Goal: Task Accomplishment & Management: Manage account settings

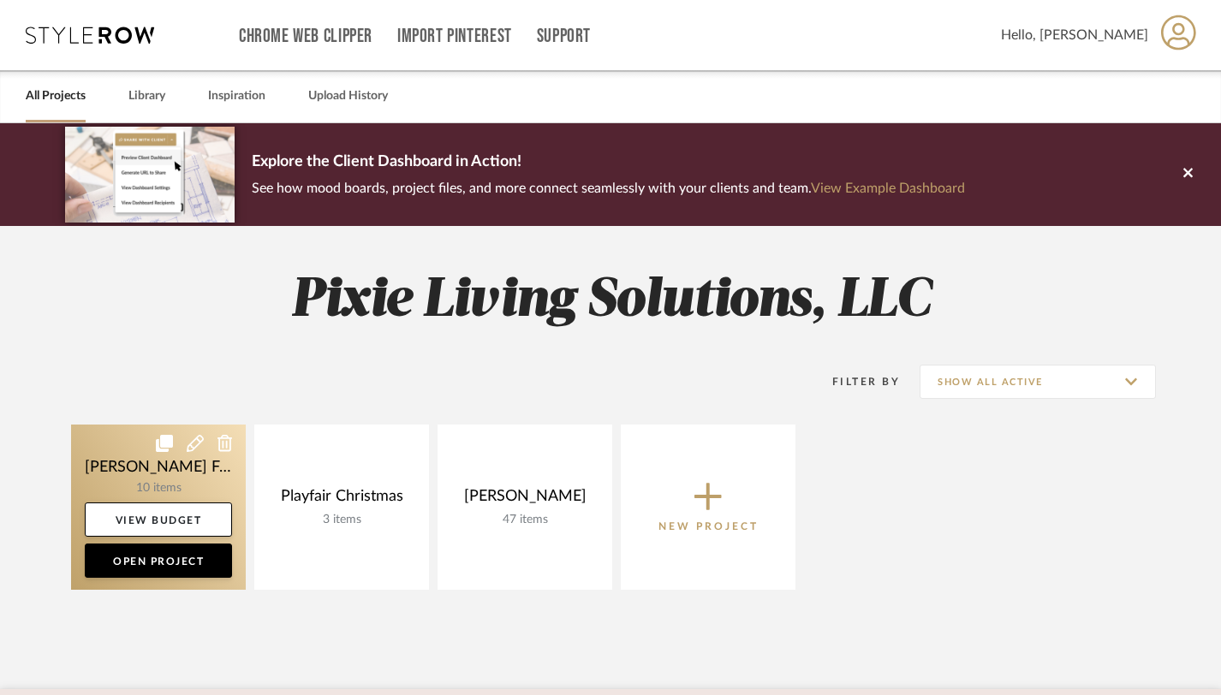
click at [180, 481] on link at bounding box center [158, 507] width 175 height 165
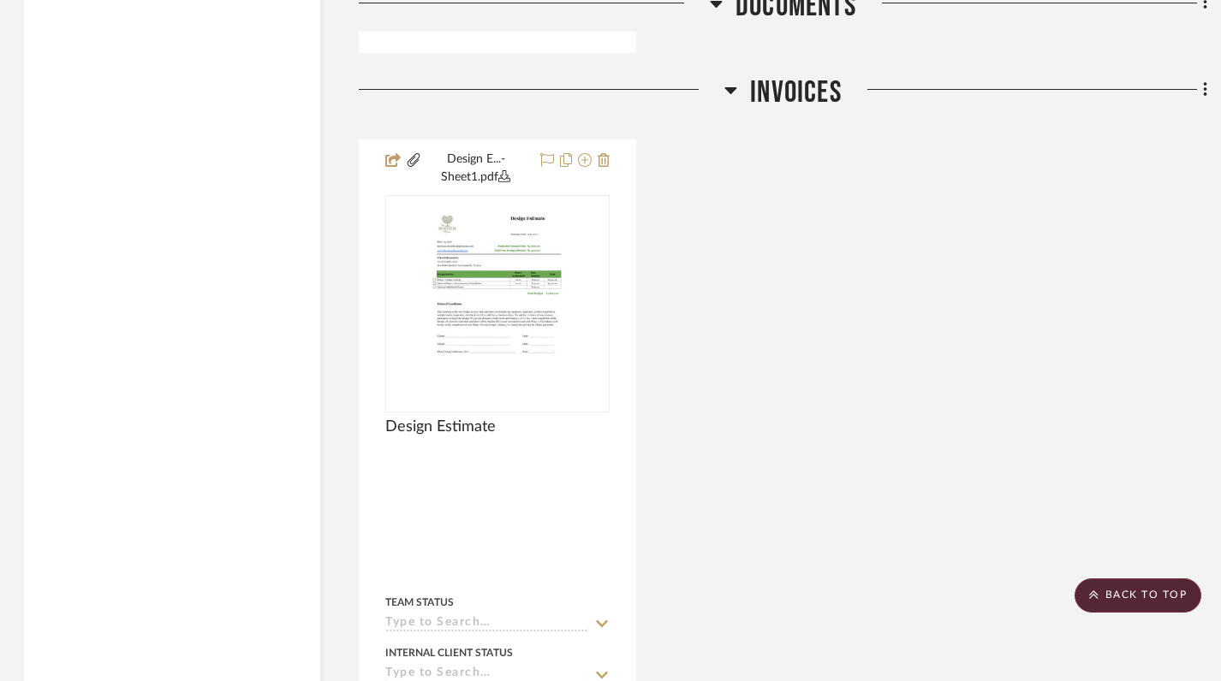
scroll to position [5990, 2]
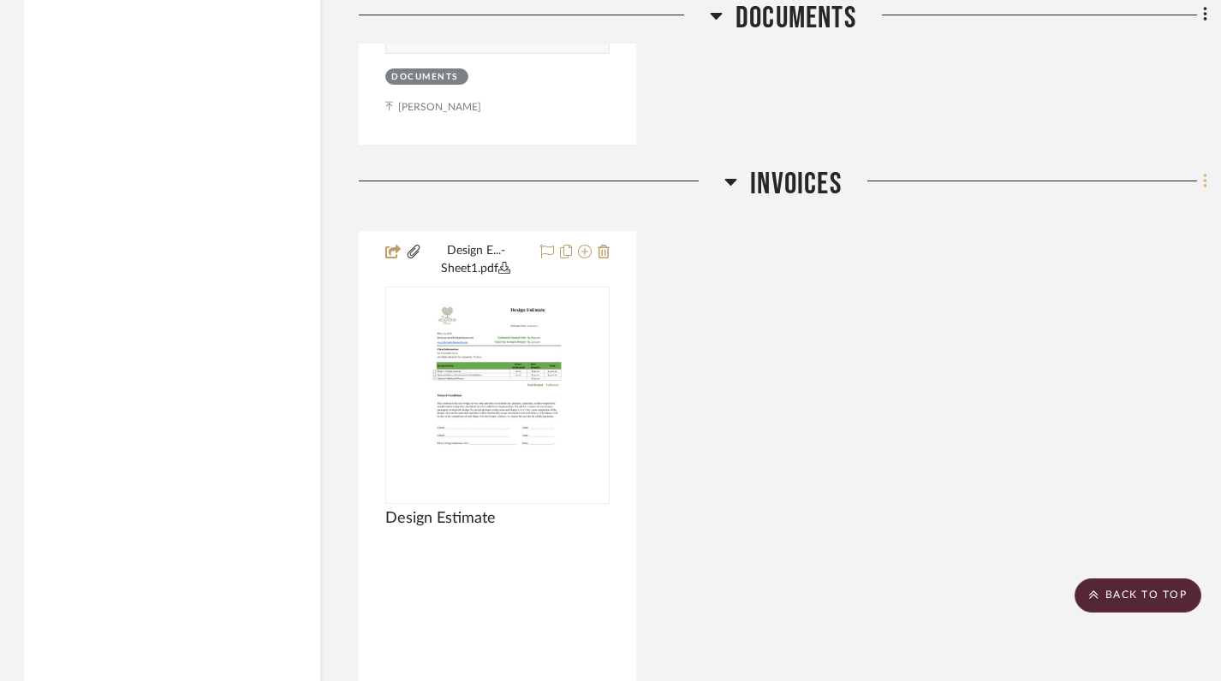
click at [1205, 172] on icon at bounding box center [1205, 181] width 5 height 19
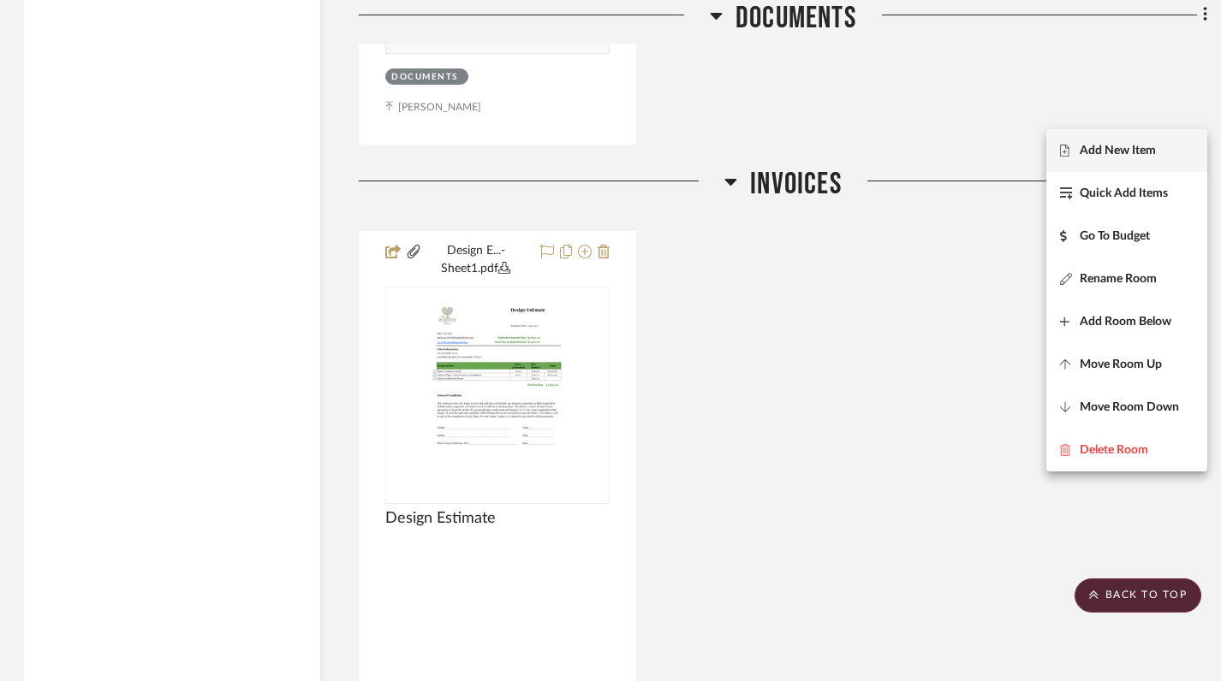
click at [1105, 153] on span "Add New Item" at bounding box center [1117, 150] width 76 height 15
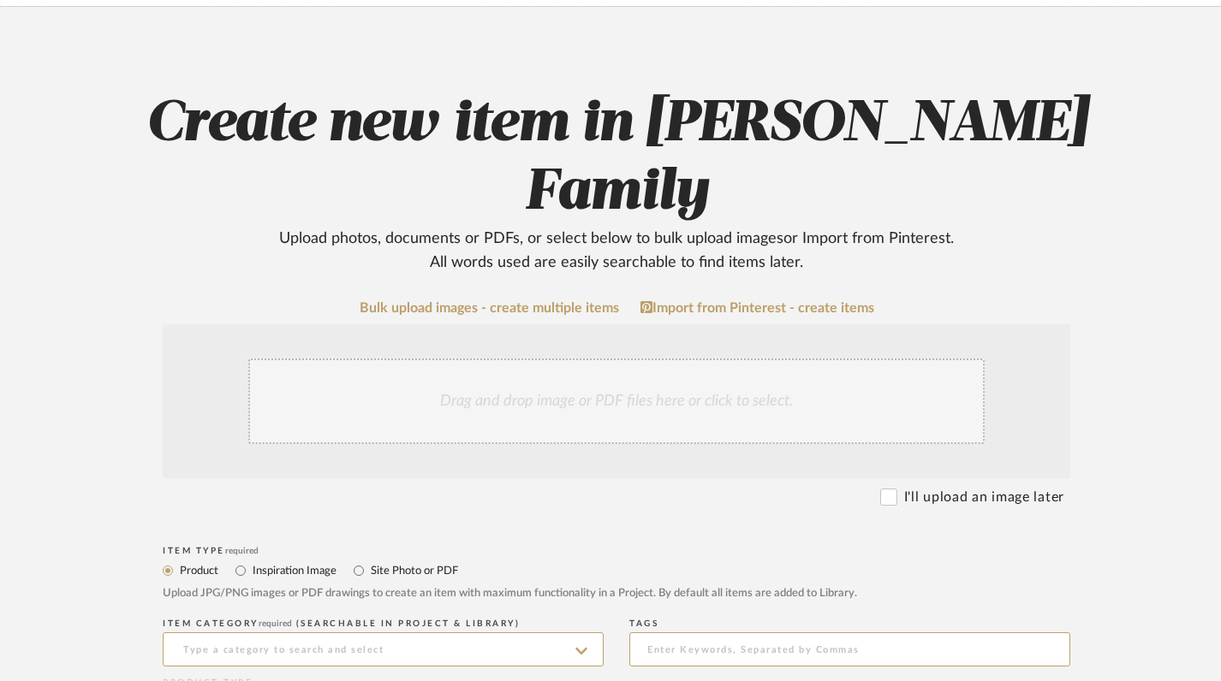
scroll to position [153, 0]
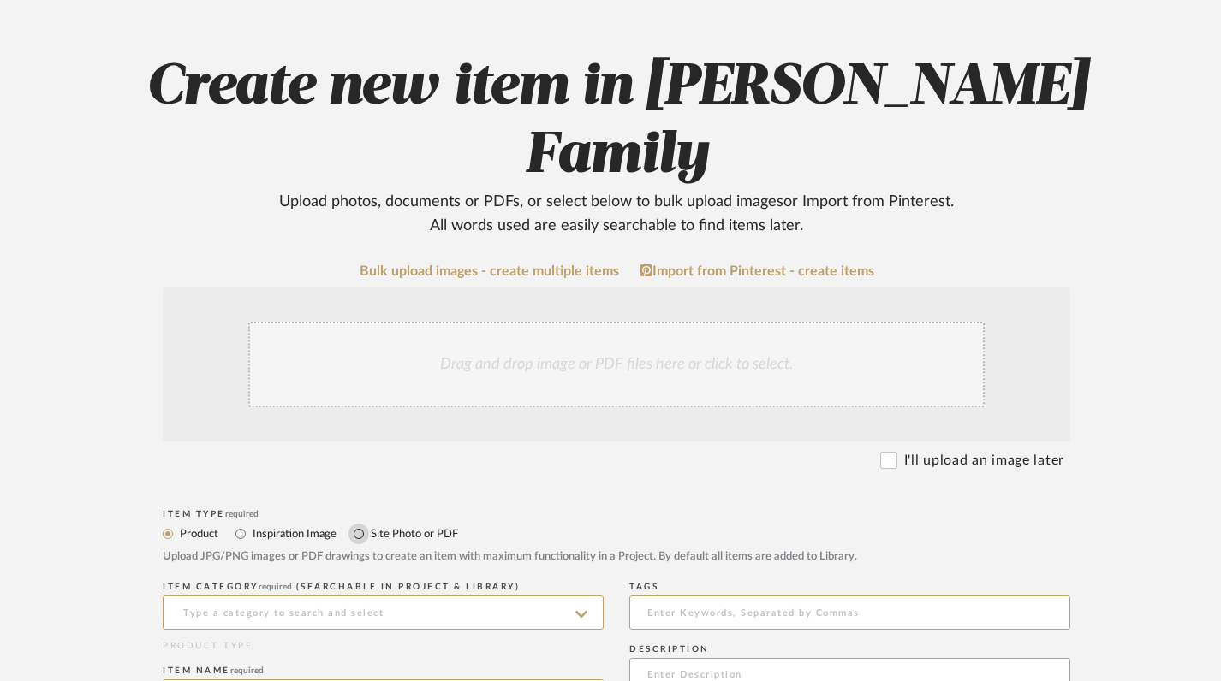
click at [359, 524] on input "Site Photo or PDF" at bounding box center [358, 534] width 21 height 21
radio input "true"
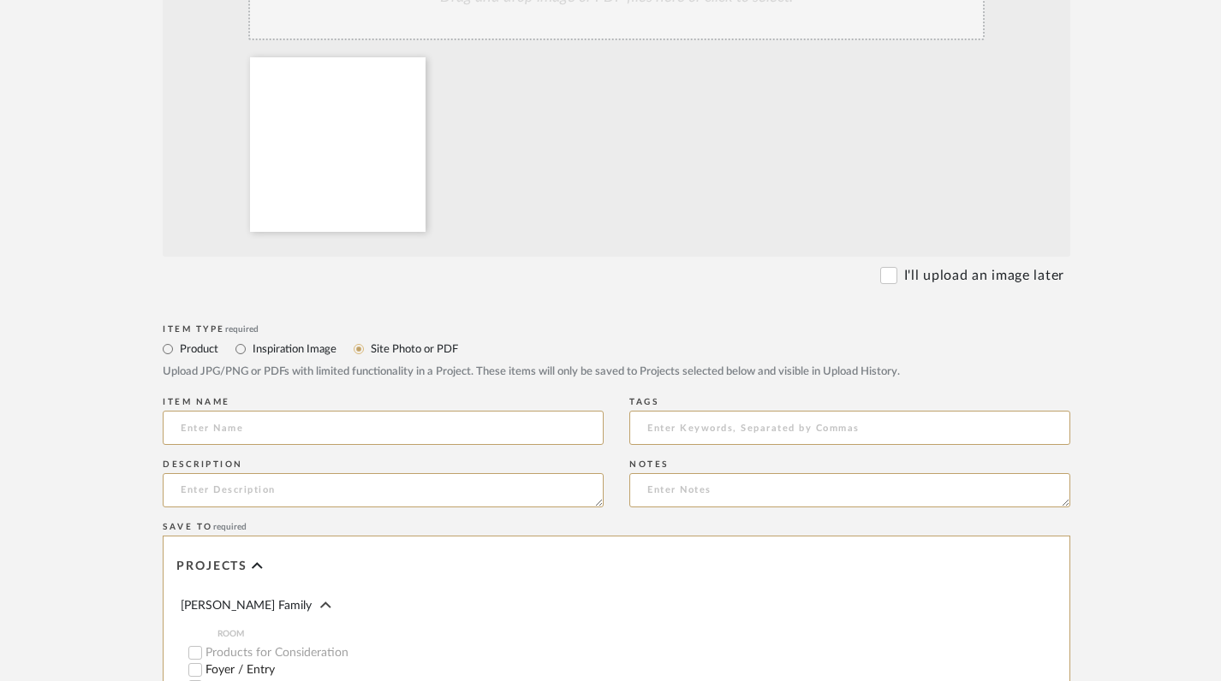
scroll to position [531, 0]
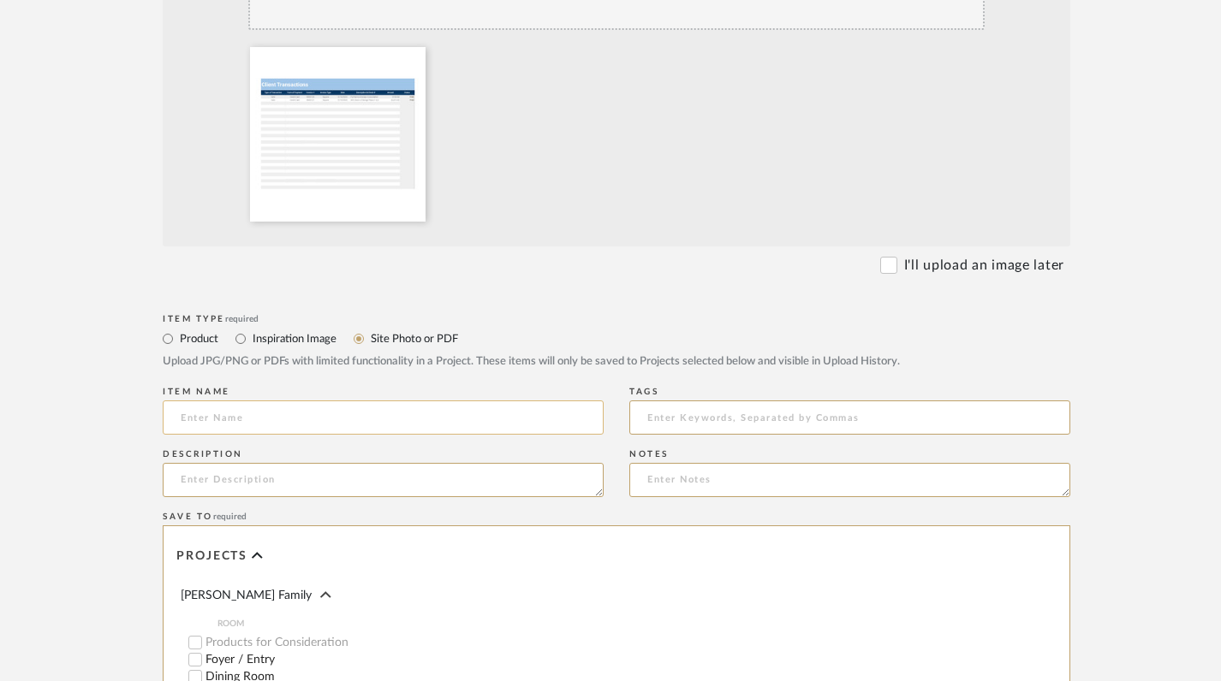
click at [483, 401] on input at bounding box center [383, 418] width 441 height 34
type input "G"
type input "2025 Financials - [PERSON_NAME]"
click at [426, 463] on textarea at bounding box center [383, 480] width 441 height 34
click at [309, 463] on textarea "Current Financials as of9/19" at bounding box center [383, 480] width 441 height 34
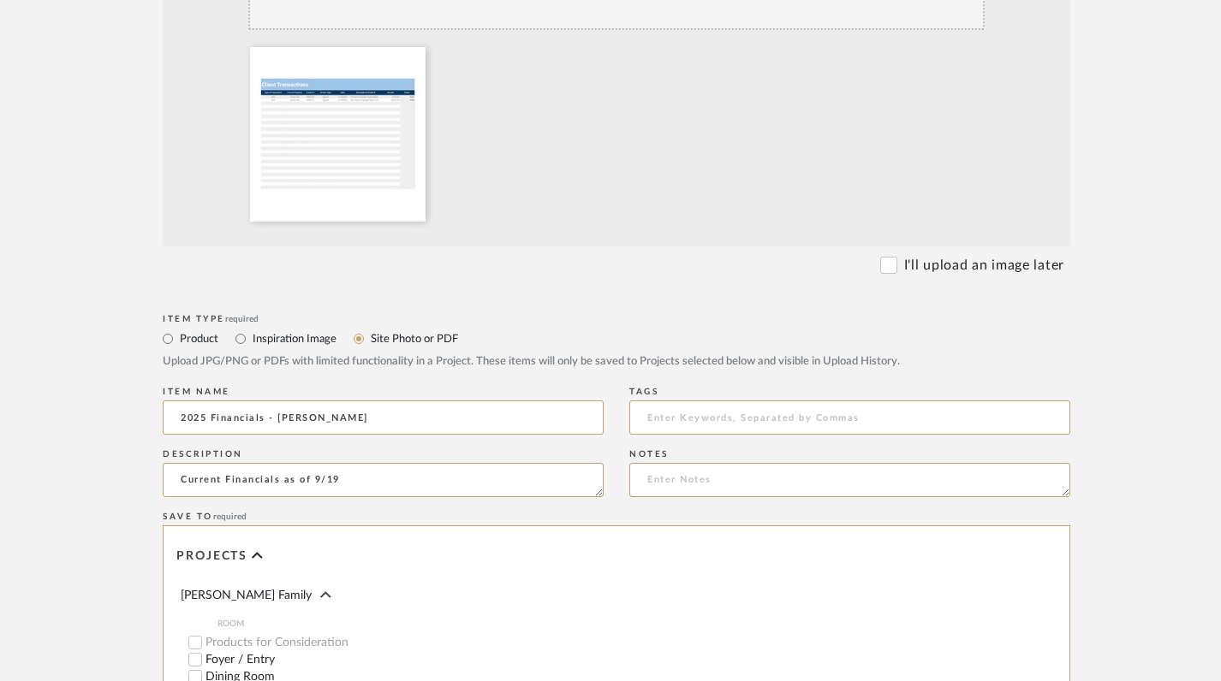
type textarea "Current Financials as of 9/19"
click at [1163, 372] on upload-items "Create new item in [PERSON_NAME] Family Upload photos, documents or PDFs, or se…" at bounding box center [616, 318] width 1233 height 1451
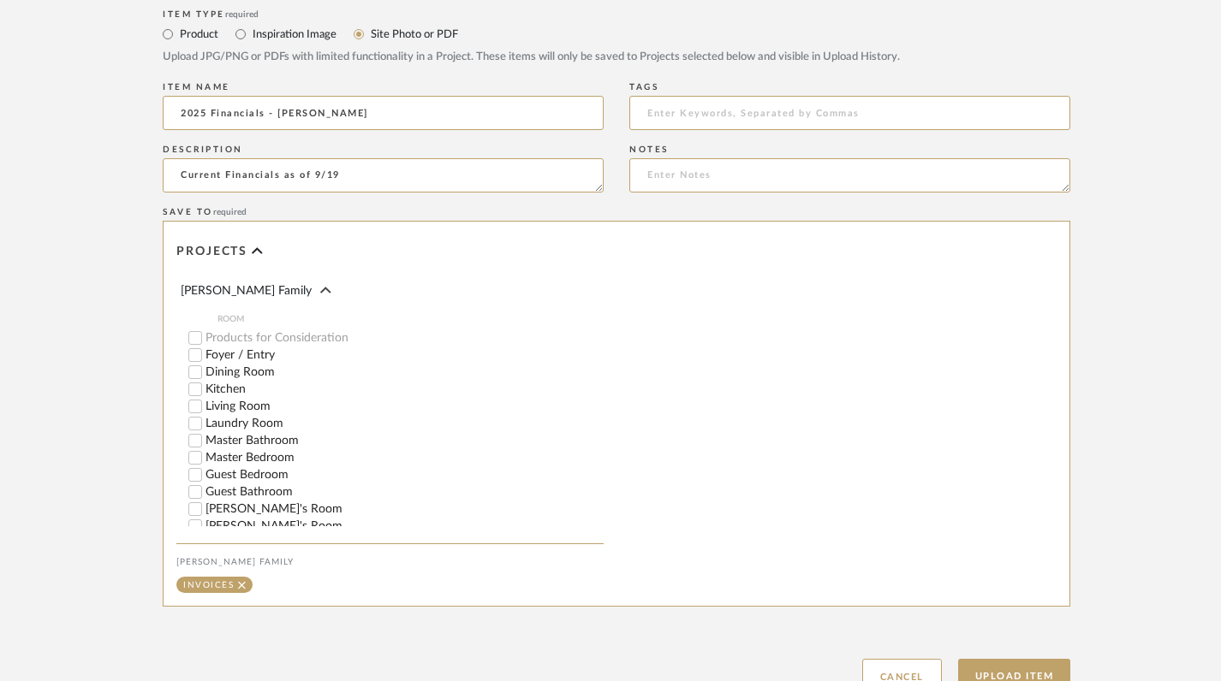
scroll to position [110, 0]
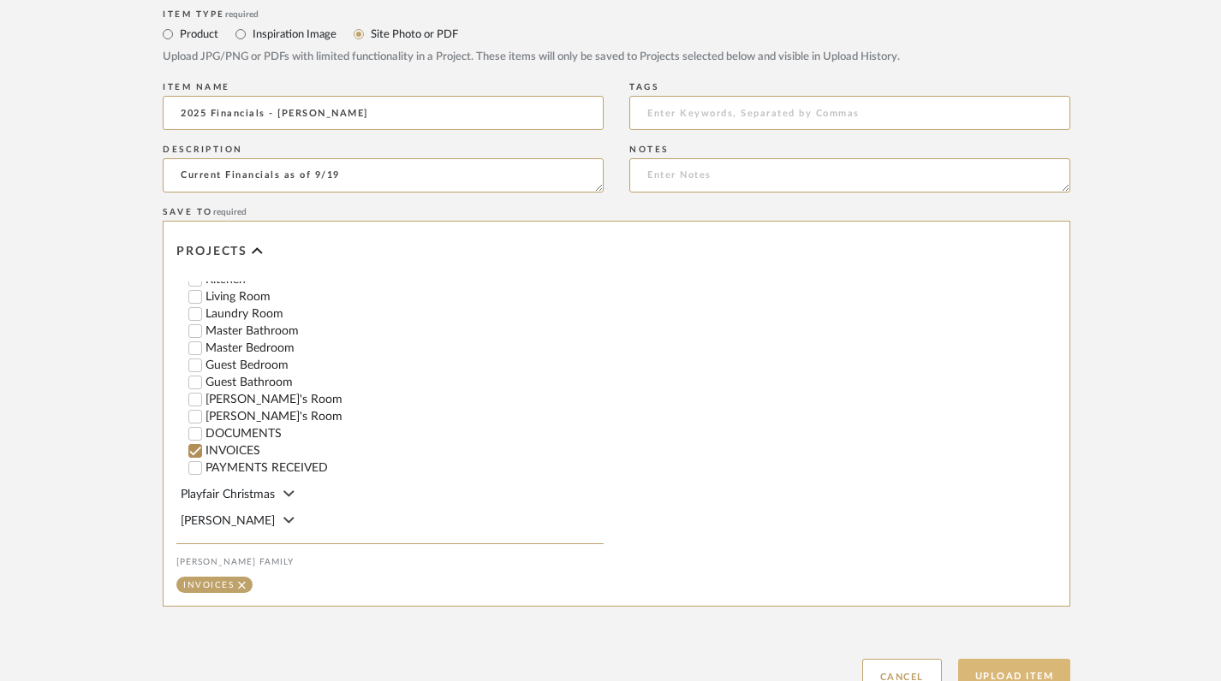
click at [1013, 659] on button "Upload Item" at bounding box center [1014, 676] width 113 height 35
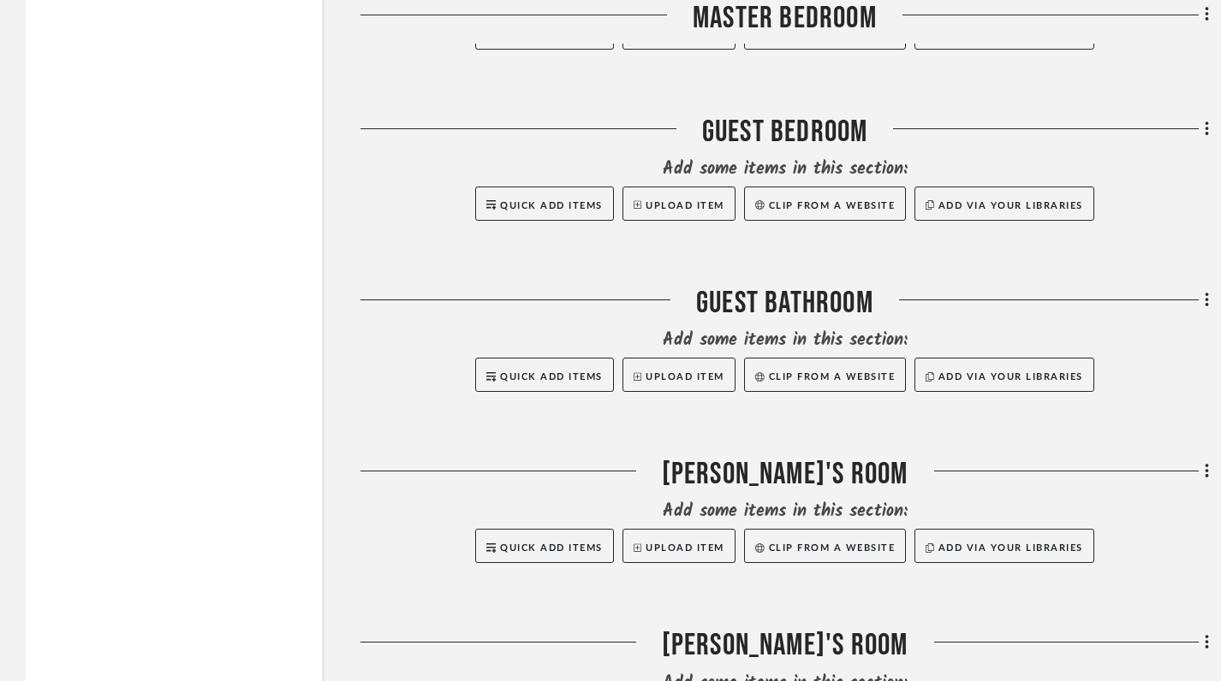
scroll to position [6111, 0]
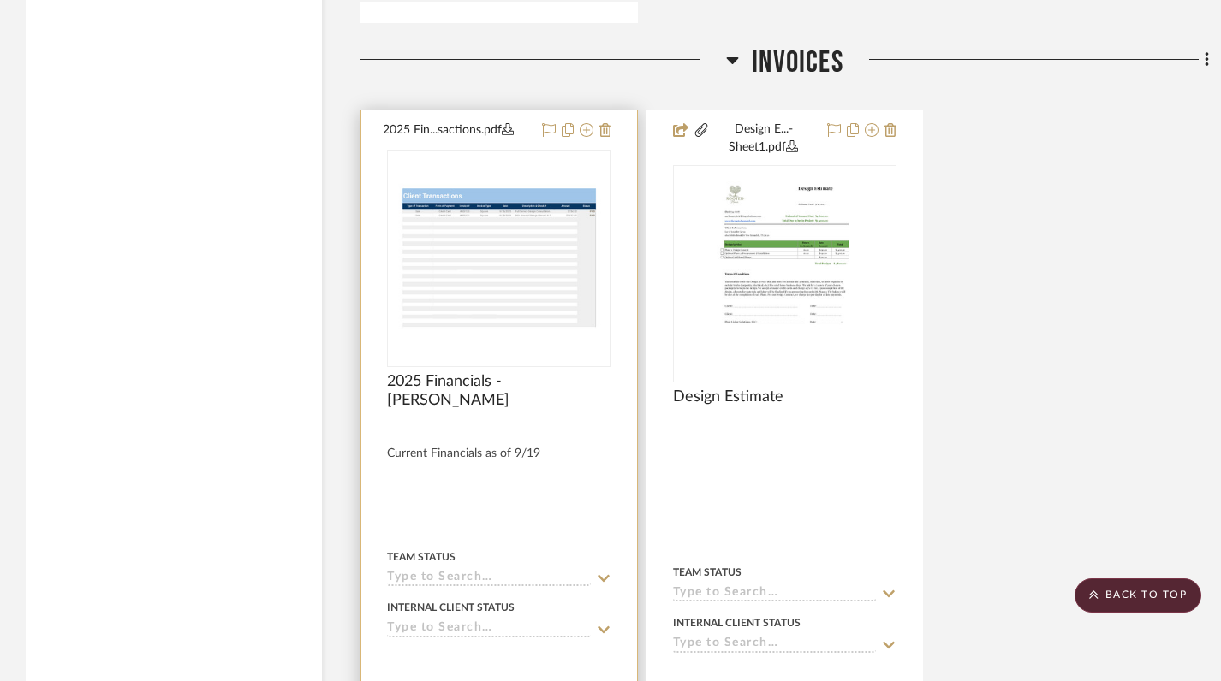
click at [513, 174] on img "0" at bounding box center [499, 259] width 221 height 170
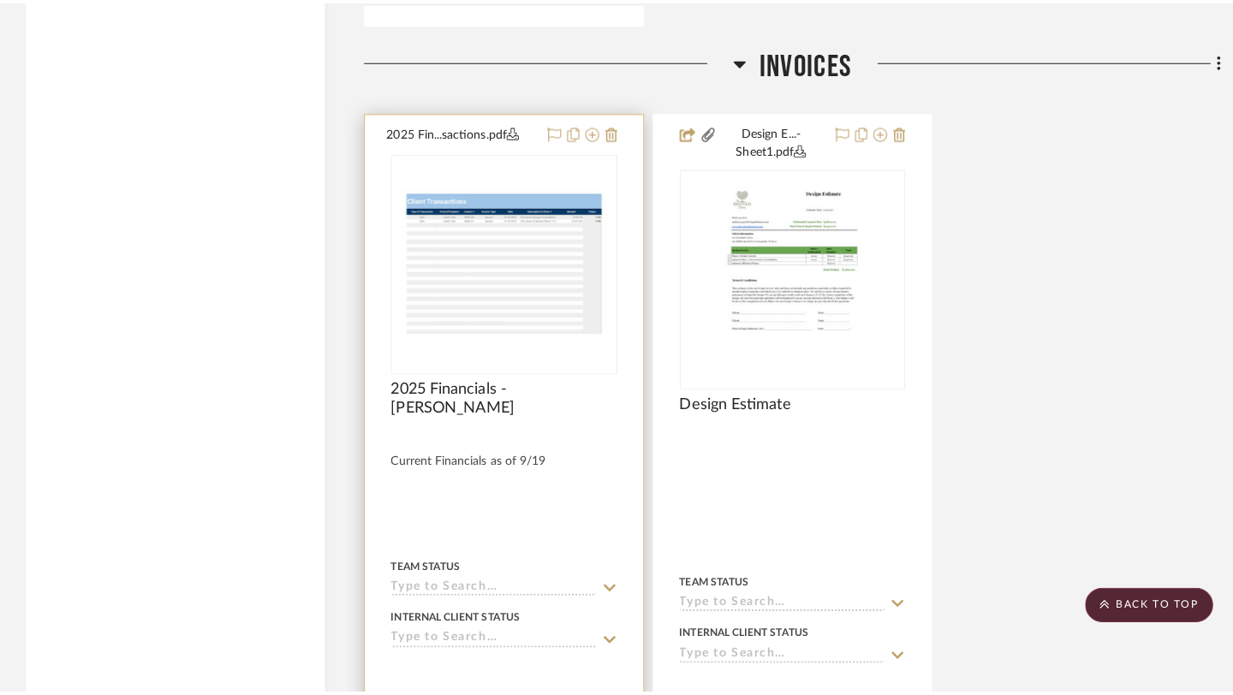
scroll to position [0, 0]
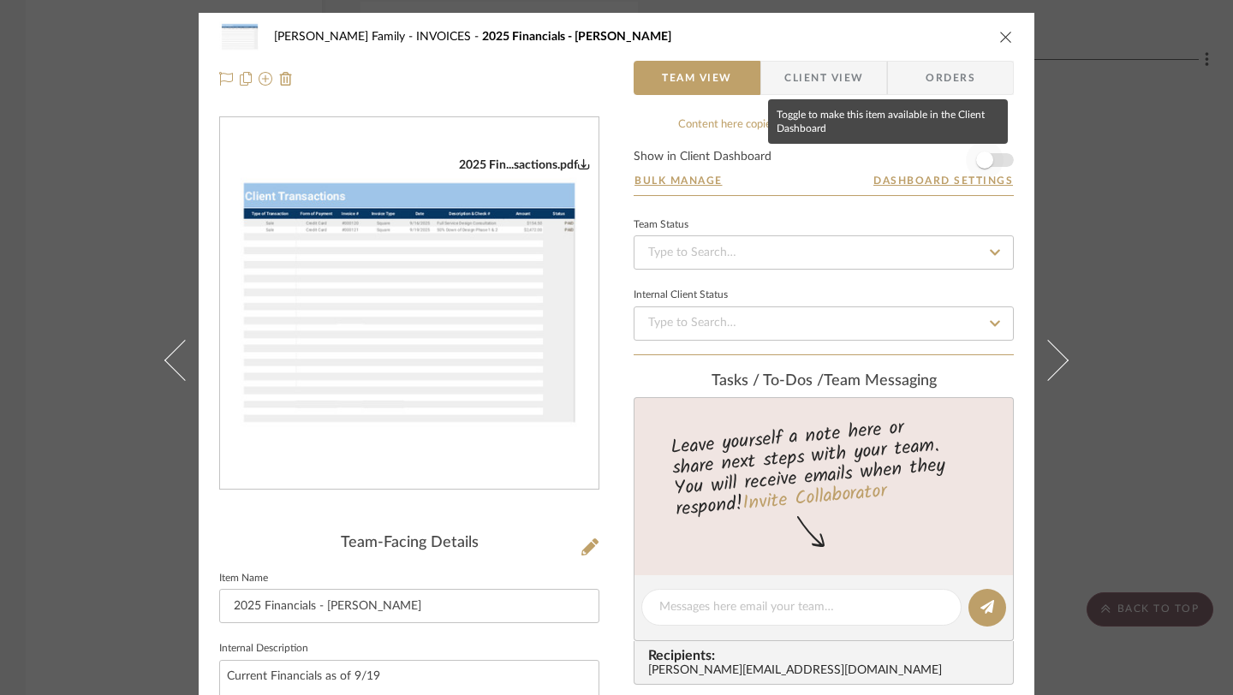
click at [990, 160] on span "button" at bounding box center [984, 160] width 38 height 38
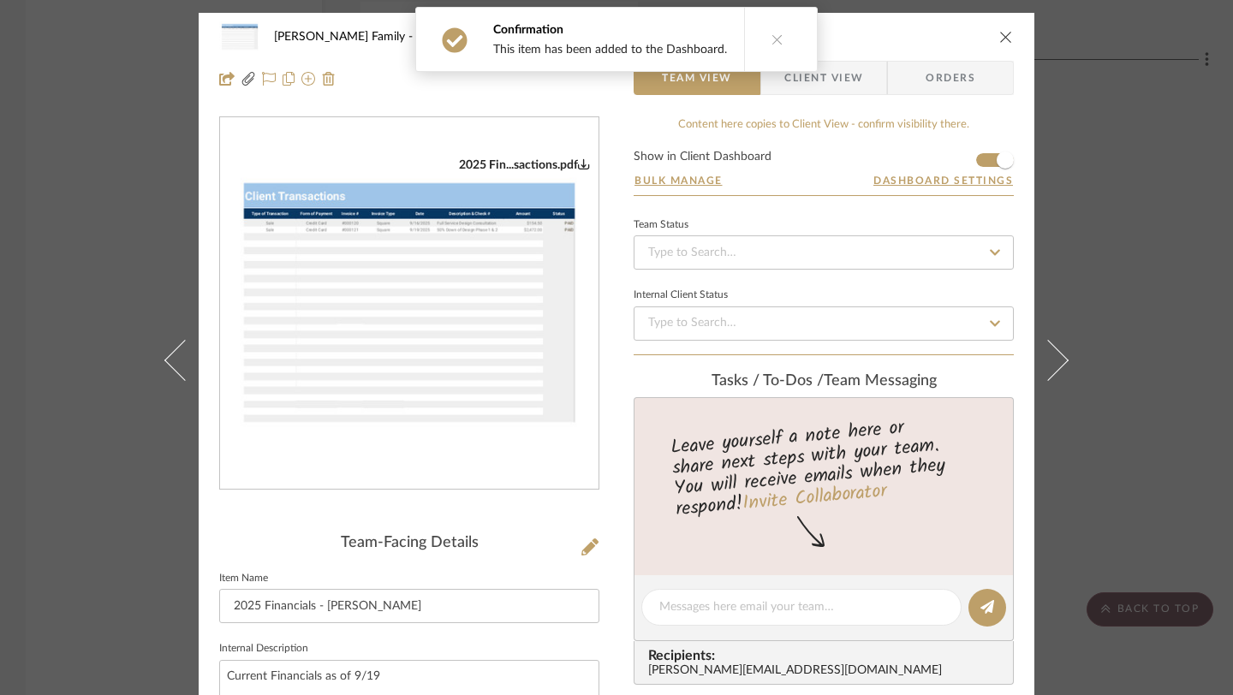
click at [999, 35] on icon "close" at bounding box center [1006, 37] width 14 height 14
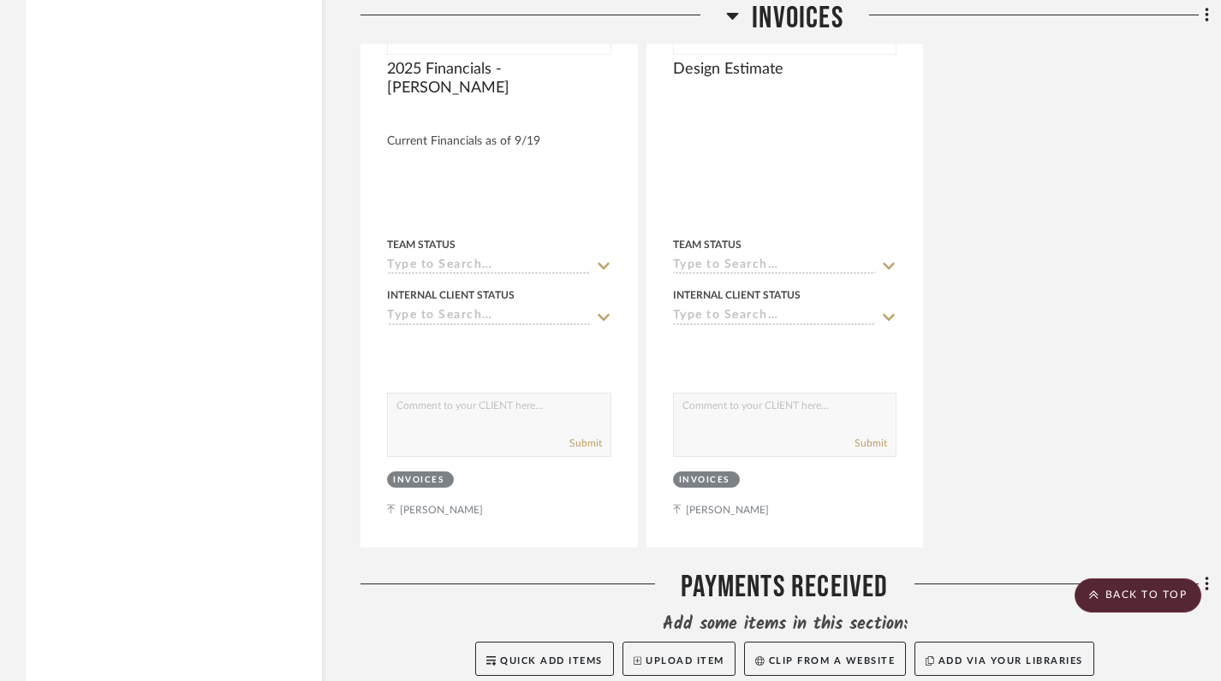
scroll to position [6521, 0]
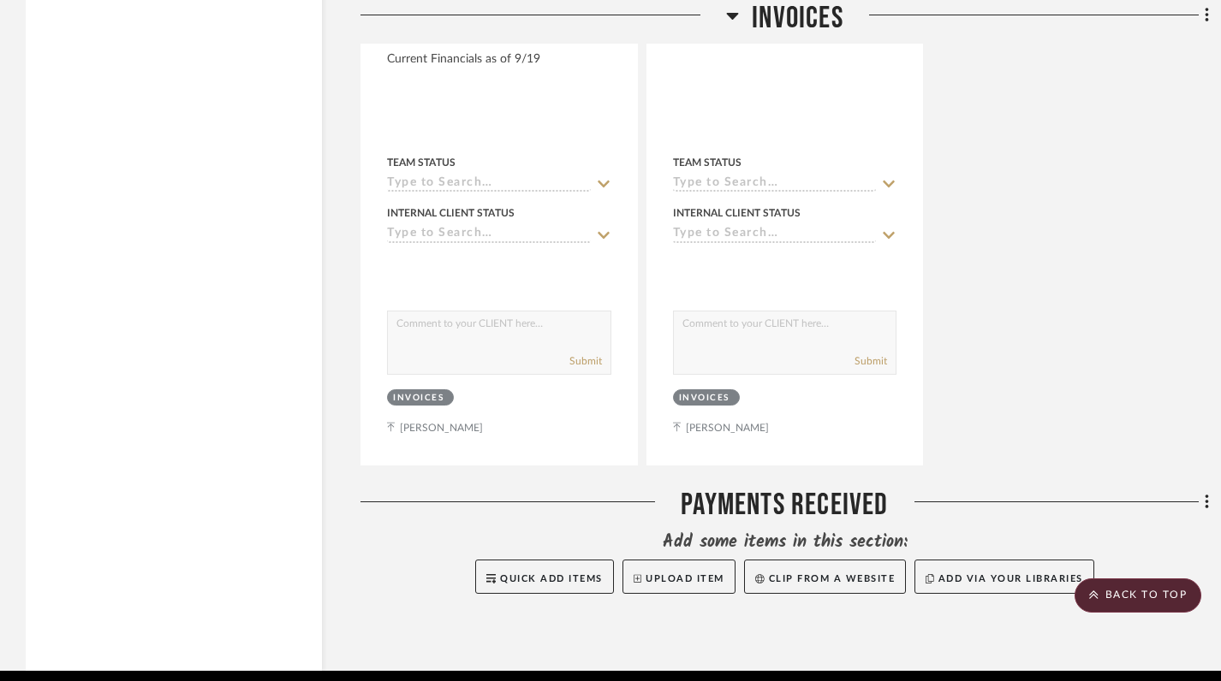
click at [1207, 495] on icon at bounding box center [1205, 502] width 3 height 15
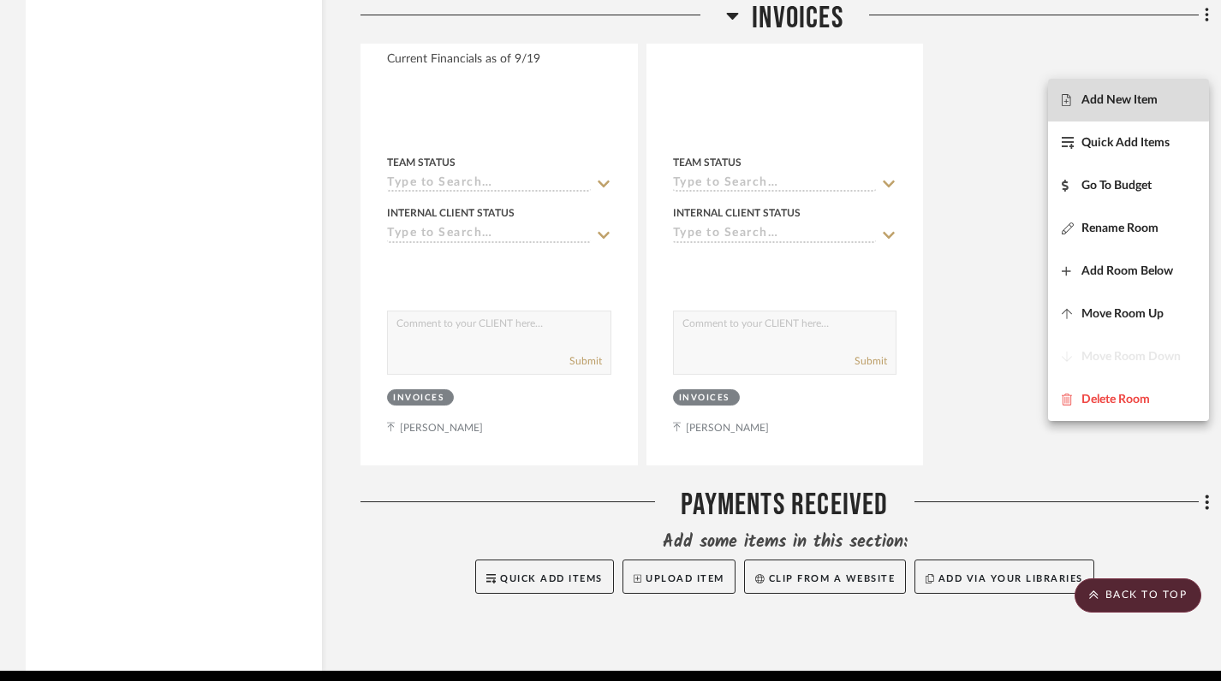
click at [1108, 98] on span "Add New Item" at bounding box center [1119, 100] width 76 height 15
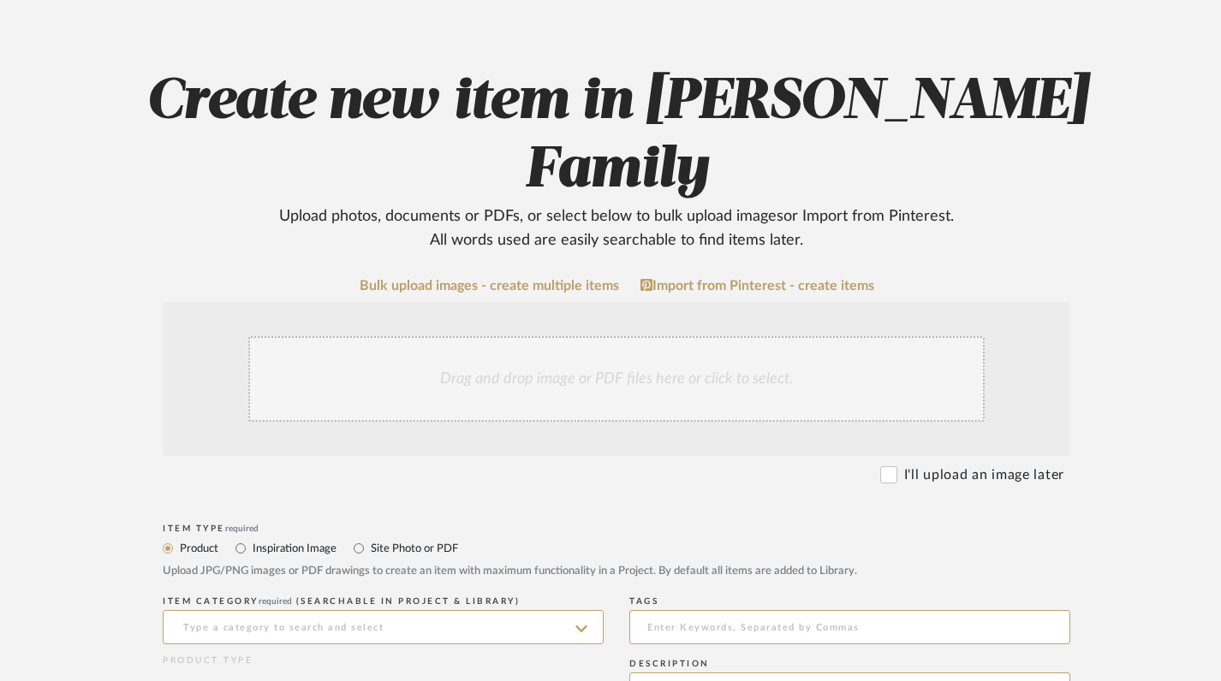
scroll to position [209, 0]
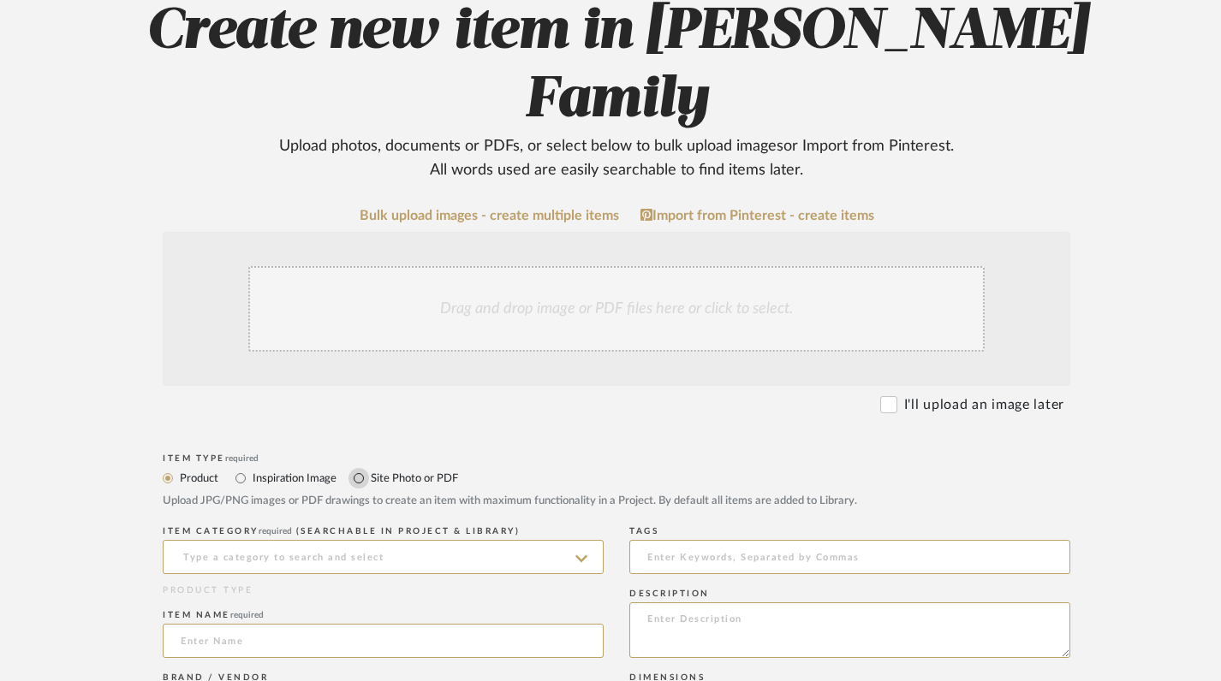
click at [356, 468] on input "Site Photo or PDF" at bounding box center [358, 478] width 21 height 21
radio input "true"
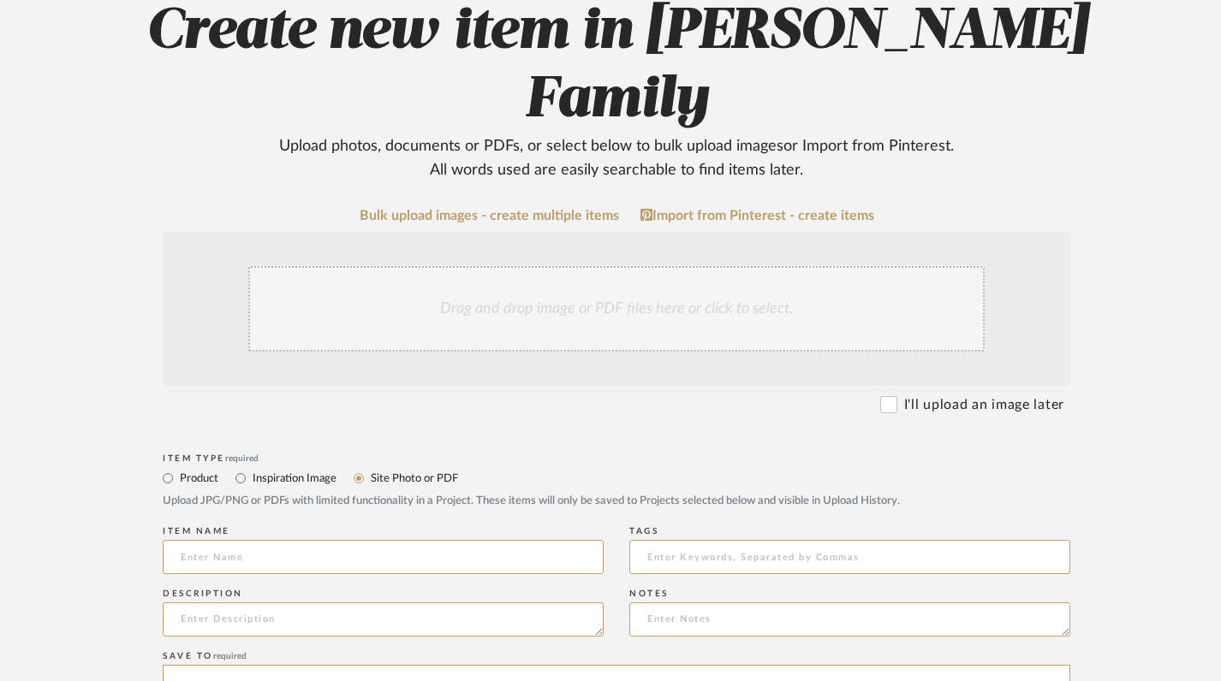
click at [455, 266] on div "Drag and drop image or PDF files here or click to select." at bounding box center [616, 309] width 736 height 86
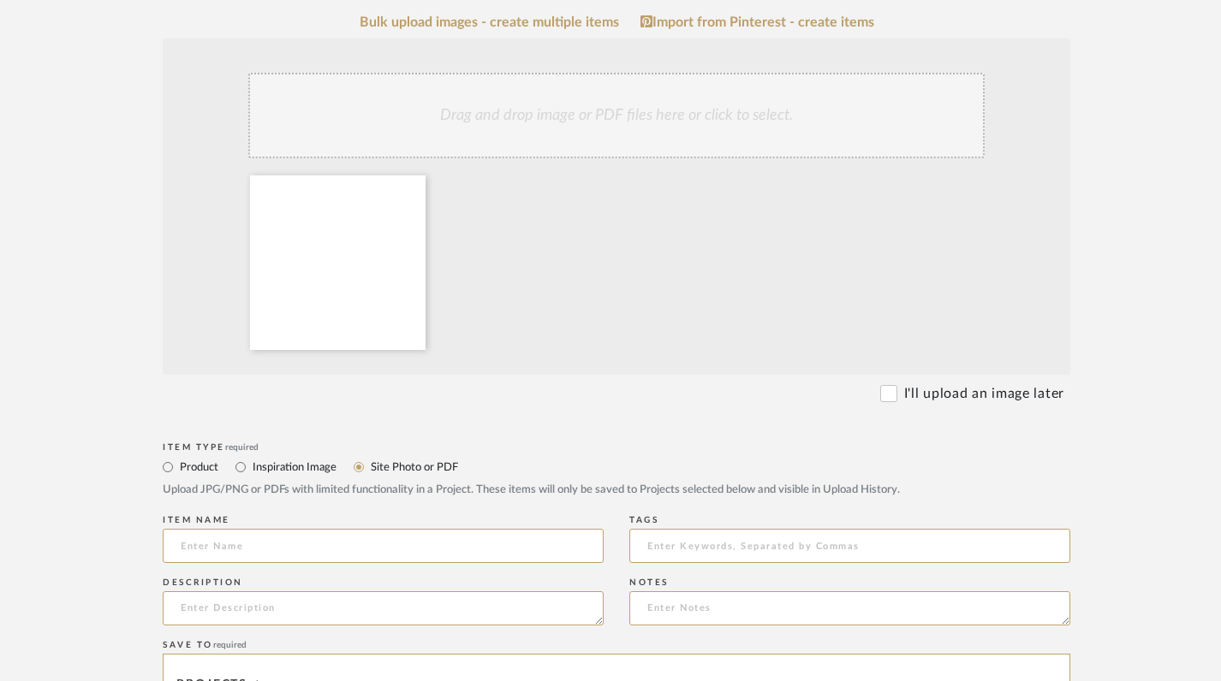
scroll to position [430, 0]
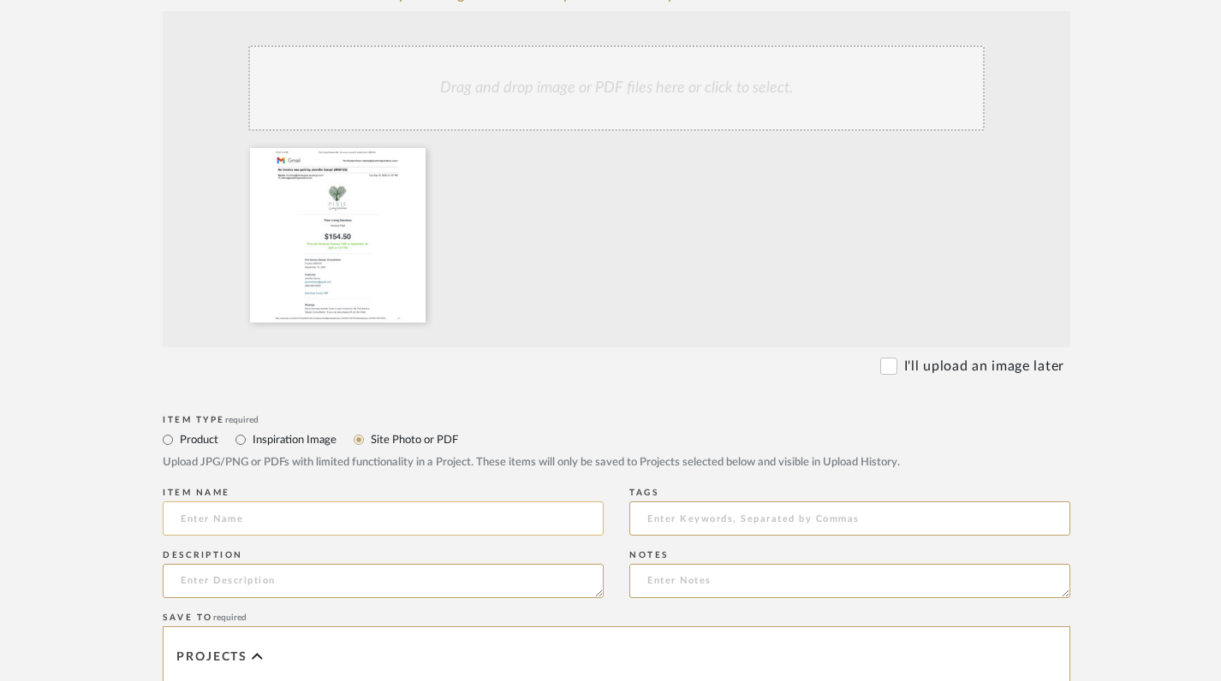
click at [437, 502] on input at bounding box center [383, 519] width 441 height 34
paste input "Full Service Design Consultation"
type input "Full Service Design Consultation"
click at [447, 564] on textarea at bounding box center [383, 581] width 441 height 34
paste textarea "[DATE]"
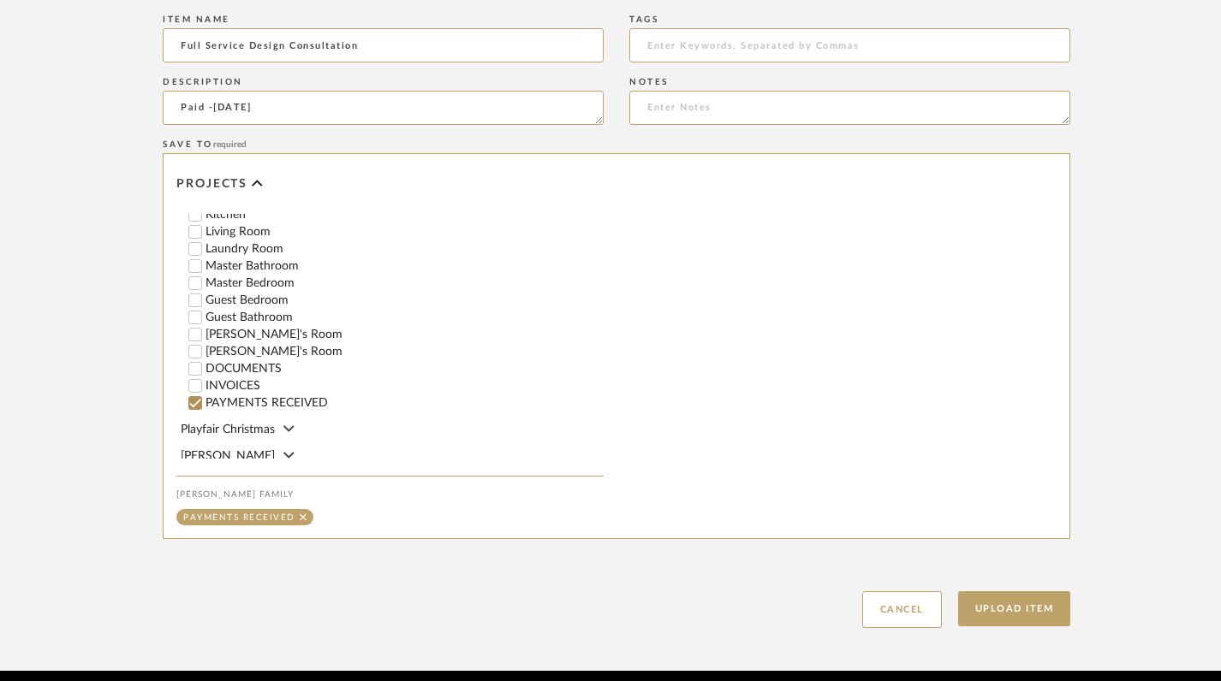
scroll to position [110, 0]
type textarea "Paid -[DATE]"
click at [1033, 591] on button "Upload Item" at bounding box center [1014, 608] width 113 height 35
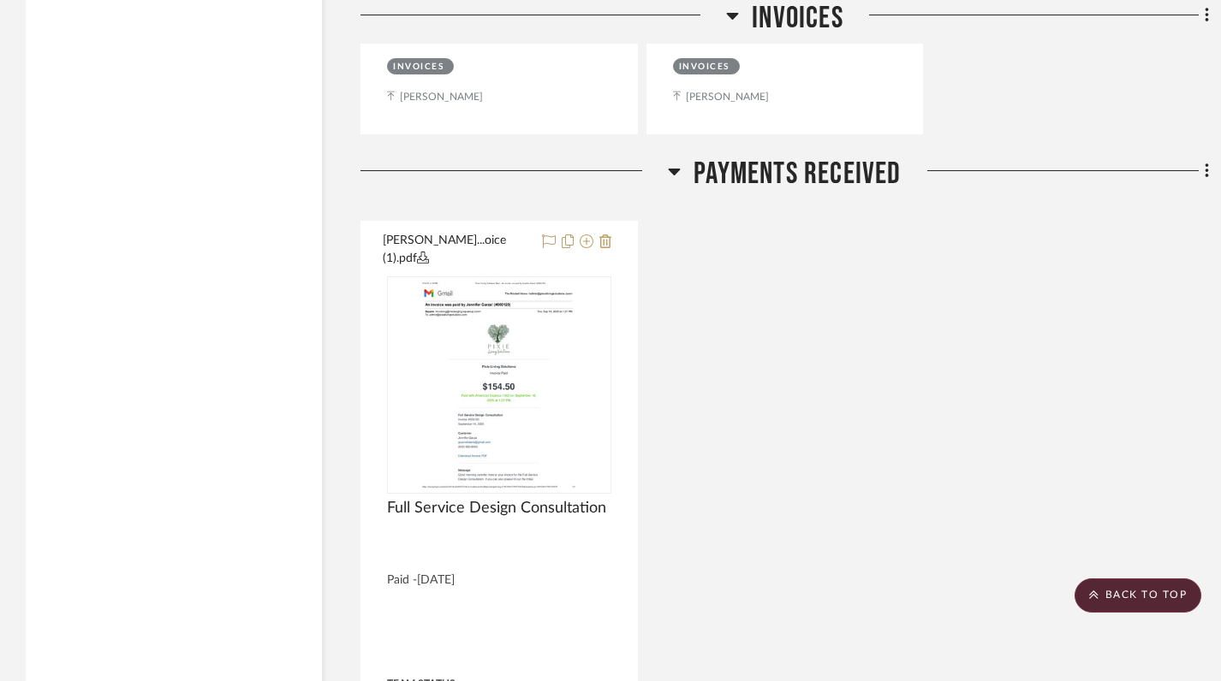
scroll to position [6657, 0]
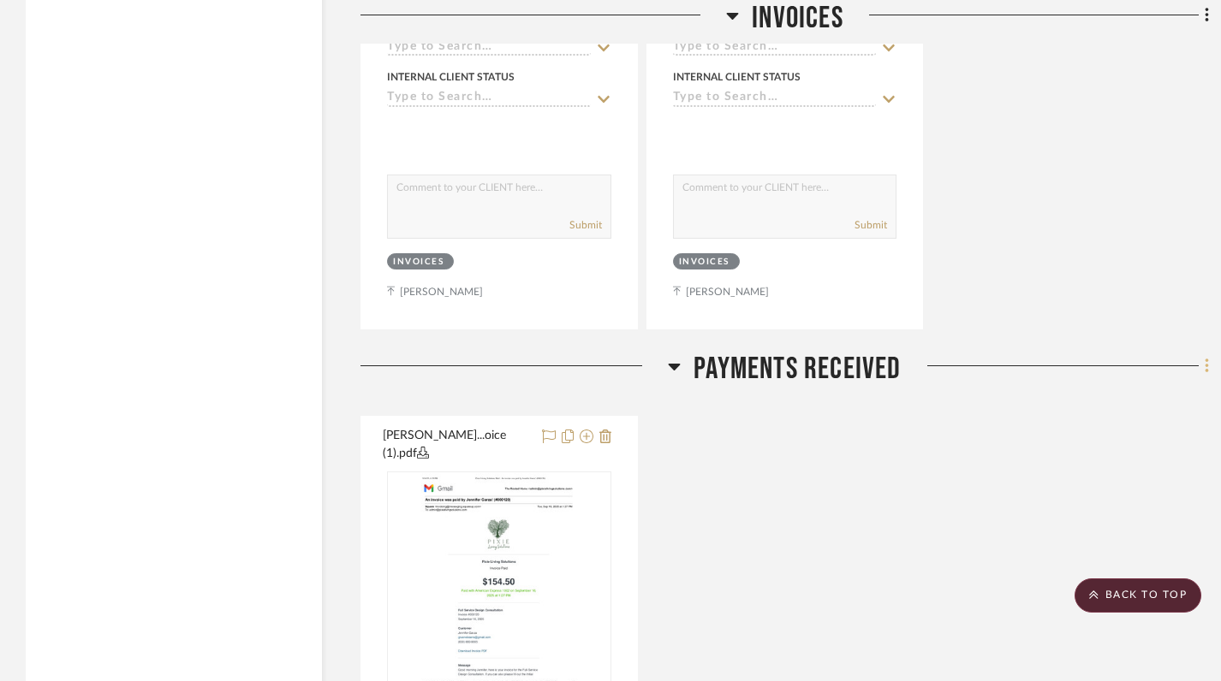
click at [1208, 357] on icon at bounding box center [1206, 366] width 5 height 19
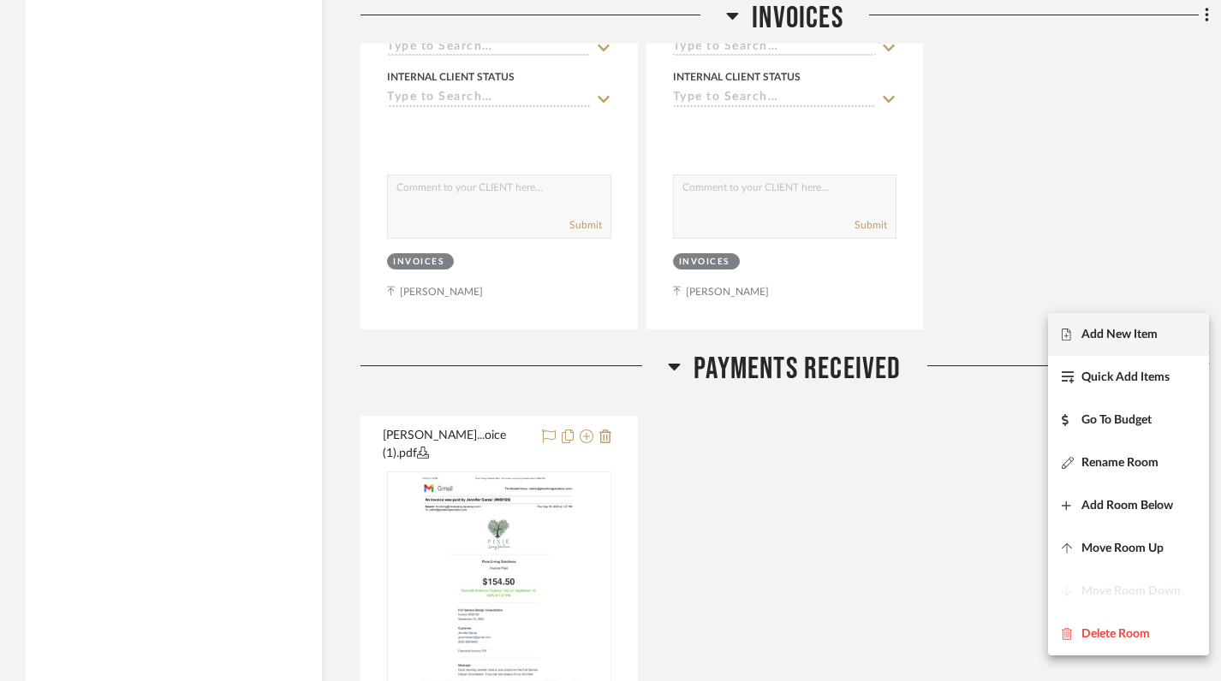
click at [1150, 346] on button "Add New Item" at bounding box center [1128, 334] width 161 height 43
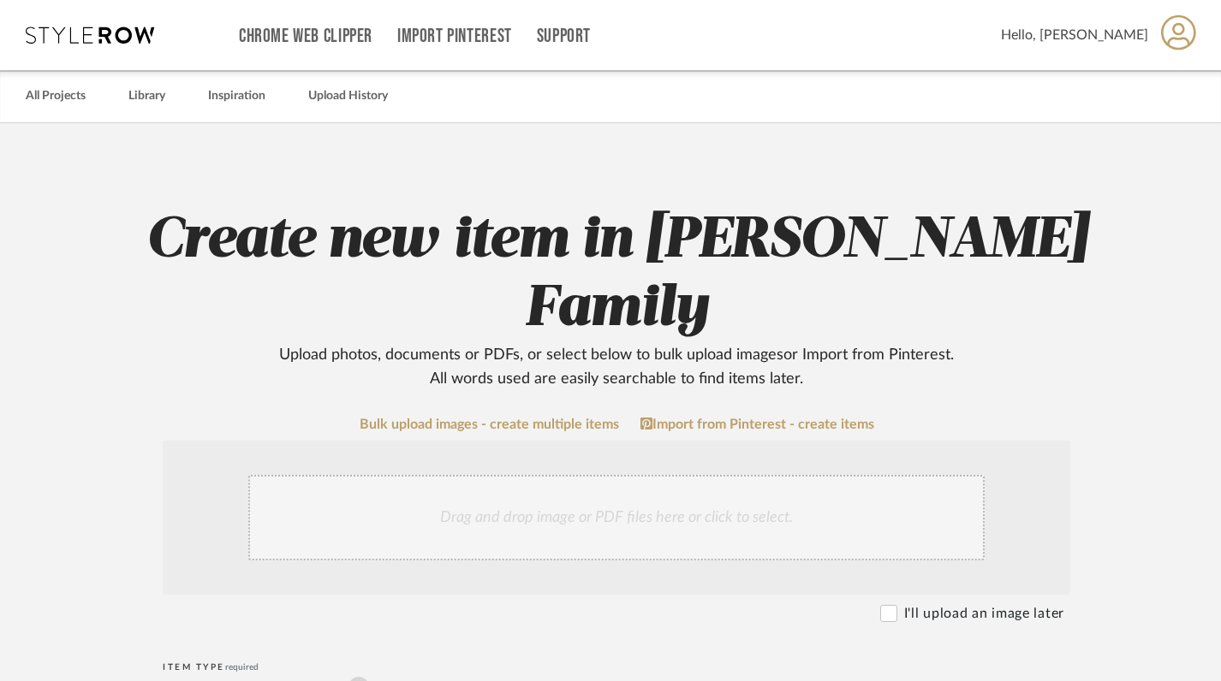
click at [364, 677] on input "Site Photo or PDF" at bounding box center [358, 687] width 21 height 21
radio input "true"
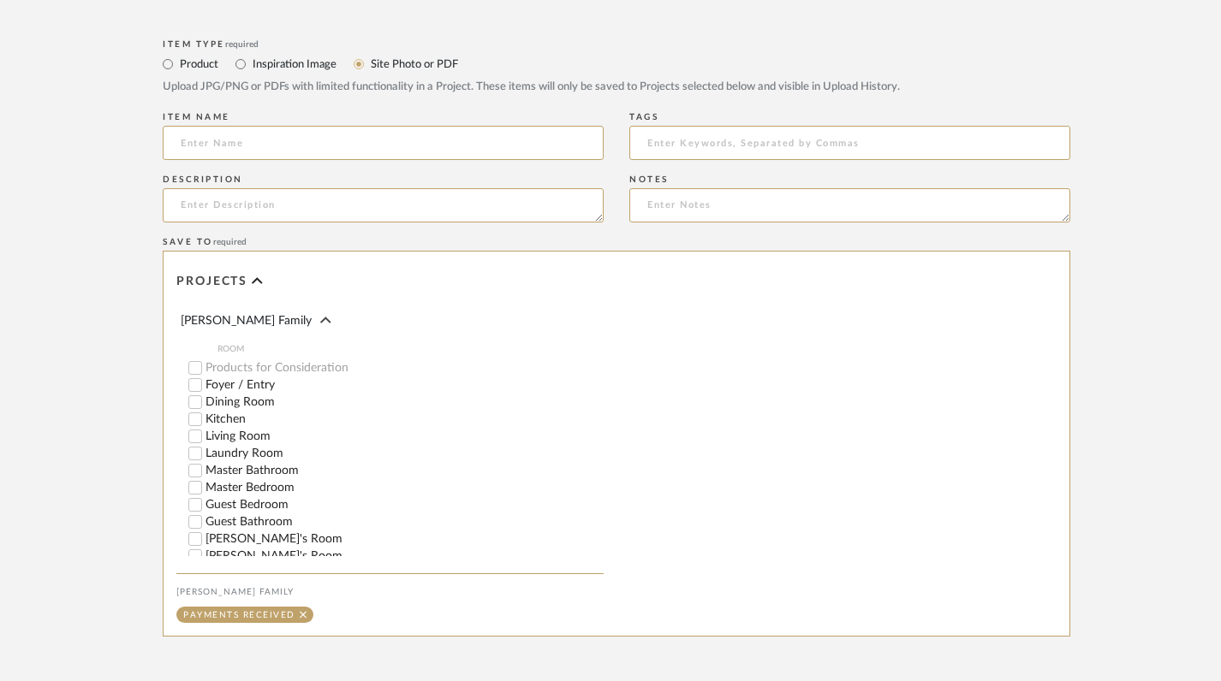
scroll to position [813, 0]
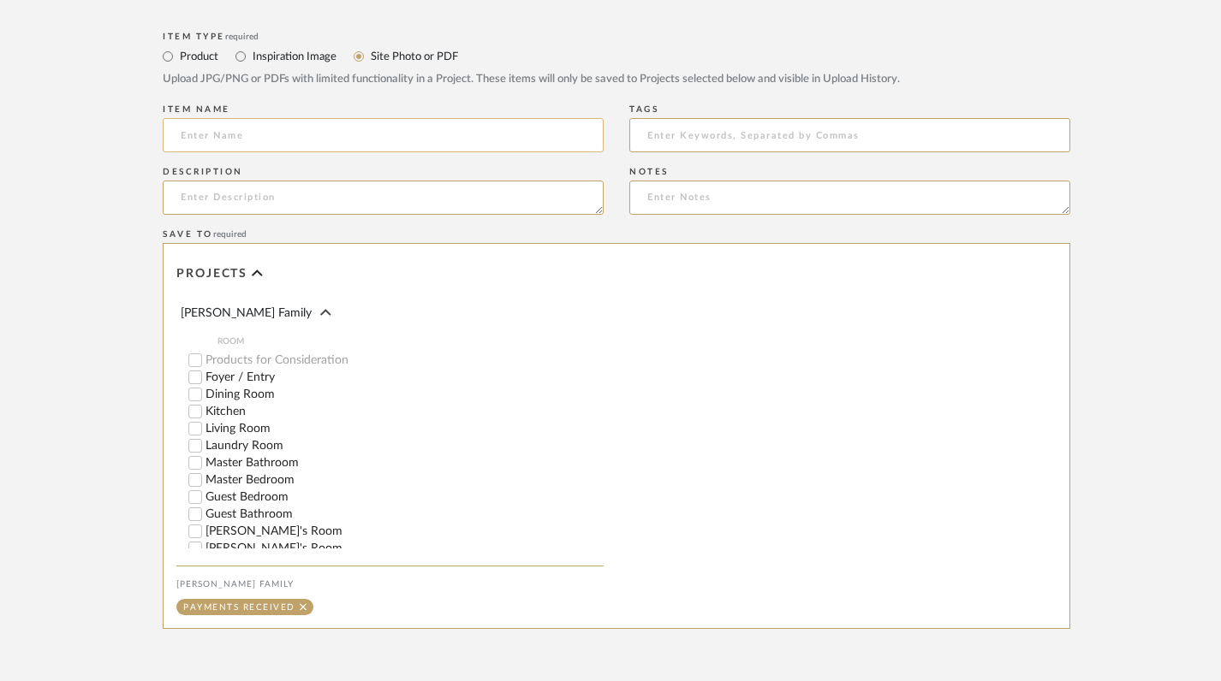
click at [412, 118] on input at bounding box center [383, 135] width 441 height 34
click at [463, 118] on input at bounding box center [383, 135] width 441 height 34
paste input "50% Down of Design Phase 1 & 2"
type input "50% Down of Design Phase 1 & 2"
click at [449, 181] on textarea at bounding box center [383, 198] width 441 height 34
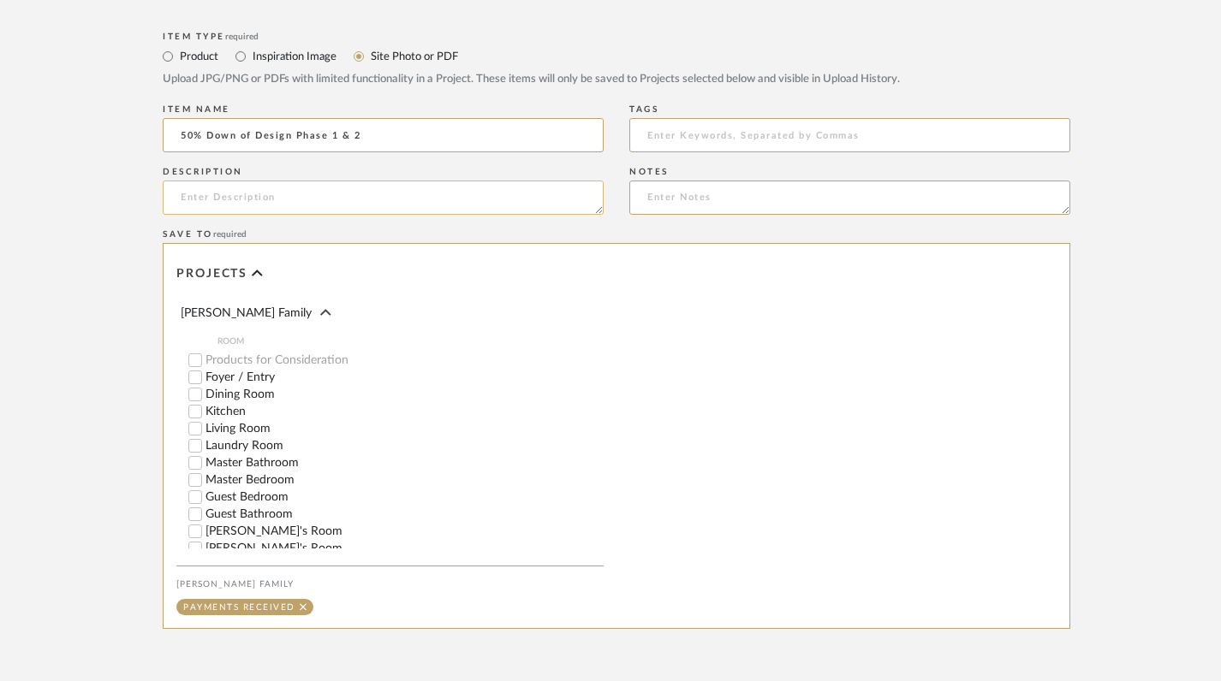
click at [330, 181] on textarea at bounding box center [383, 198] width 441 height 34
paste textarea "[DATE]"
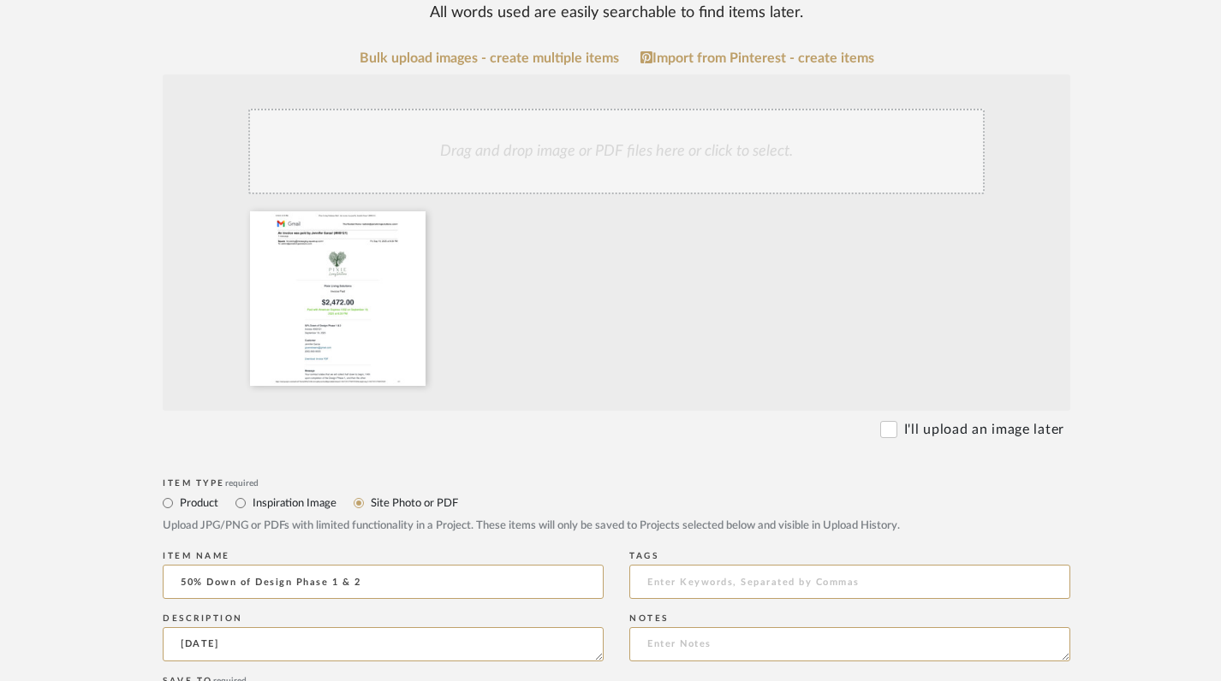
scroll to position [365, 0]
click at [174, 628] on textarea "[DATE]" at bounding box center [383, 645] width 441 height 34
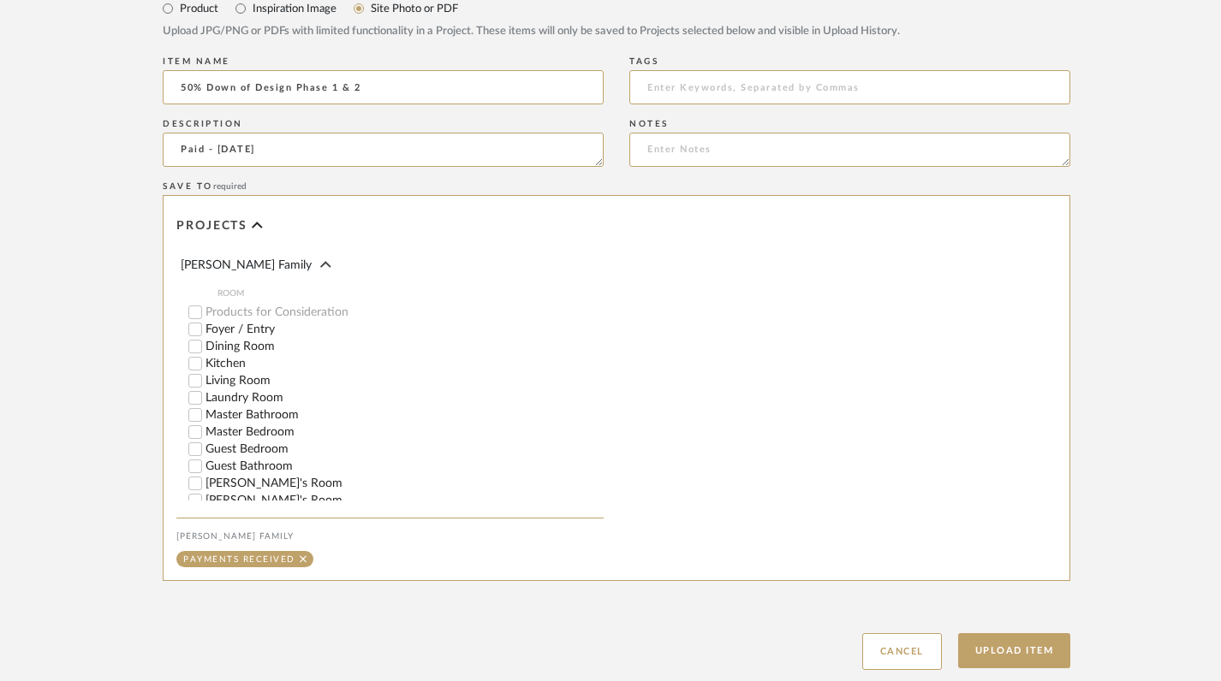
scroll to position [880, 0]
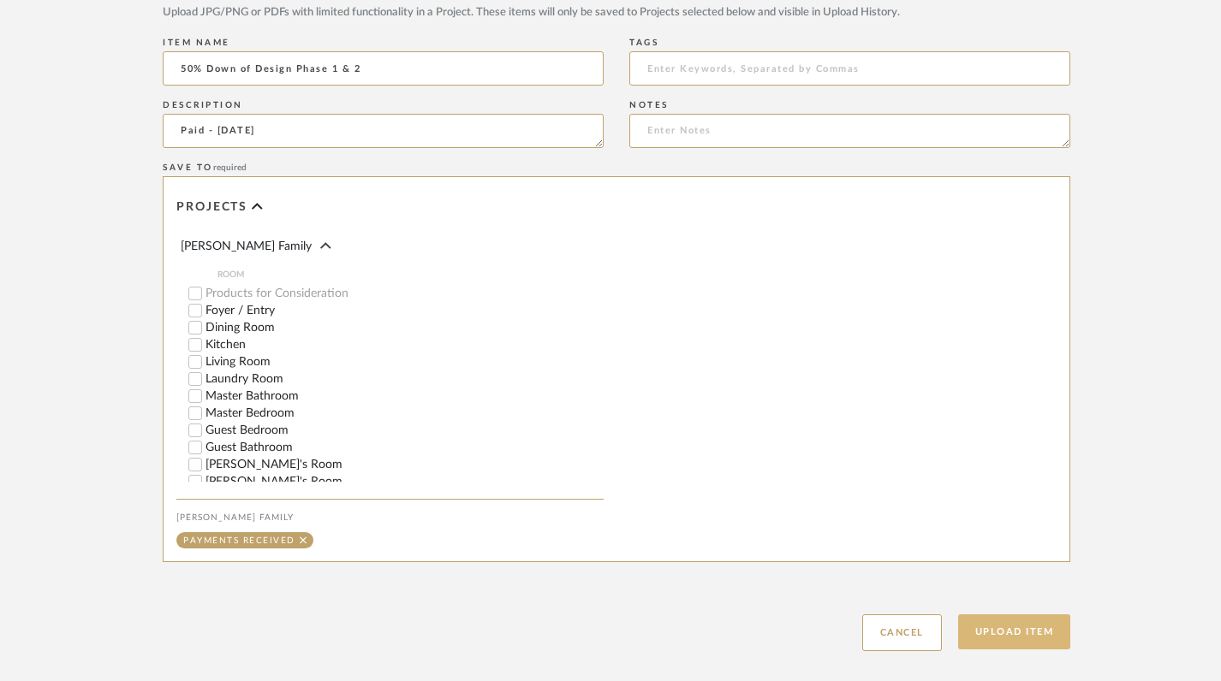
type textarea "Paid - [DATE]"
click at [1030, 615] on button "Upload Item" at bounding box center [1014, 632] width 113 height 35
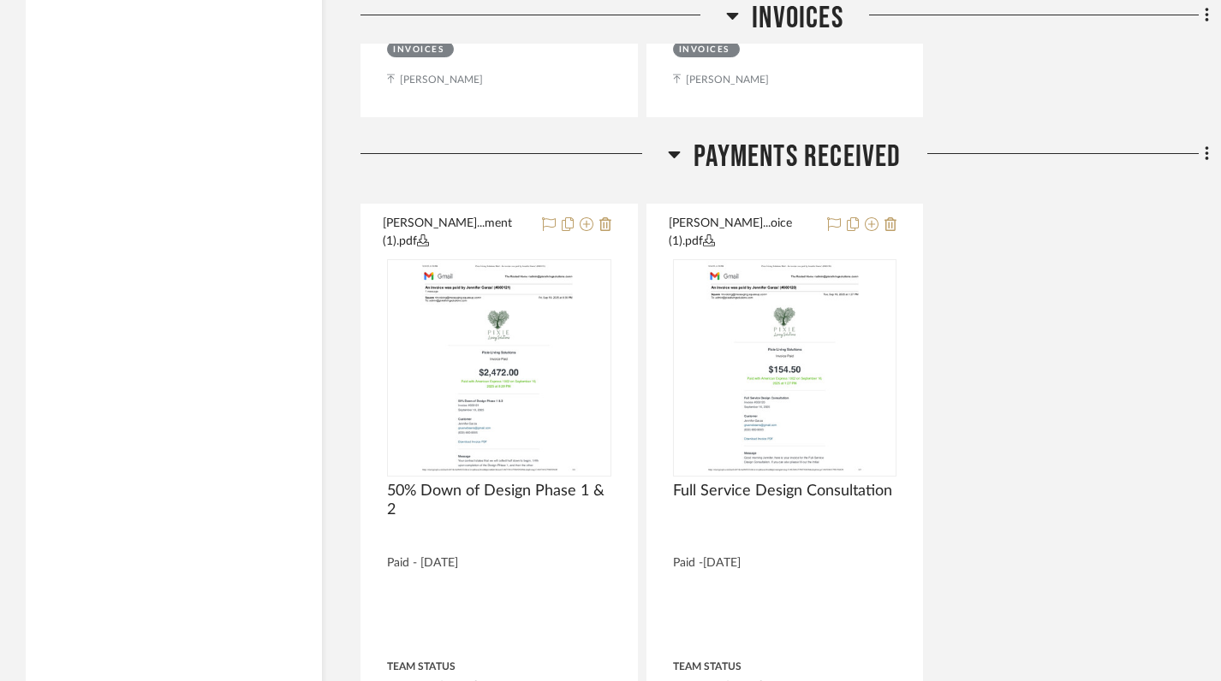
scroll to position [6900, 0]
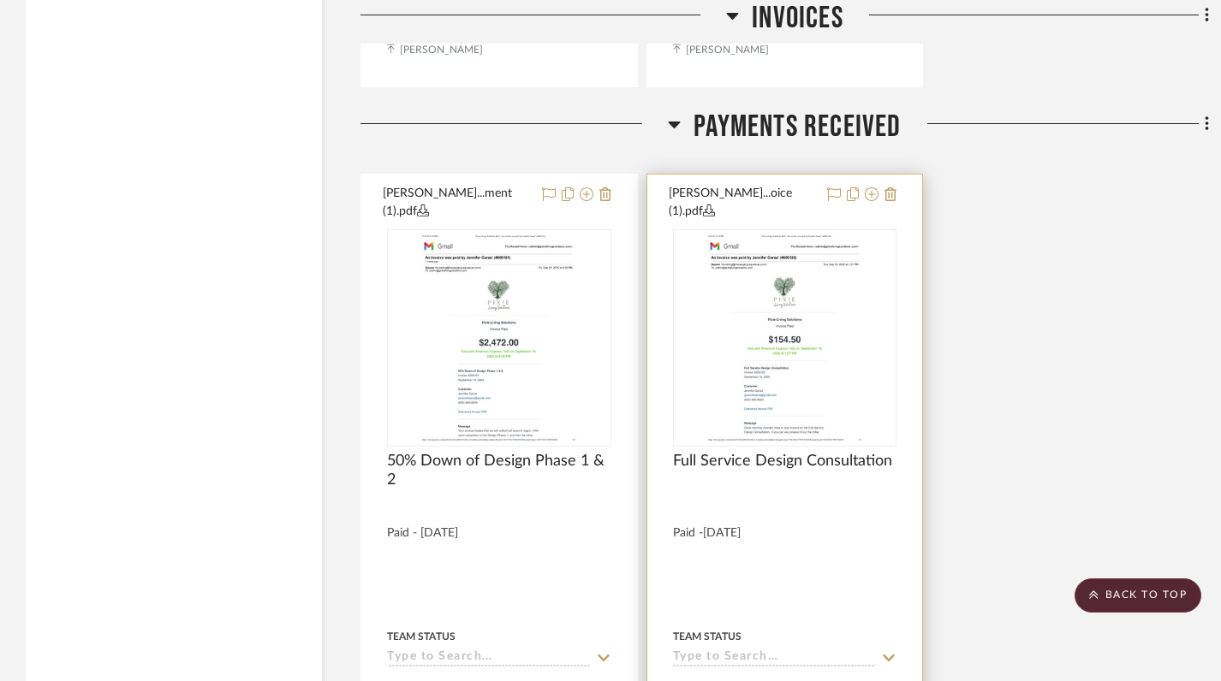
click at [802, 231] on img "0" at bounding box center [784, 338] width 165 height 214
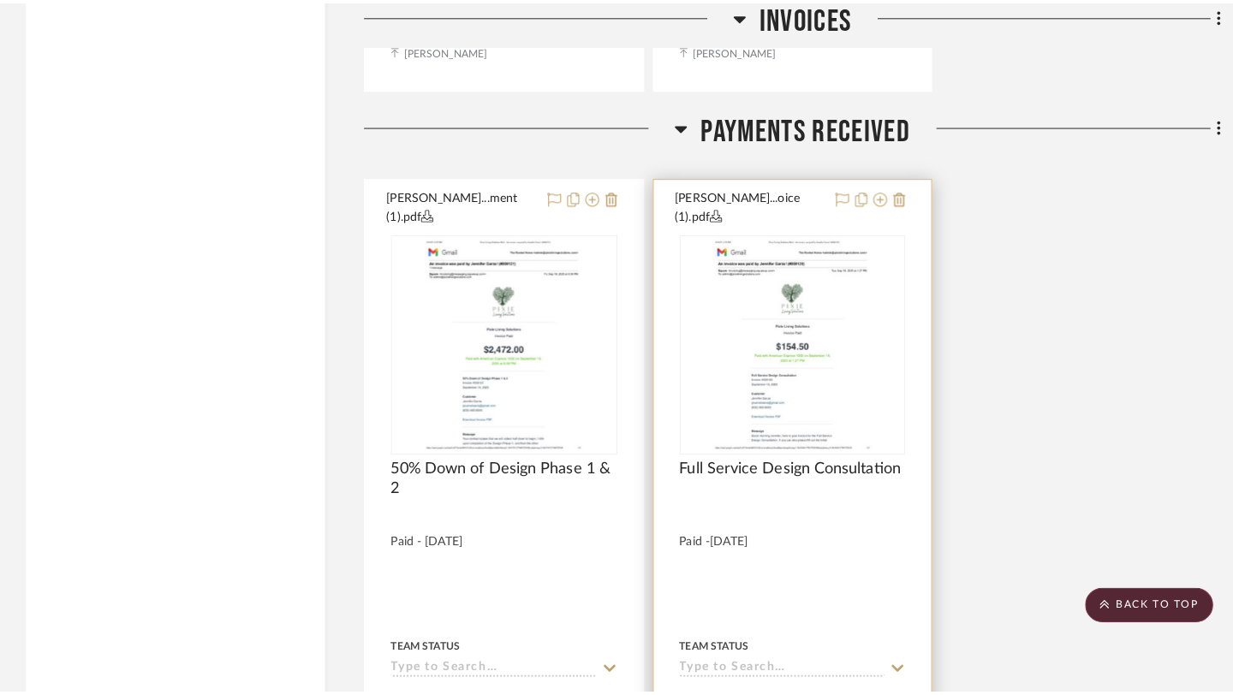
scroll to position [0, 0]
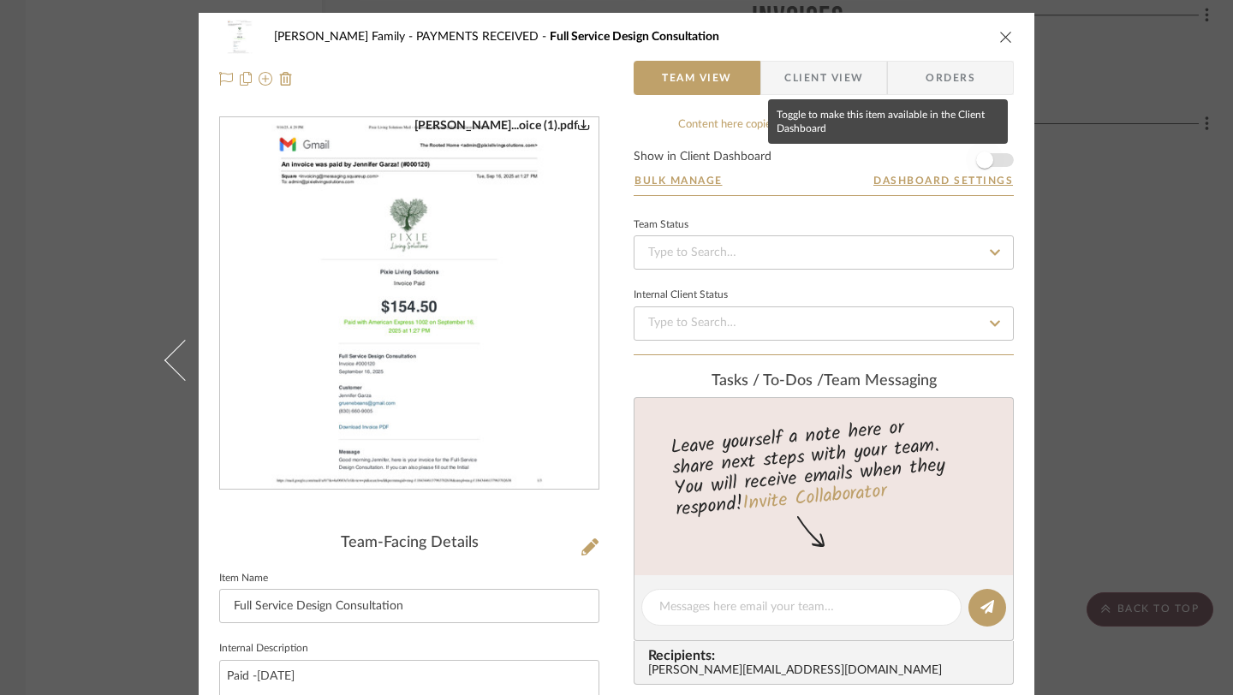
click at [980, 164] on span "button" at bounding box center [984, 160] width 17 height 17
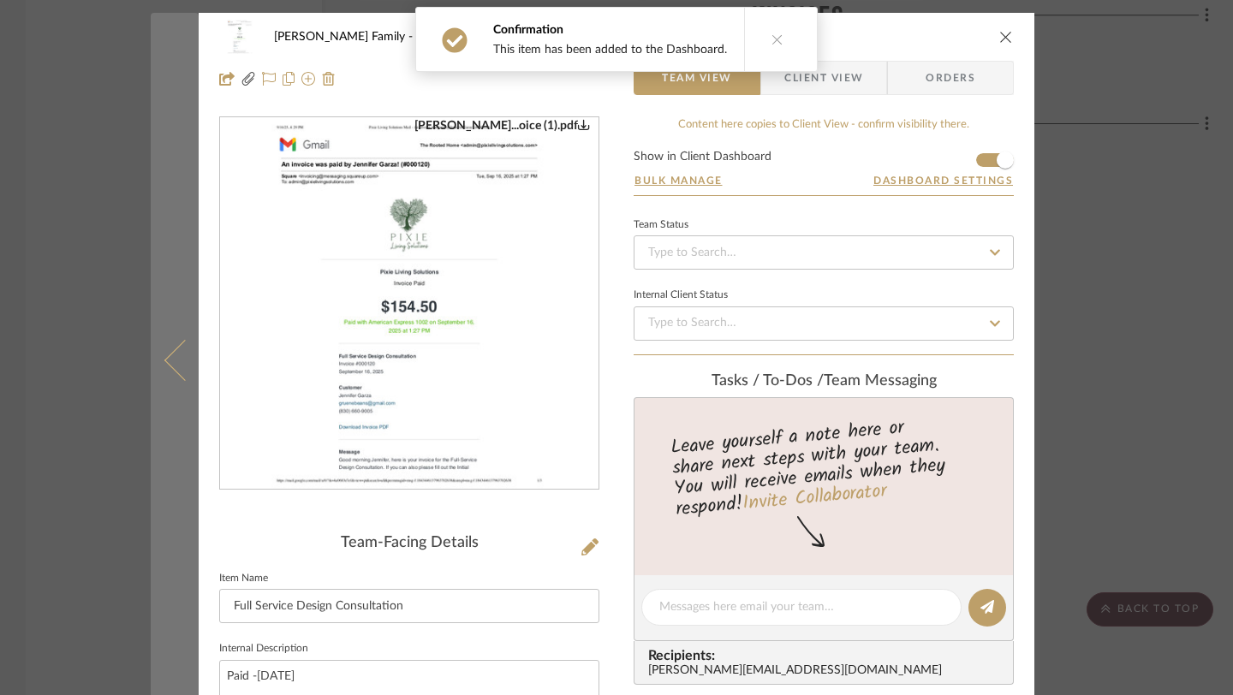
click at [164, 361] on icon at bounding box center [184, 360] width 41 height 41
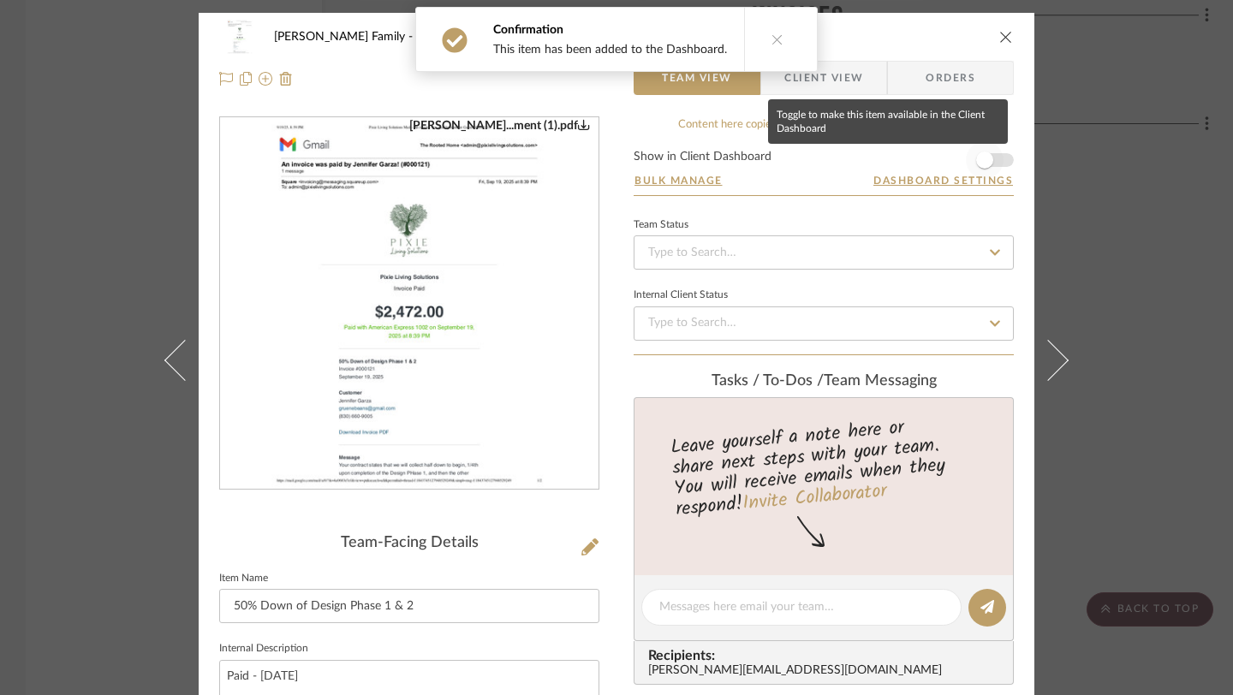
click at [979, 163] on span "button" at bounding box center [984, 160] width 17 height 17
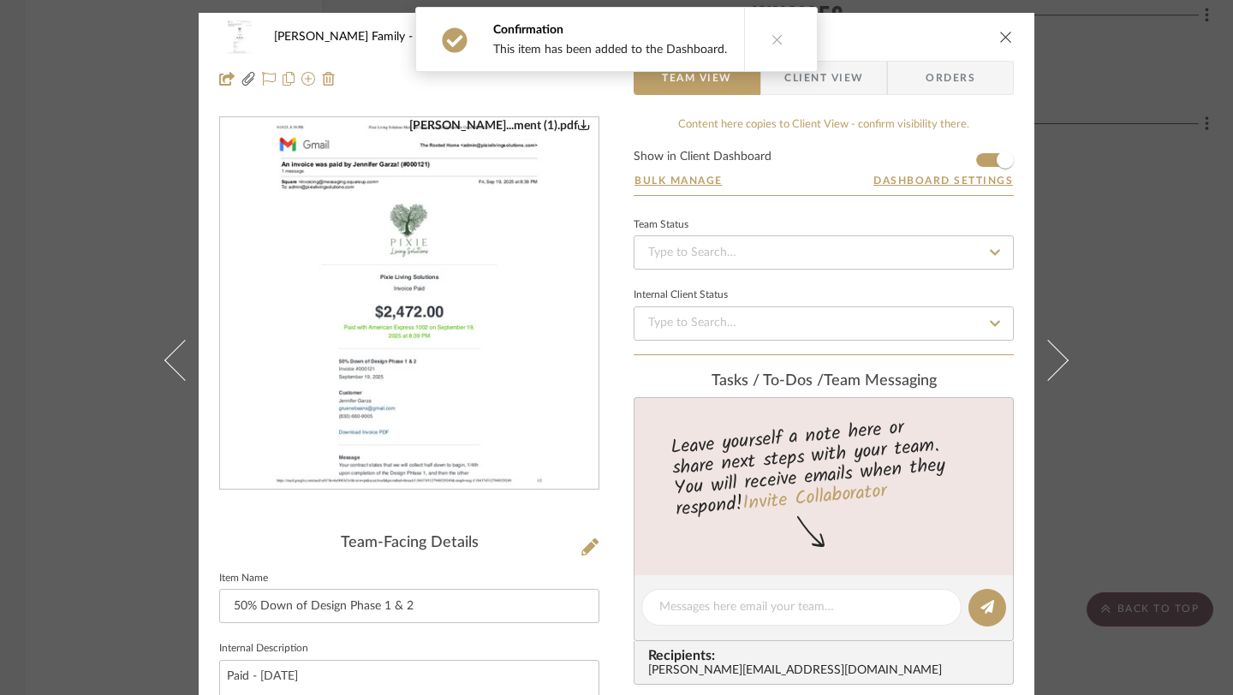
click at [1184, 211] on div "[PERSON_NAME] Family PAYMENTS RECEIVED 50% Down of Design Phase 1 & 2 Team View…" at bounding box center [616, 347] width 1233 height 695
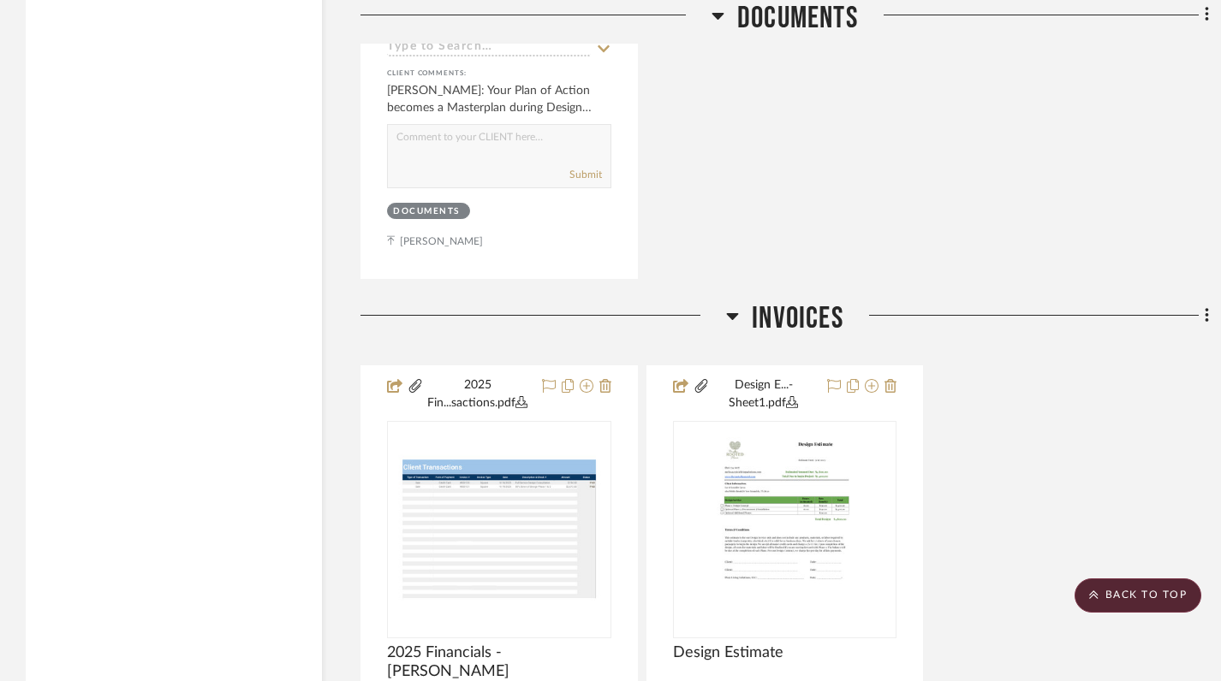
scroll to position [5849, 0]
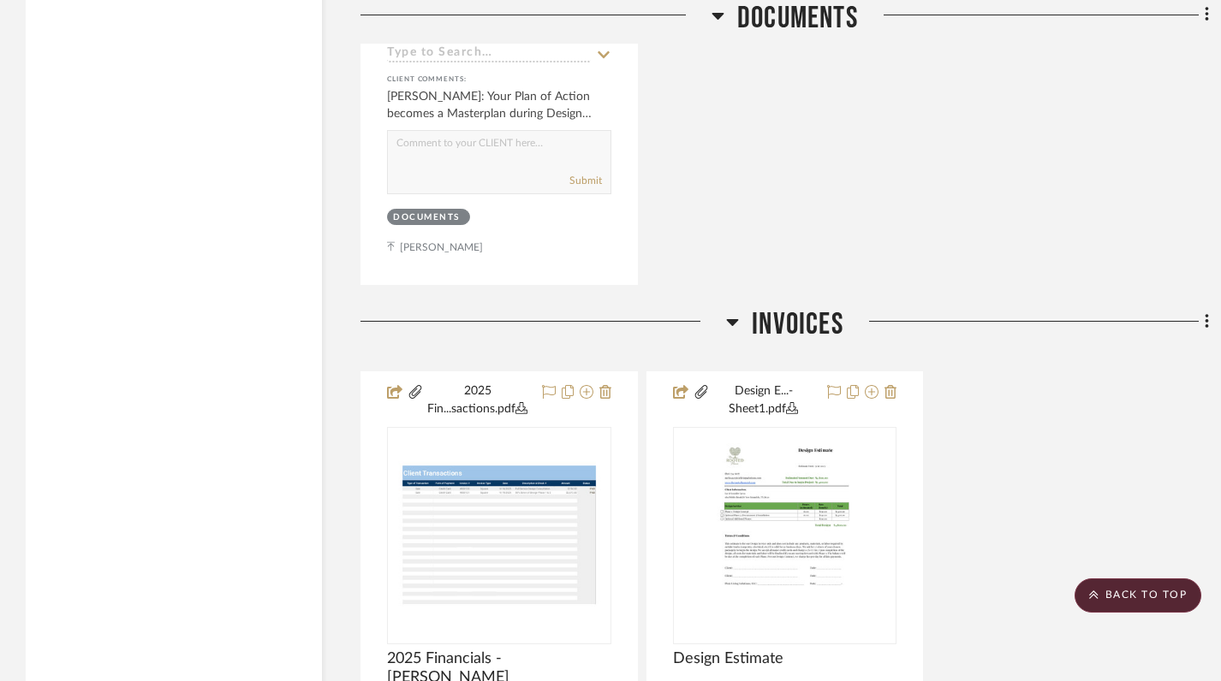
click at [1203, 309] on fa-icon at bounding box center [1203, 323] width 11 height 28
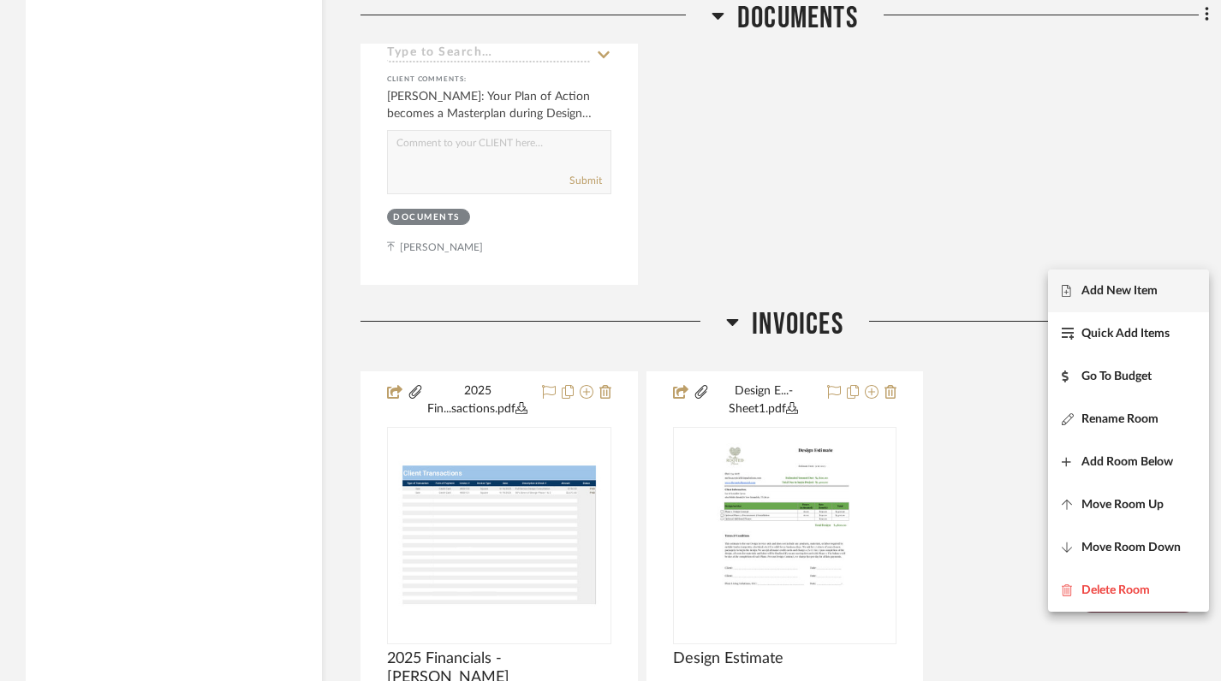
click at [1124, 288] on span "Add New Item" at bounding box center [1119, 290] width 76 height 15
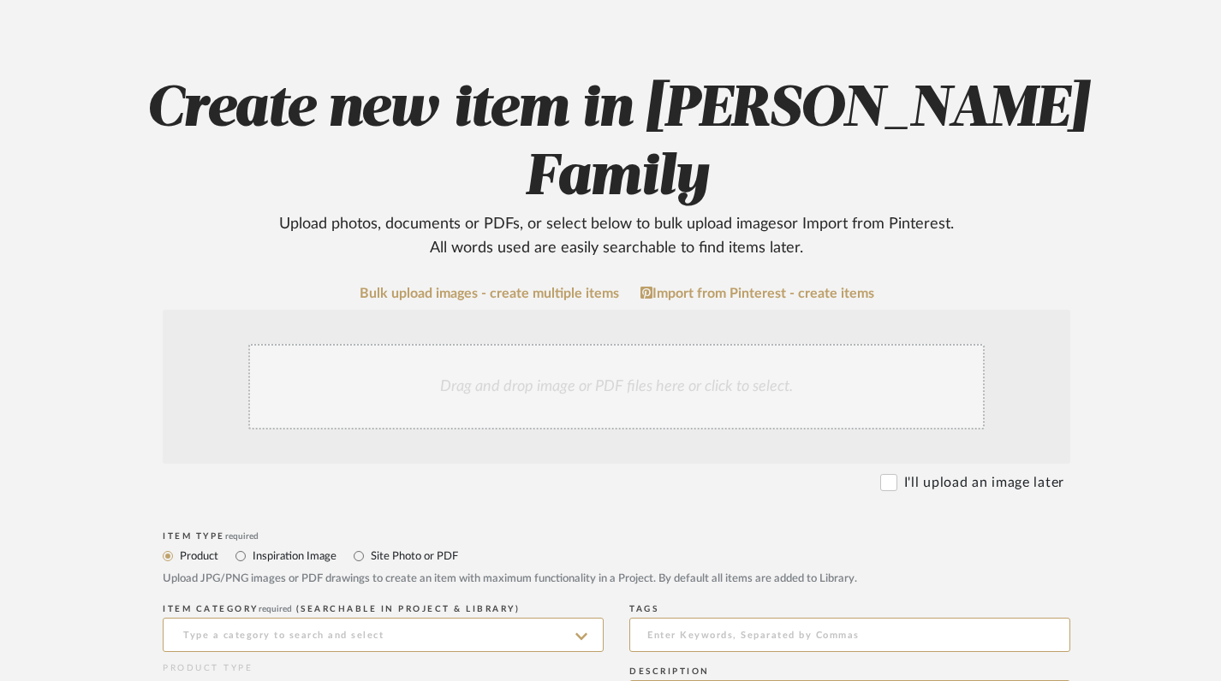
scroll to position [208, 0]
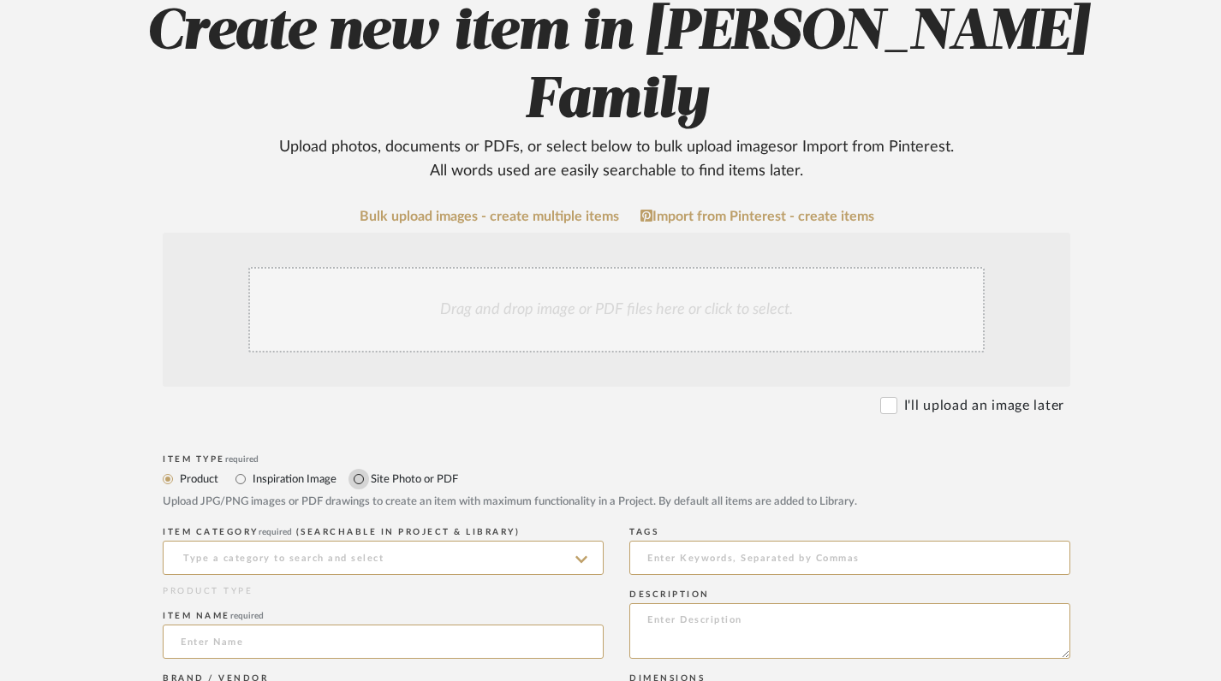
click at [359, 469] on input "Site Photo or PDF" at bounding box center [358, 479] width 21 height 21
radio input "true"
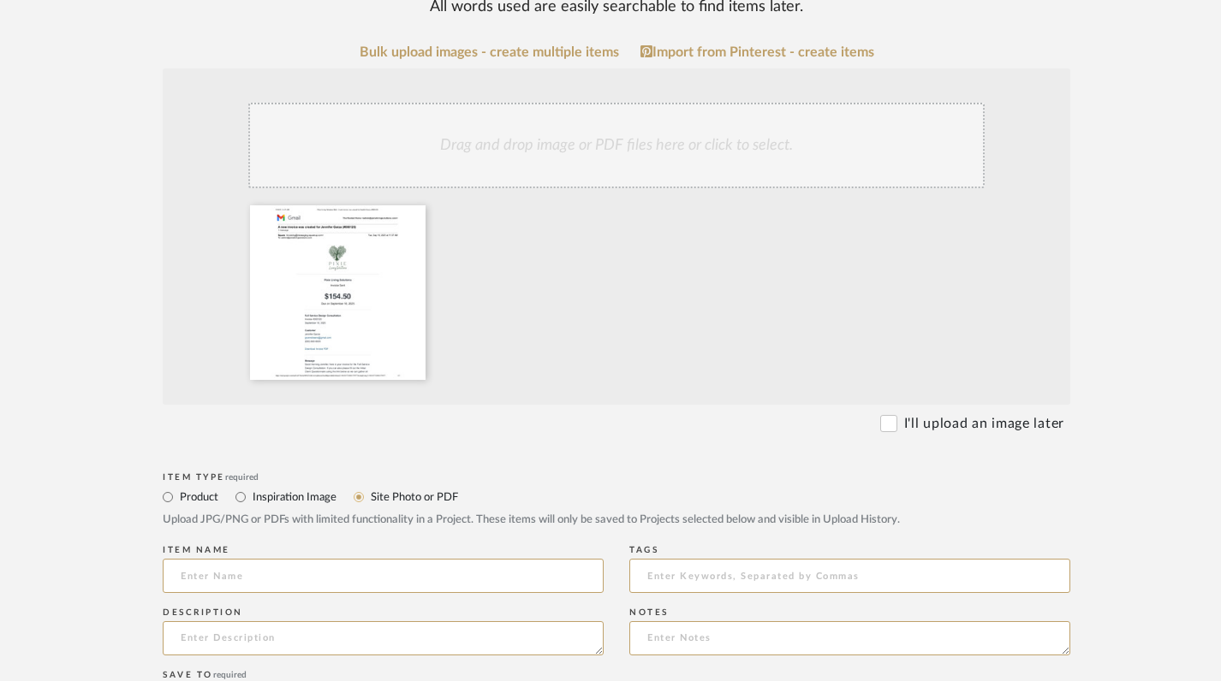
scroll to position [383, 0]
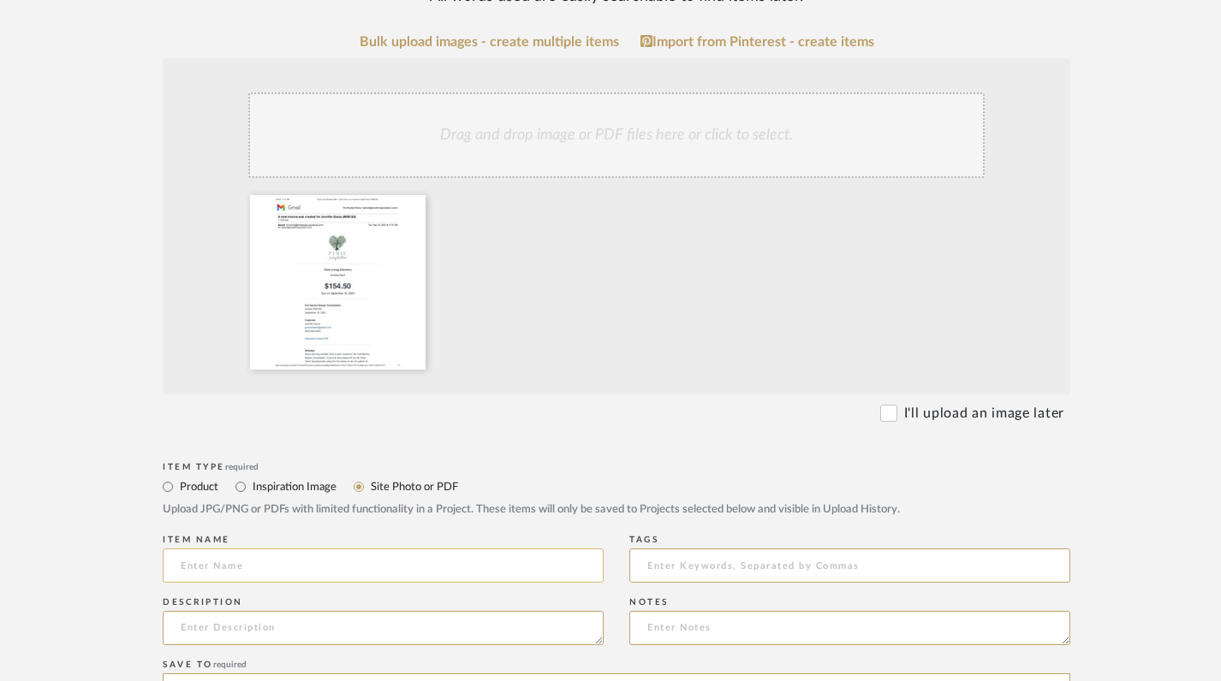
click at [554, 549] on input at bounding box center [383, 566] width 441 height 34
paste input "Full Service Design Consultation"
type input "Full Service Design Consultation - Invoice"
click at [410, 611] on textarea at bounding box center [383, 628] width 441 height 34
type input "i"
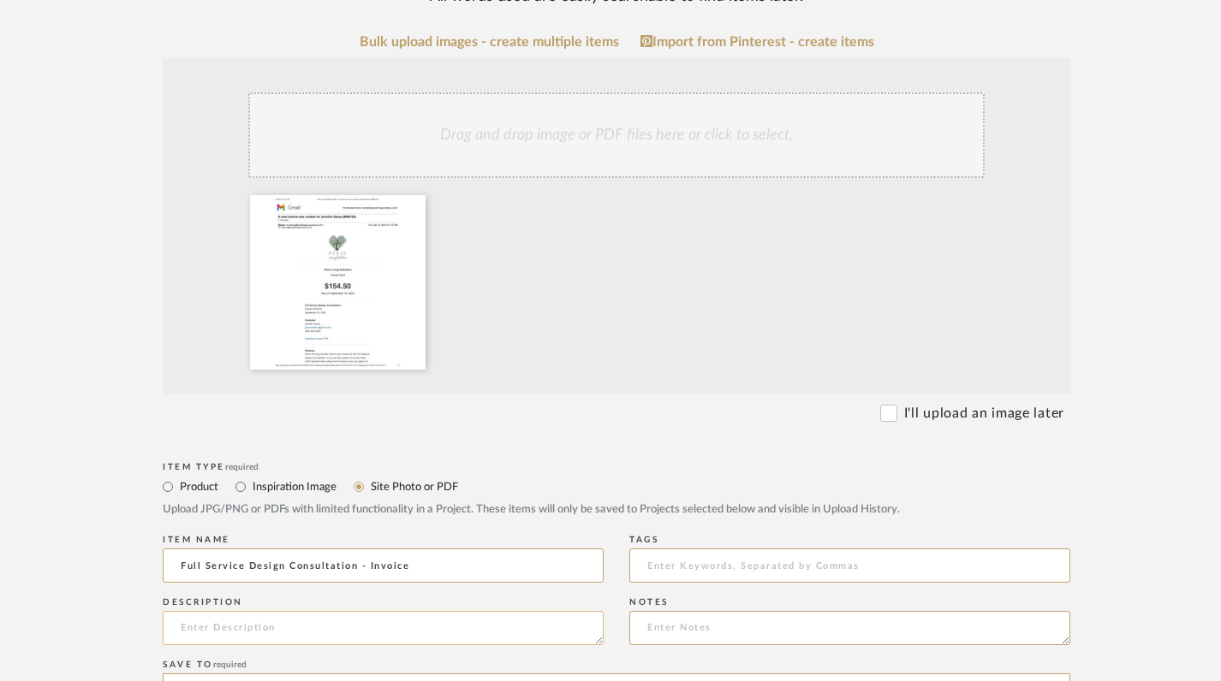
click at [556, 611] on textarea at bounding box center [383, 628] width 441 height 34
paste textarea "Full Service Design Consultation"
paste textarea "[DATE]"
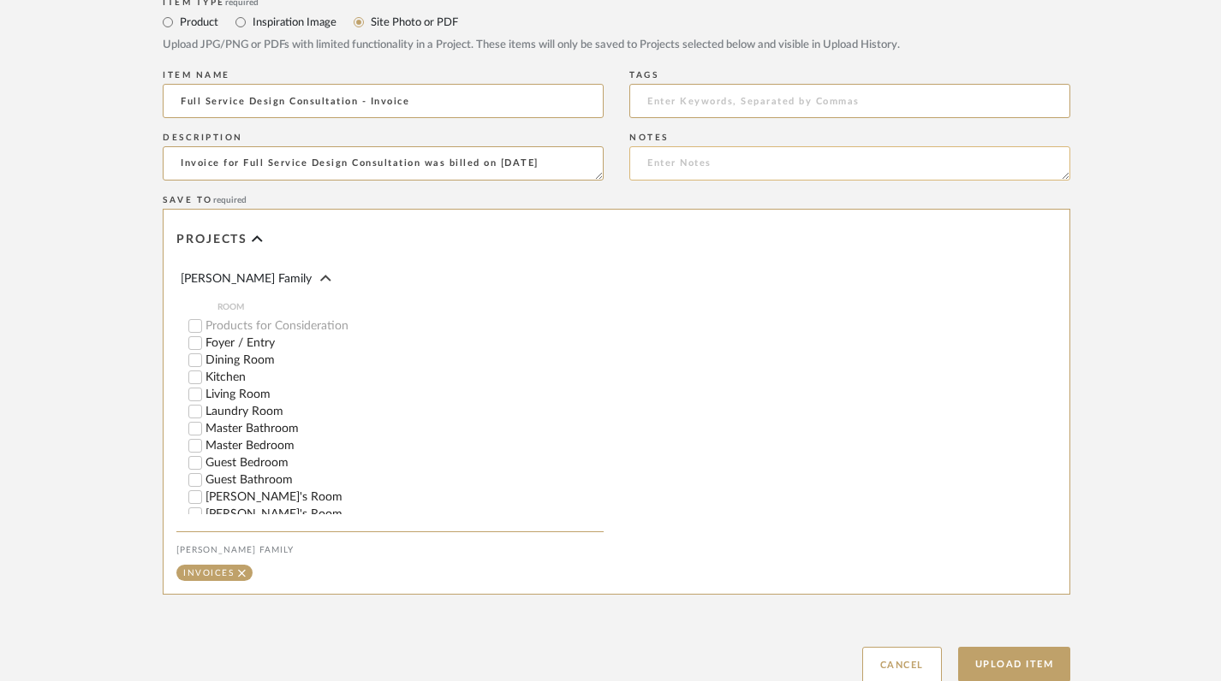
scroll to position [867, 0]
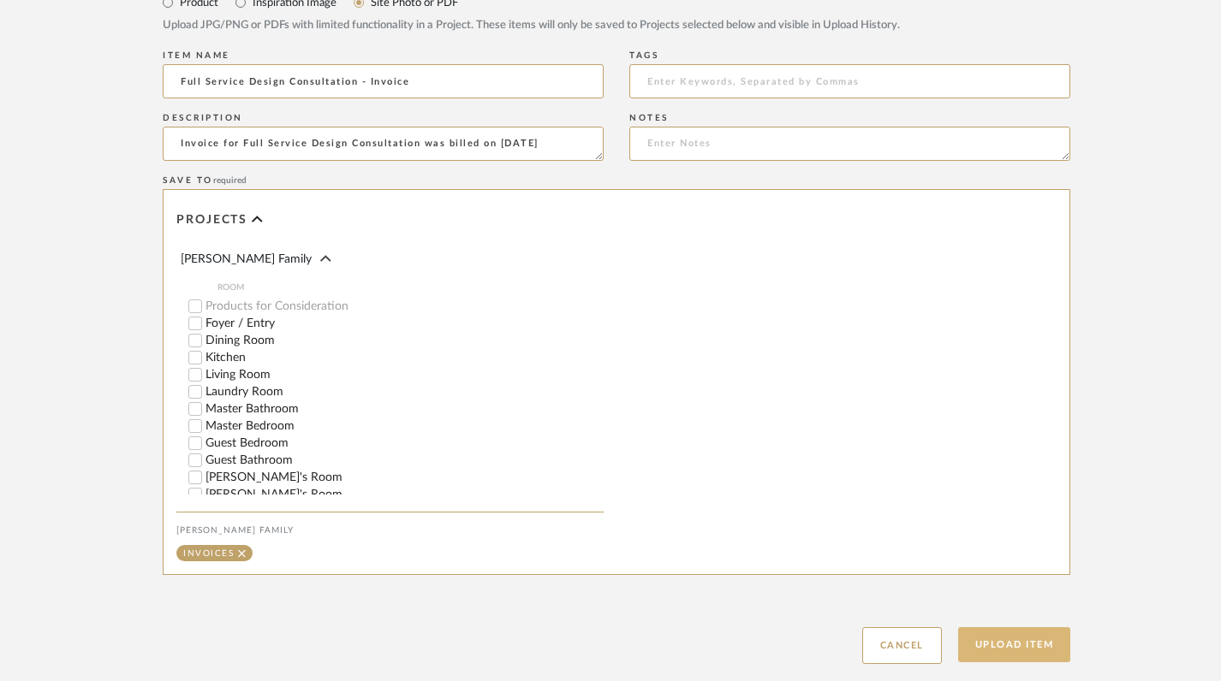
type textarea "Invoice for Full Service Design Consultation was billed on [DATE]"
click at [1002, 627] on button "Upload Item" at bounding box center [1014, 644] width 113 height 35
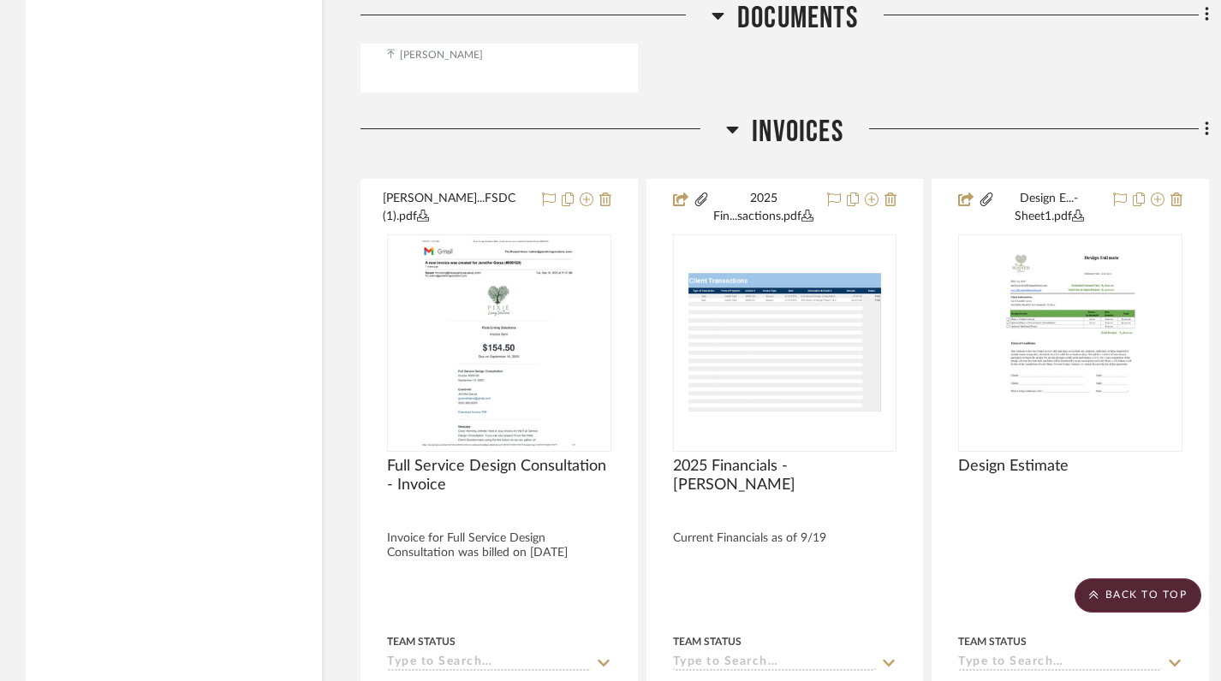
scroll to position [6040, 0]
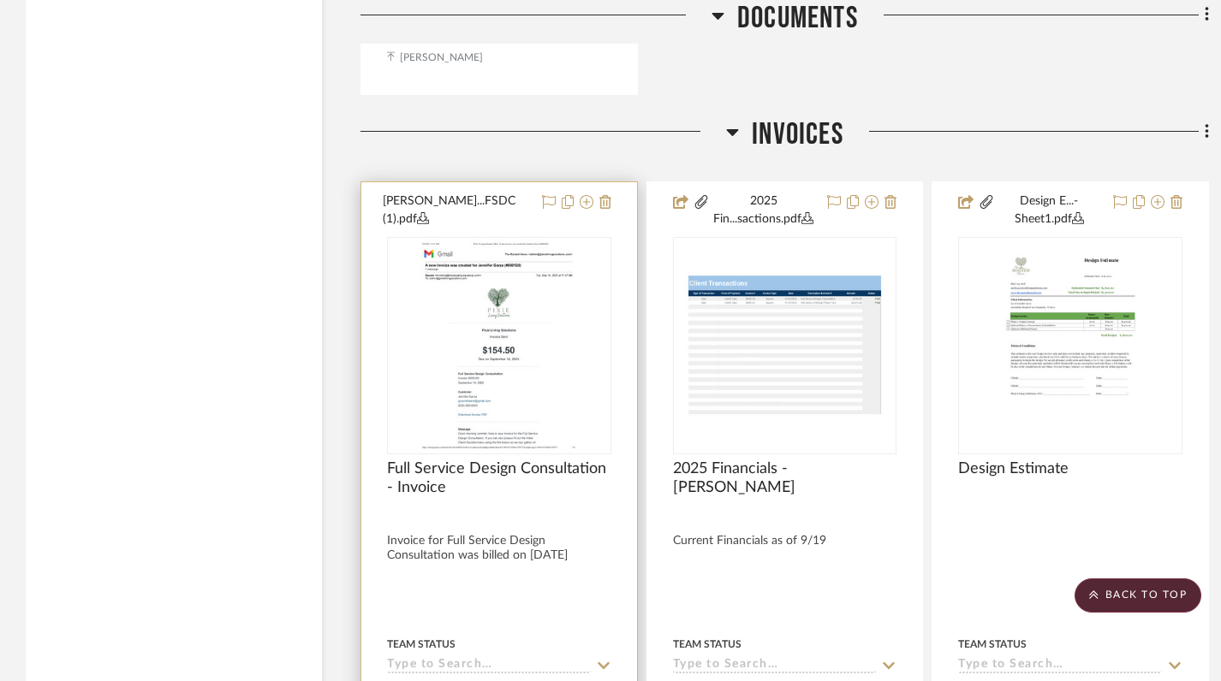
click at [0, 0] on img at bounding box center [0, 0] width 0 height 0
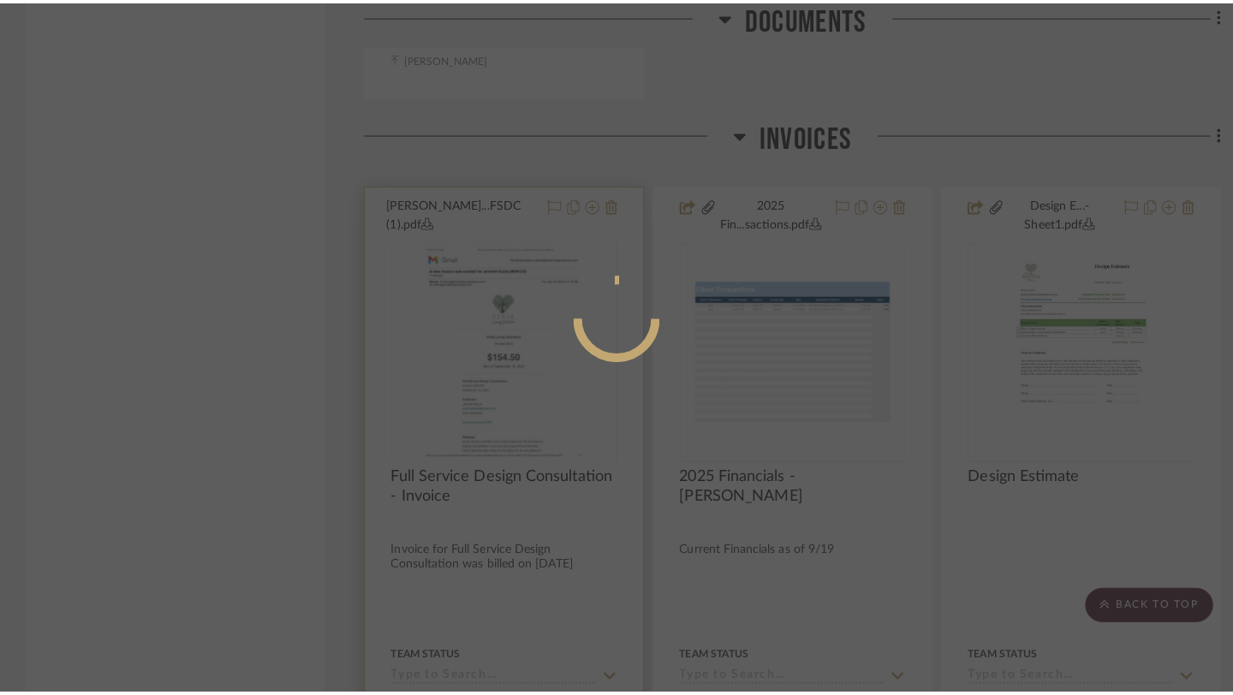
scroll to position [0, 0]
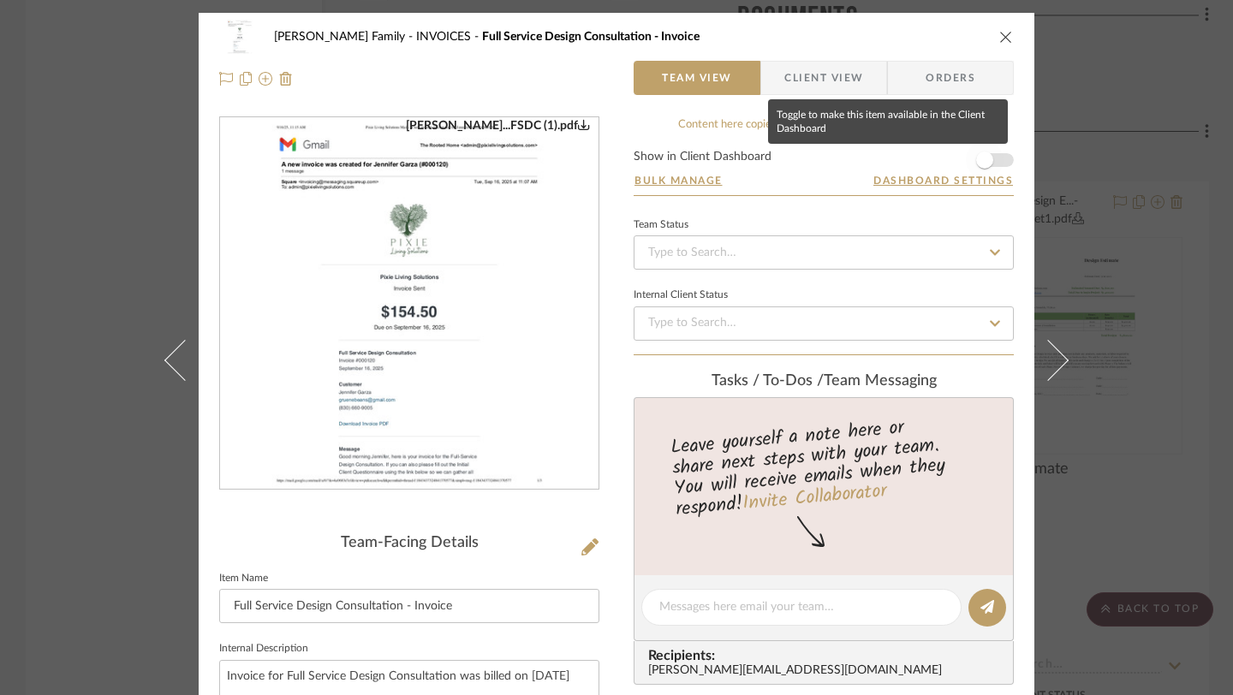
click at [990, 155] on span "button" at bounding box center [984, 160] width 38 height 38
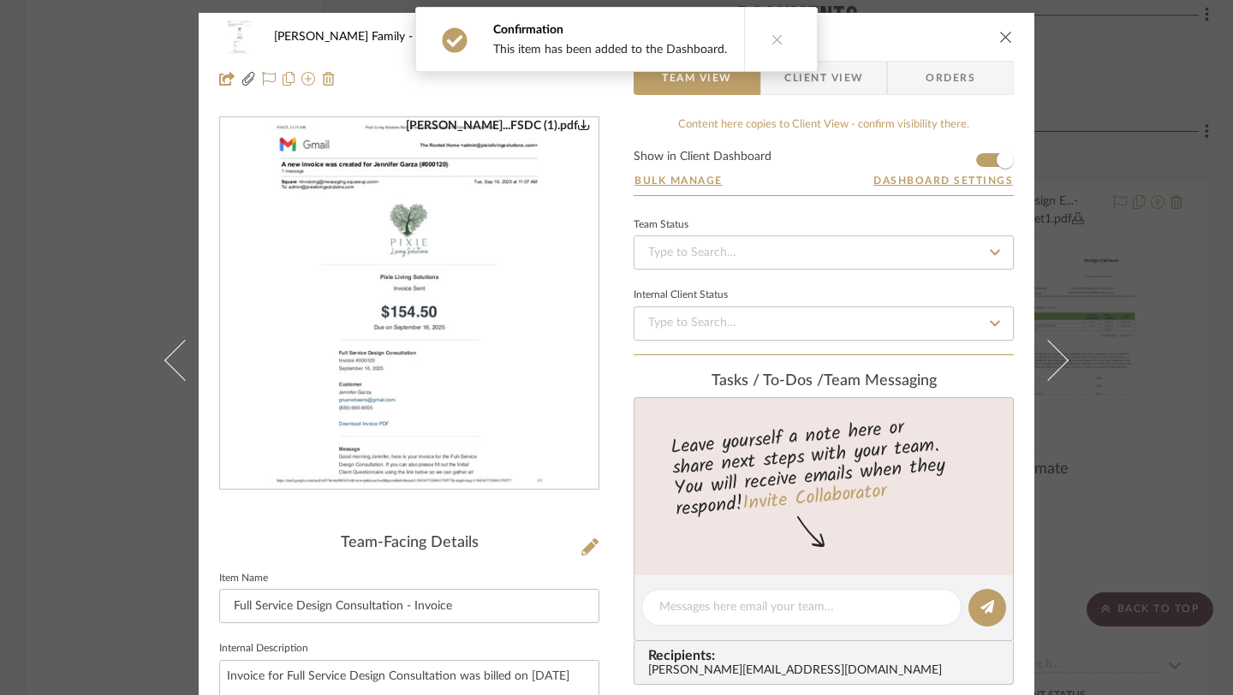
click at [1002, 34] on icon "close" at bounding box center [1006, 37] width 14 height 14
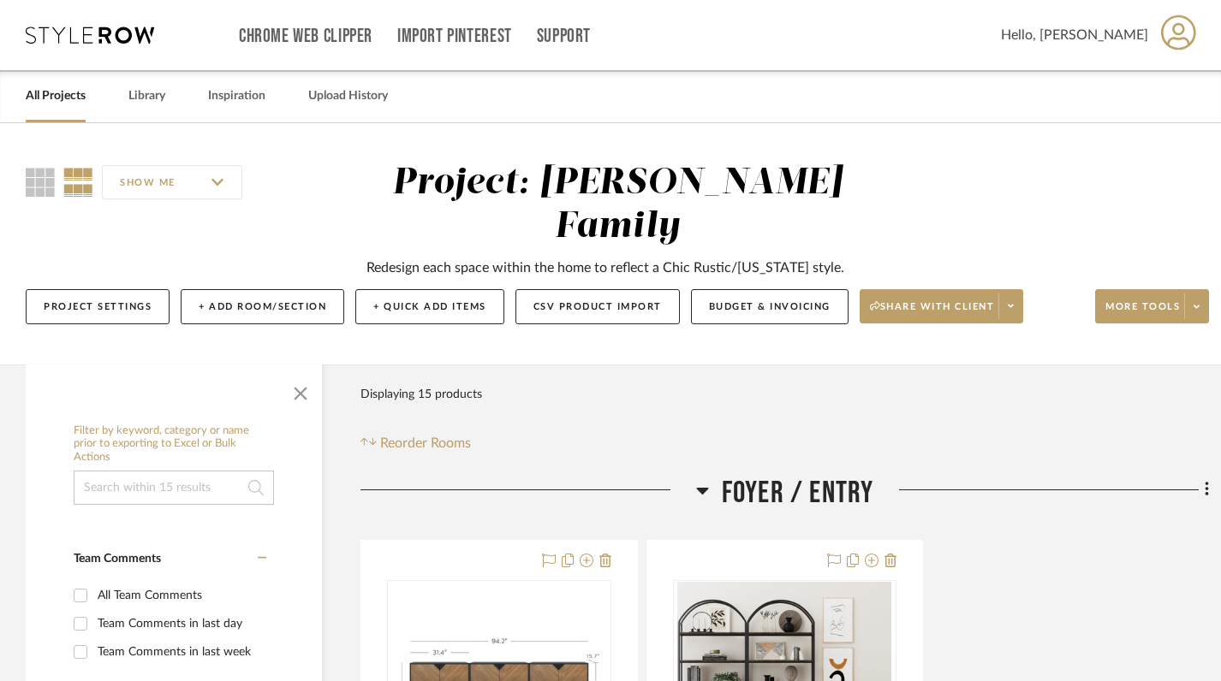
click at [69, 103] on link "All Projects" at bounding box center [56, 96] width 60 height 23
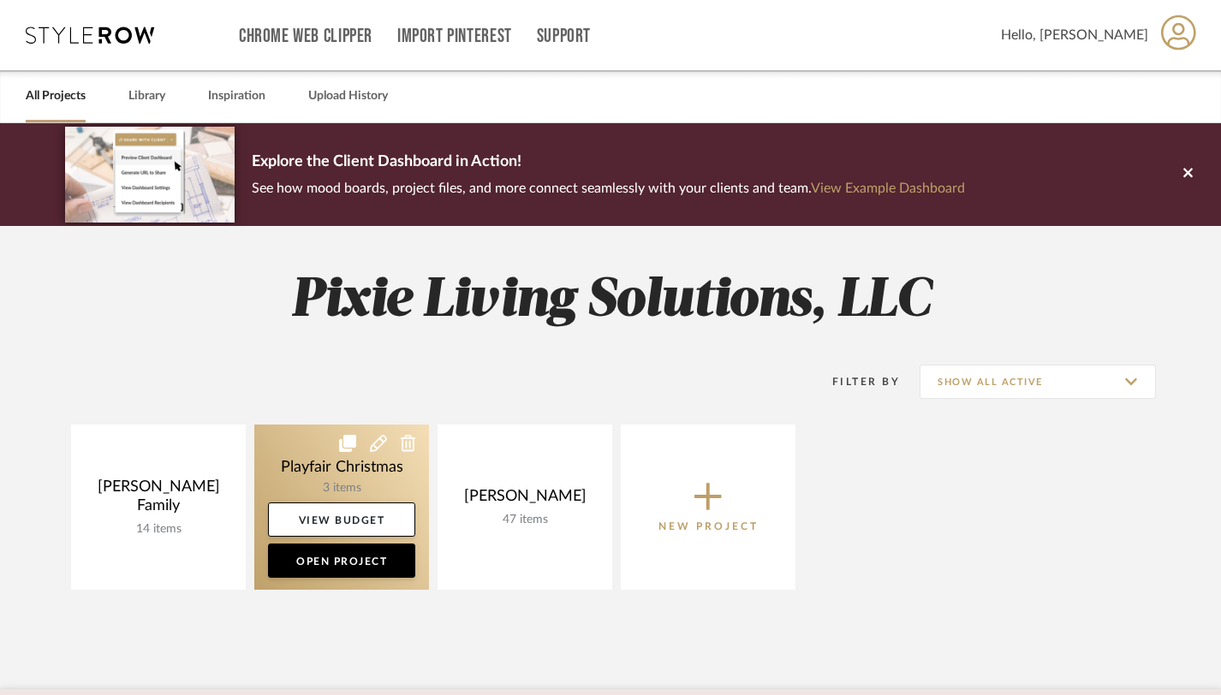
click at [364, 461] on link at bounding box center [341, 507] width 175 height 165
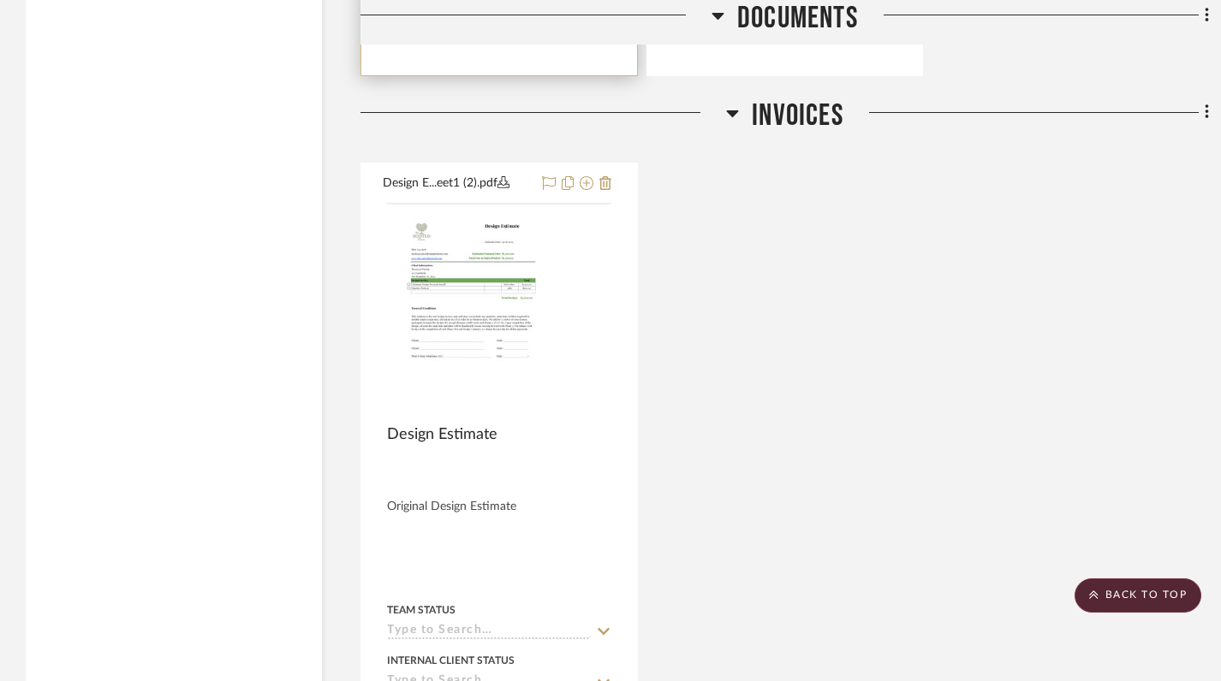
scroll to position [2890, 0]
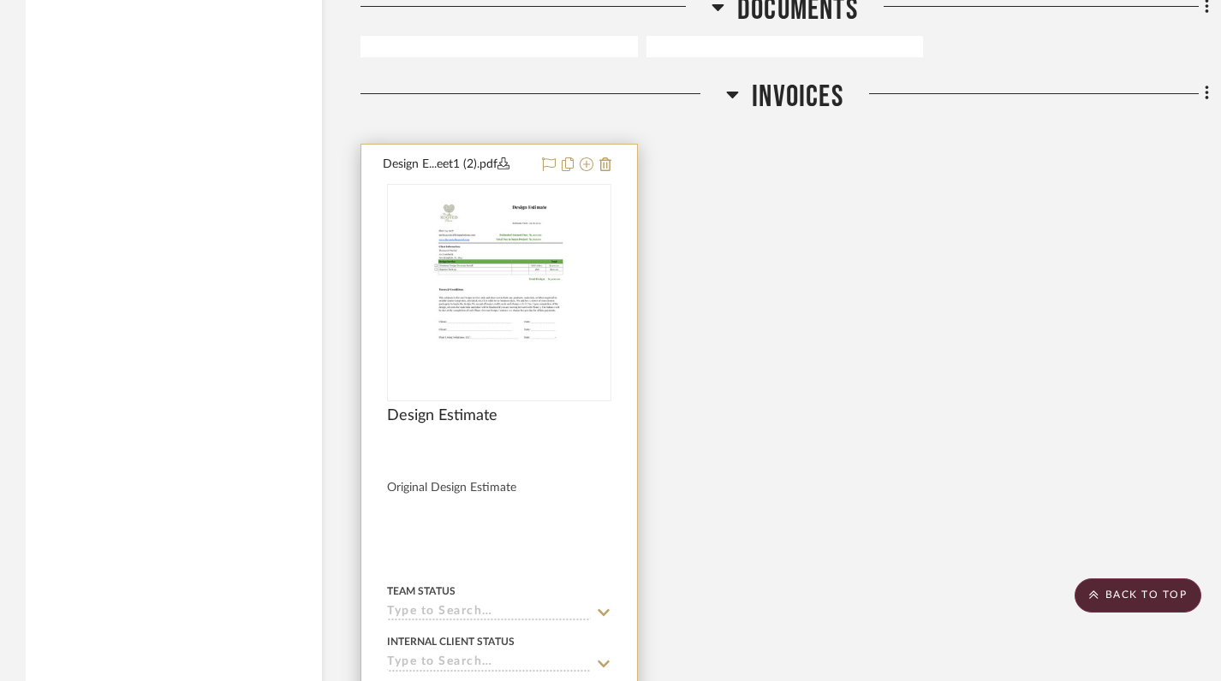
click at [0, 0] on img at bounding box center [0, 0] width 0 height 0
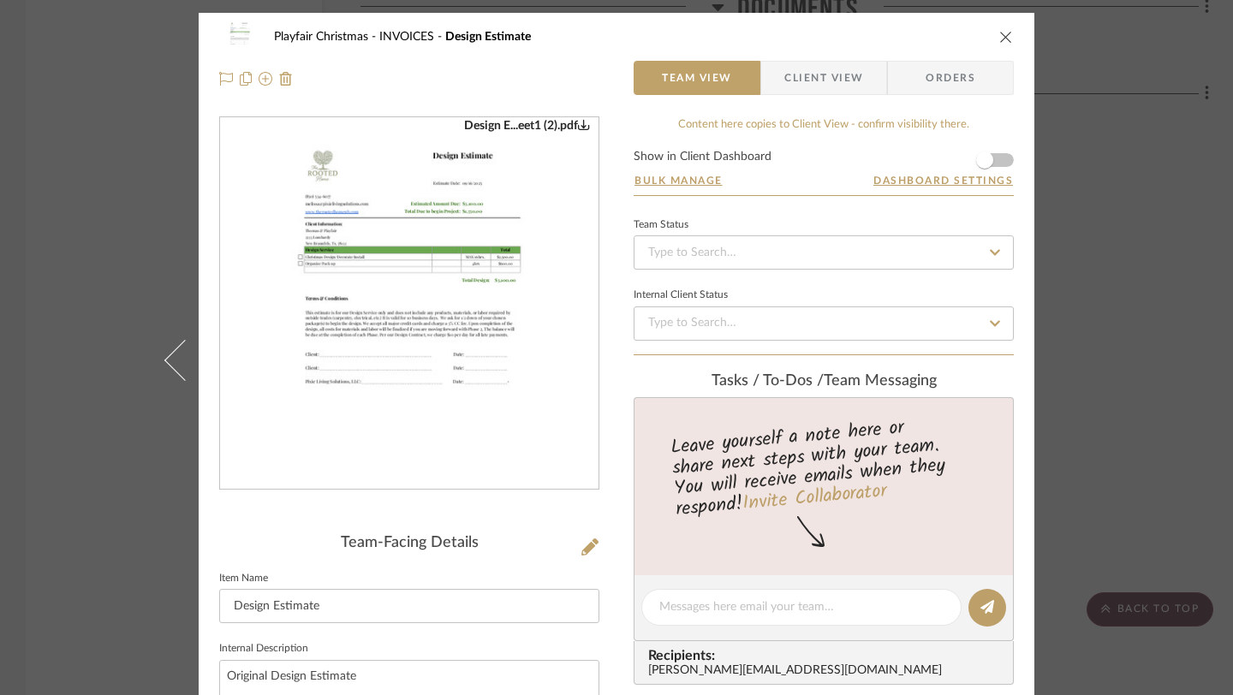
click at [487, 296] on img "0" at bounding box center [409, 303] width 288 height 371
click at [988, 35] on div "Playfair Christmas INVOICES Design Estimate" at bounding box center [616, 37] width 794 height 34
click at [1007, 36] on div "Playfair Christmas INVOICES Design Estimate Team View Client View Orders" at bounding box center [616, 58] width 835 height 90
click at [999, 36] on icon "close" at bounding box center [1006, 37] width 14 height 14
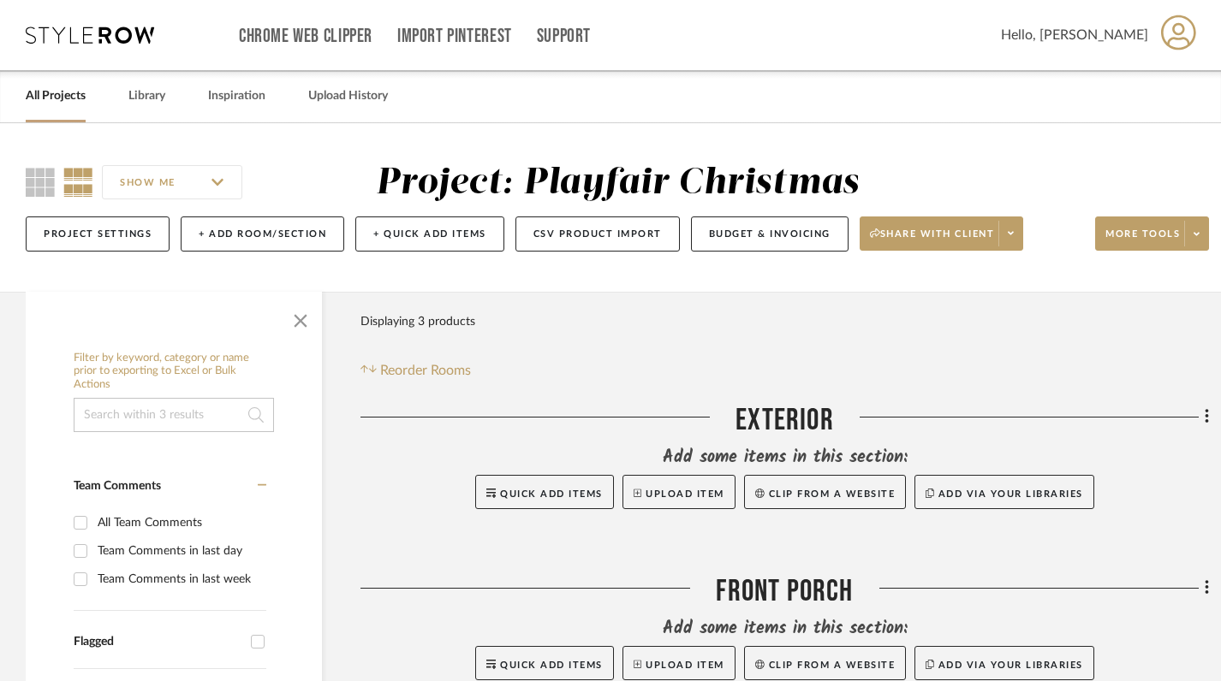
click at [67, 95] on link "All Projects" at bounding box center [56, 96] width 60 height 23
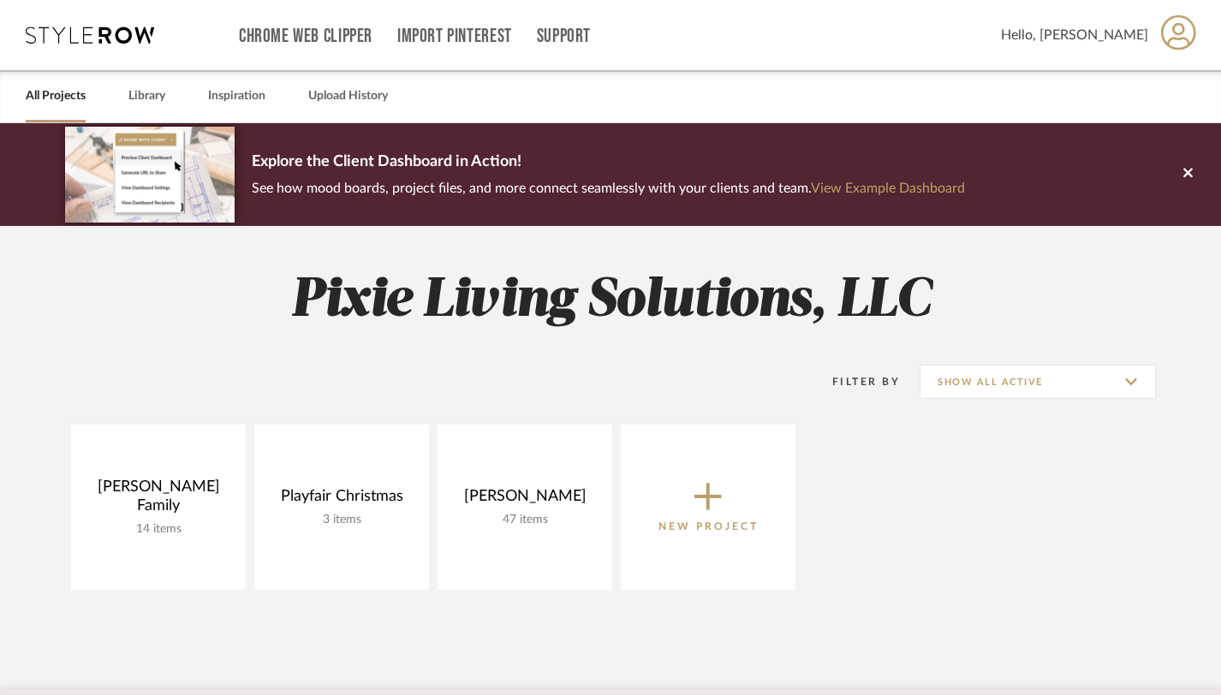
click at [722, 490] on span "New Project" at bounding box center [708, 506] width 100 height 56
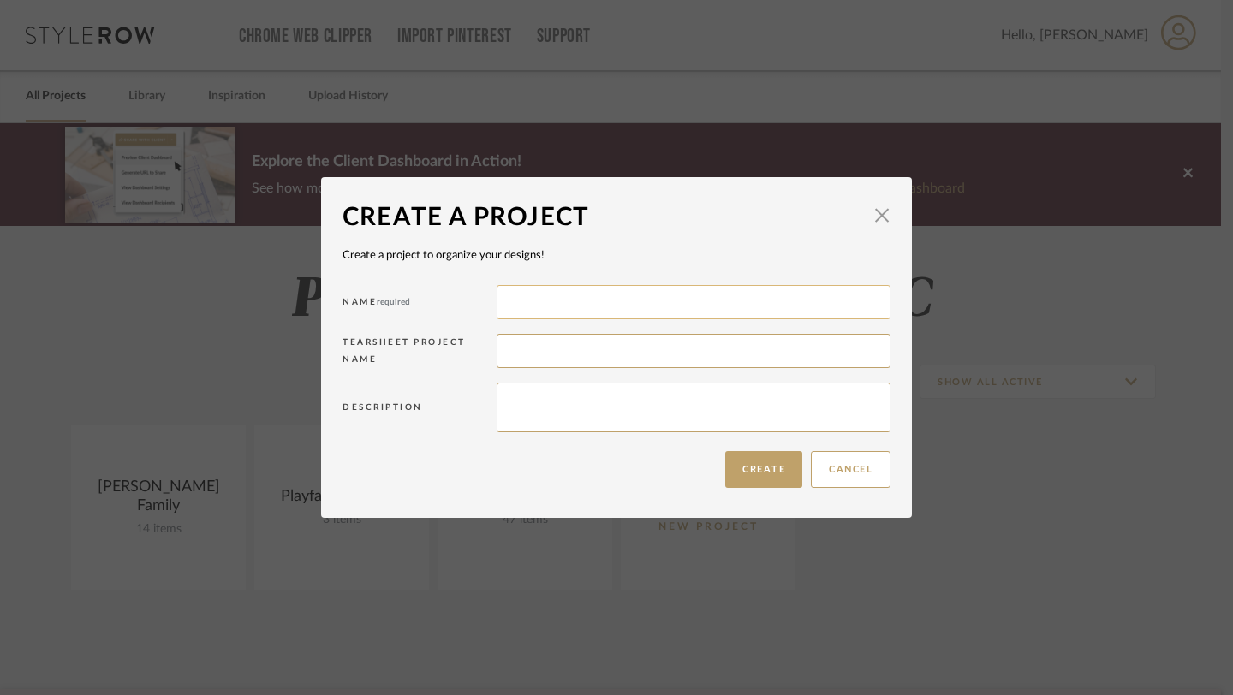
click at [507, 306] on input at bounding box center [693, 302] width 394 height 34
type input "[PERSON_NAME]"
click at [725, 485] on button "Create" at bounding box center [763, 469] width 77 height 37
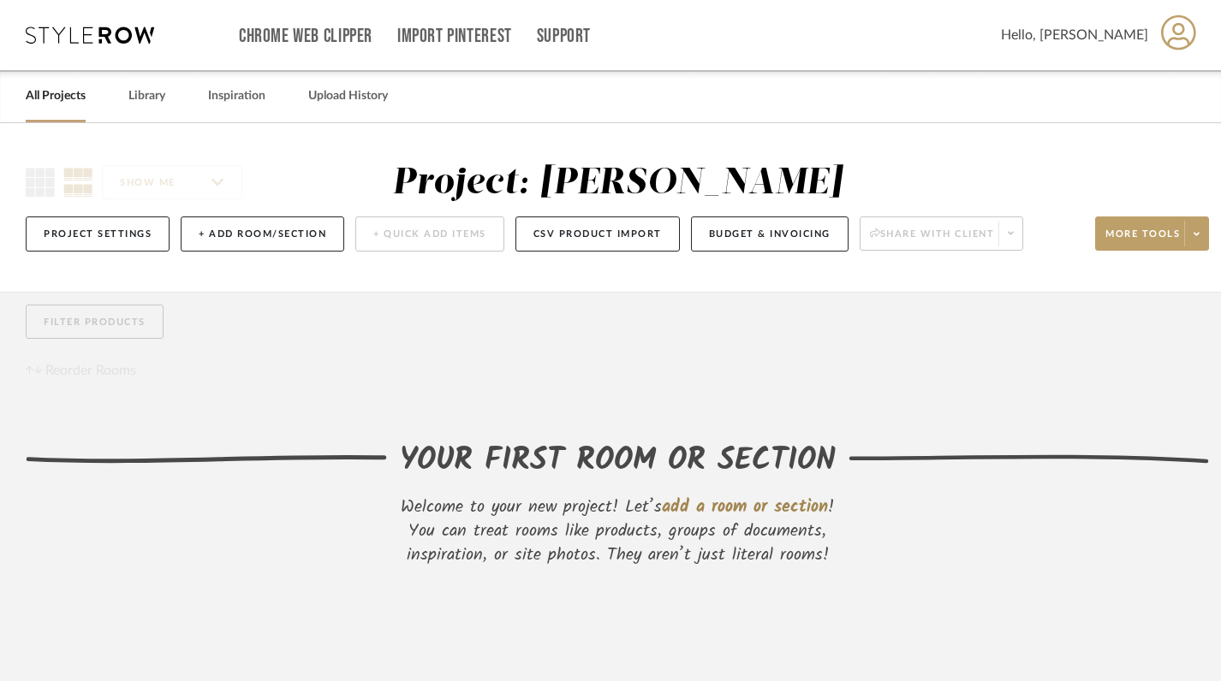
click at [773, 463] on div "YOUR FIRST ROOM OR SECTION" at bounding box center [618, 461] width 436 height 46
click at [761, 496] on span "add a room or section" at bounding box center [745, 507] width 166 height 27
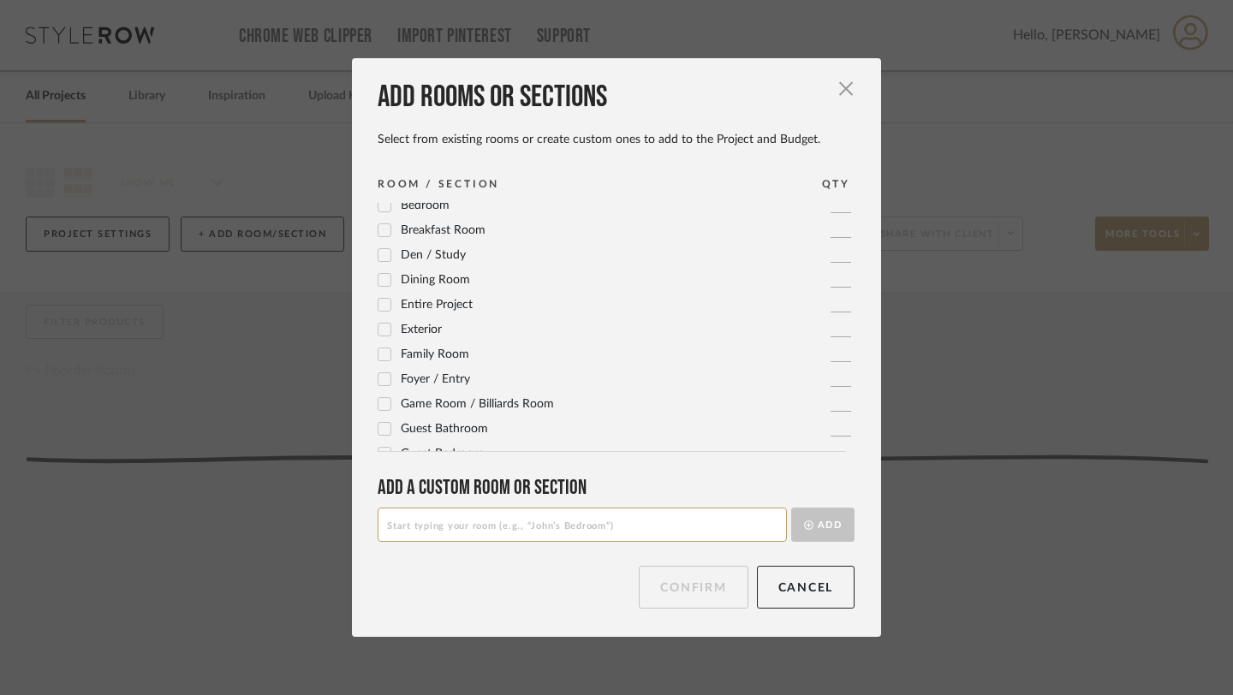
scroll to position [90, 0]
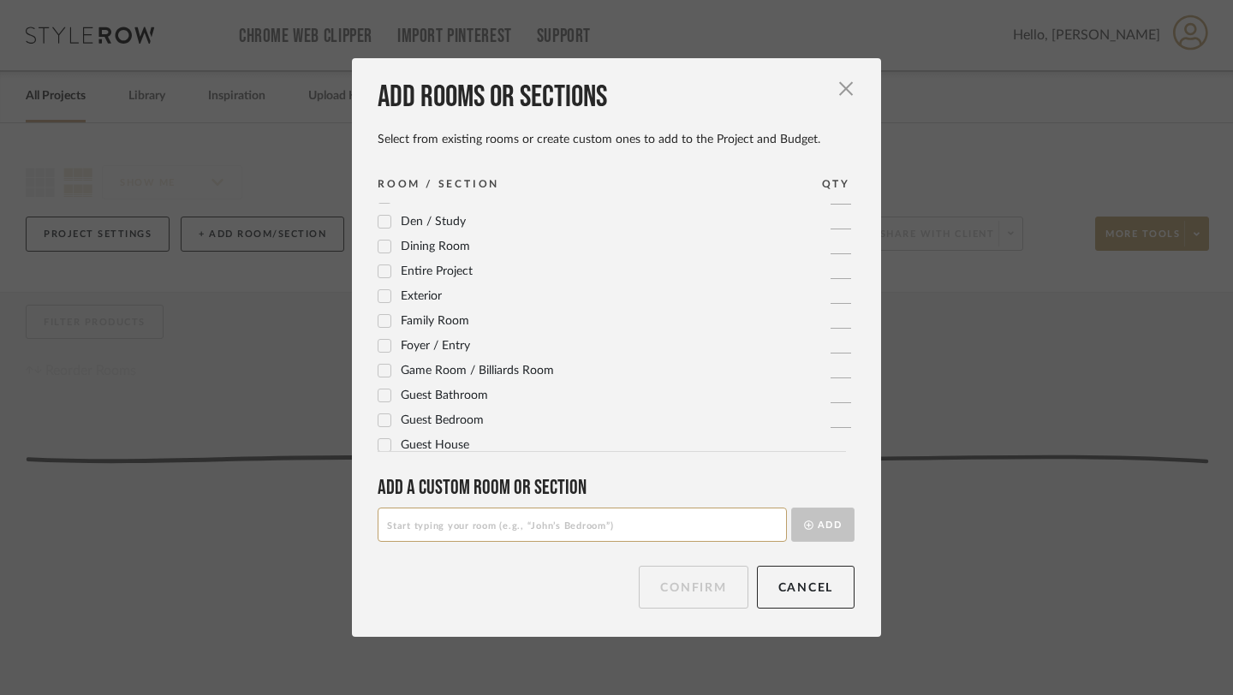
click at [384, 348] on div at bounding box center [384, 346] width 14 height 14
click at [413, 396] on span "Guest Bathroom" at bounding box center [444, 395] width 87 height 12
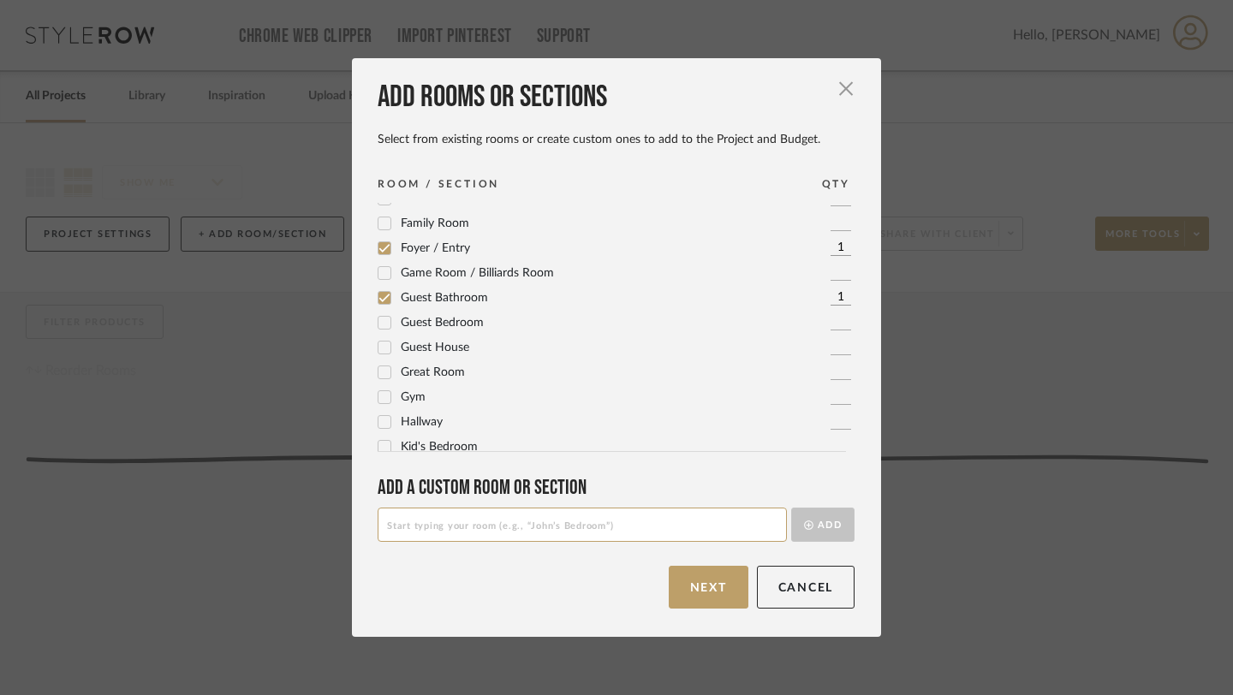
scroll to position [195, 0]
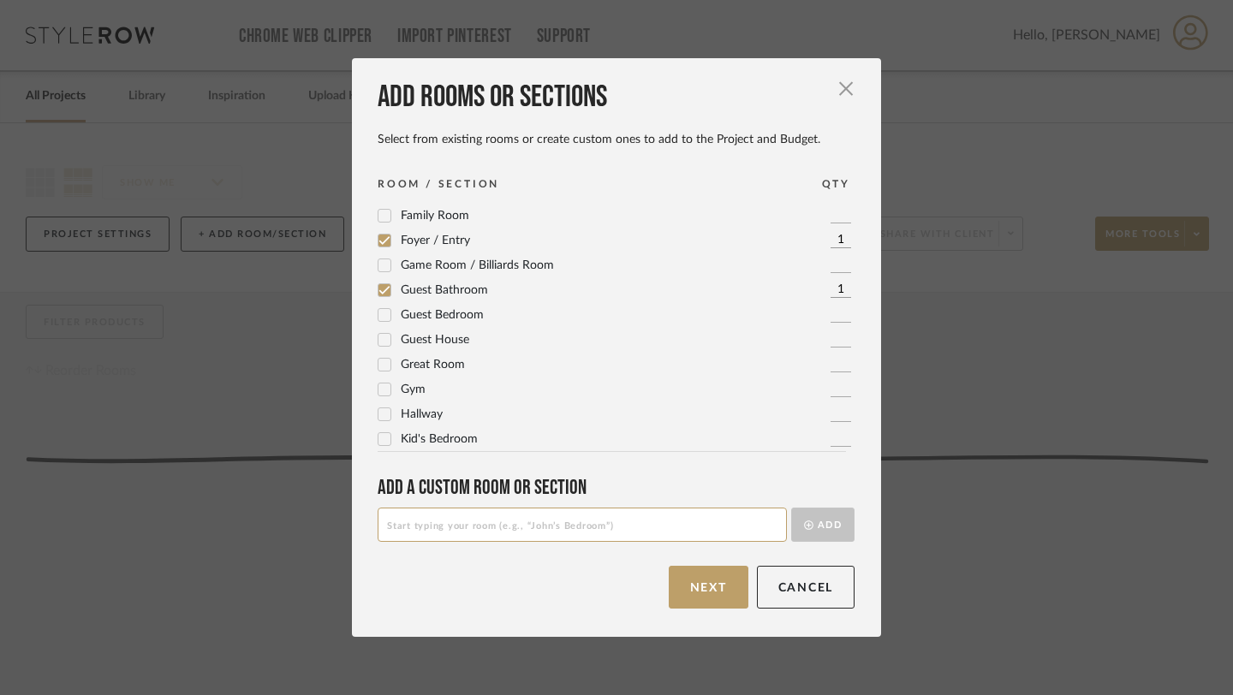
click at [379, 320] on icon at bounding box center [384, 315] width 12 height 12
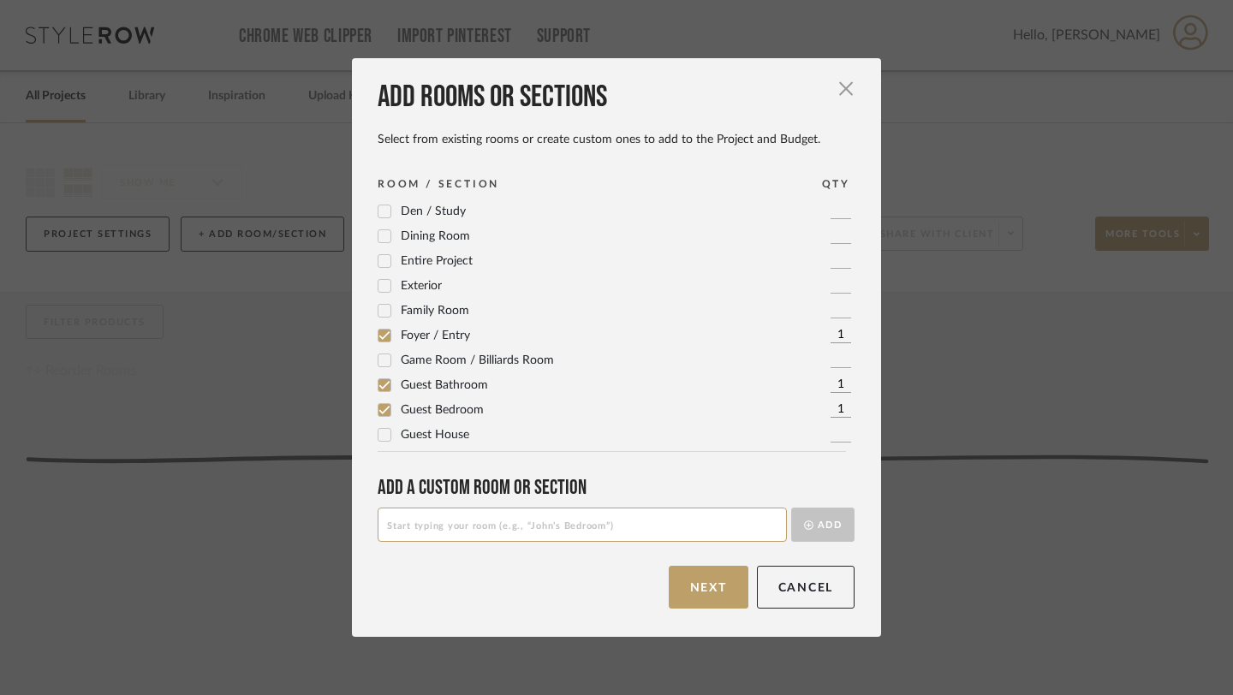
click at [383, 241] on icon at bounding box center [384, 236] width 12 height 12
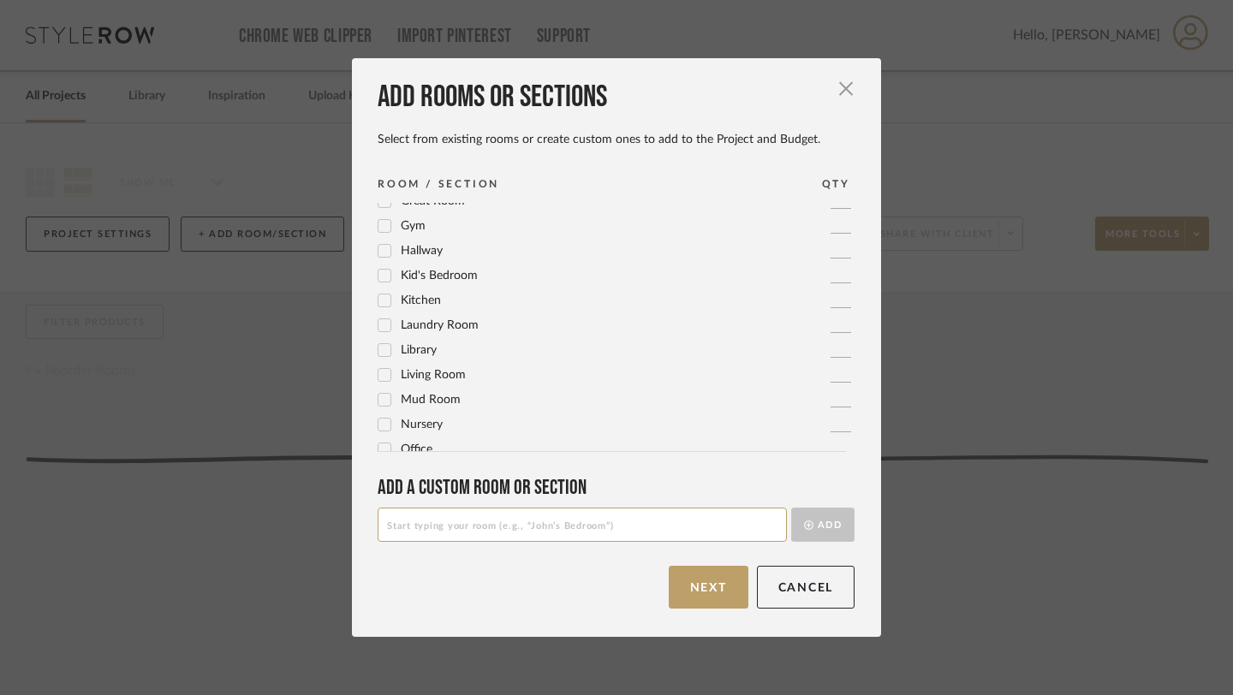
click at [381, 303] on icon at bounding box center [384, 300] width 12 height 12
click at [378, 374] on icon at bounding box center [384, 375] width 12 height 12
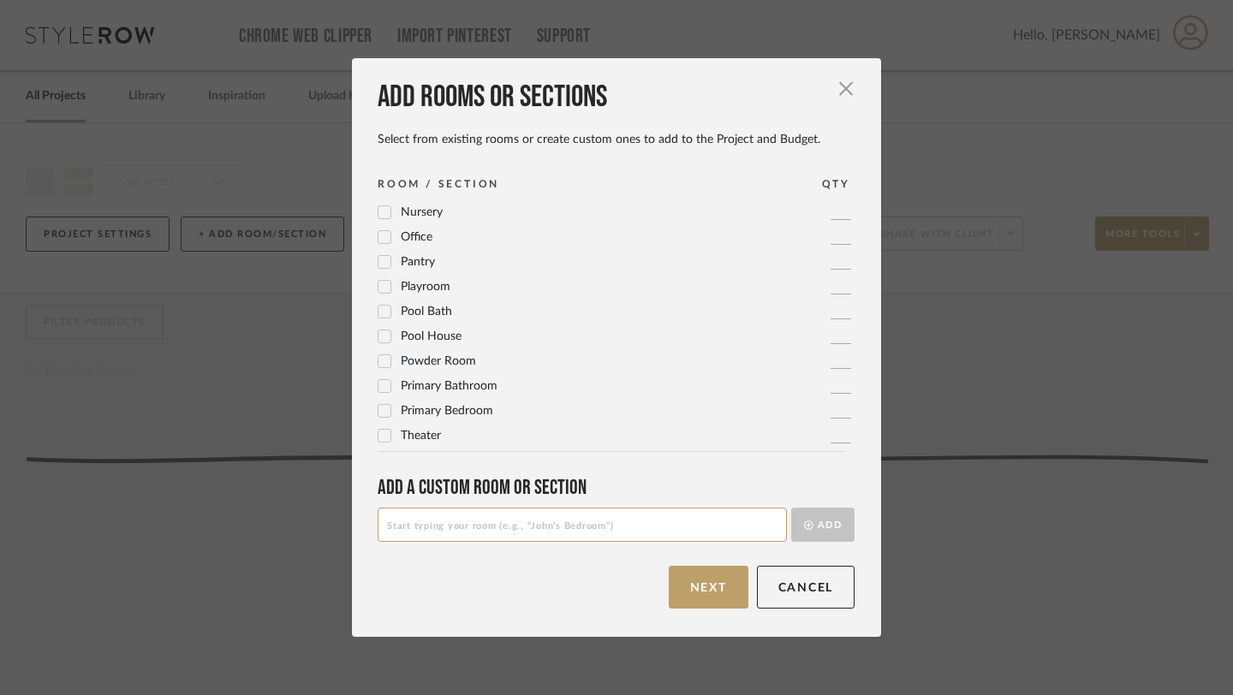
click at [429, 523] on input at bounding box center [581, 525] width 409 height 34
type input "Master Bedroom"
click at [831, 529] on button "Add" at bounding box center [822, 525] width 63 height 34
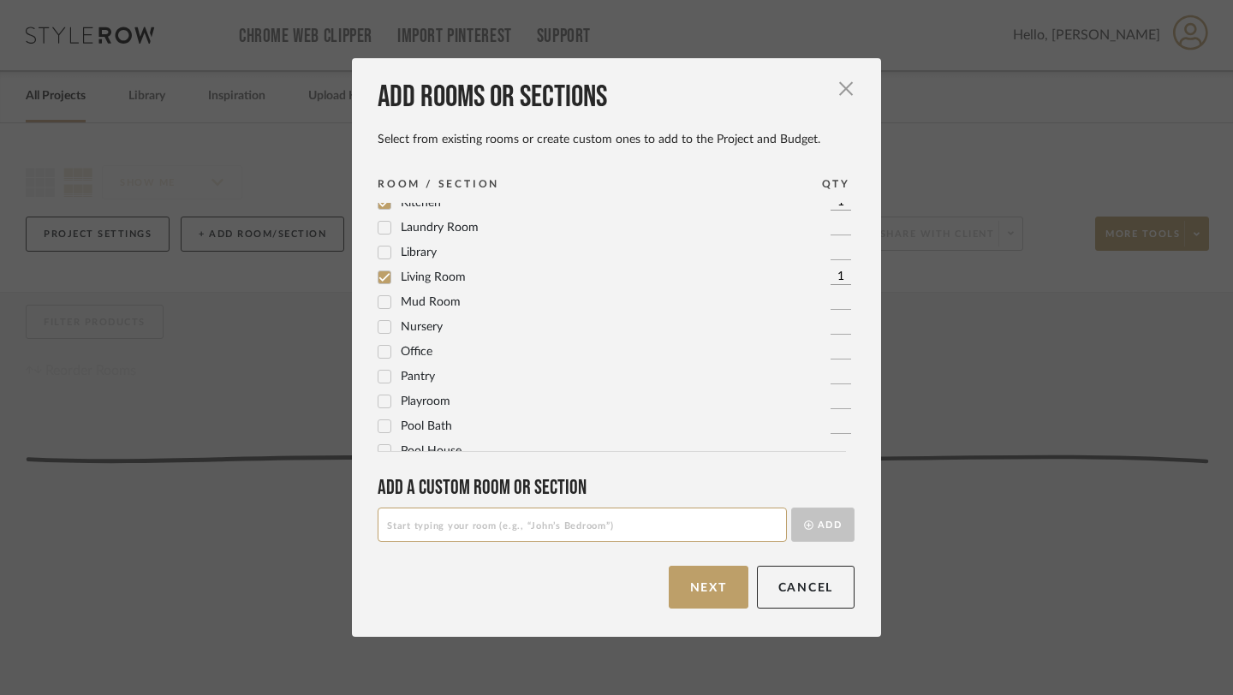
scroll to position [484, 0]
click at [496, 533] on input at bounding box center [581, 525] width 409 height 34
type input "Master Bathroom"
click at [817, 514] on button "Add" at bounding box center [822, 525] width 63 height 34
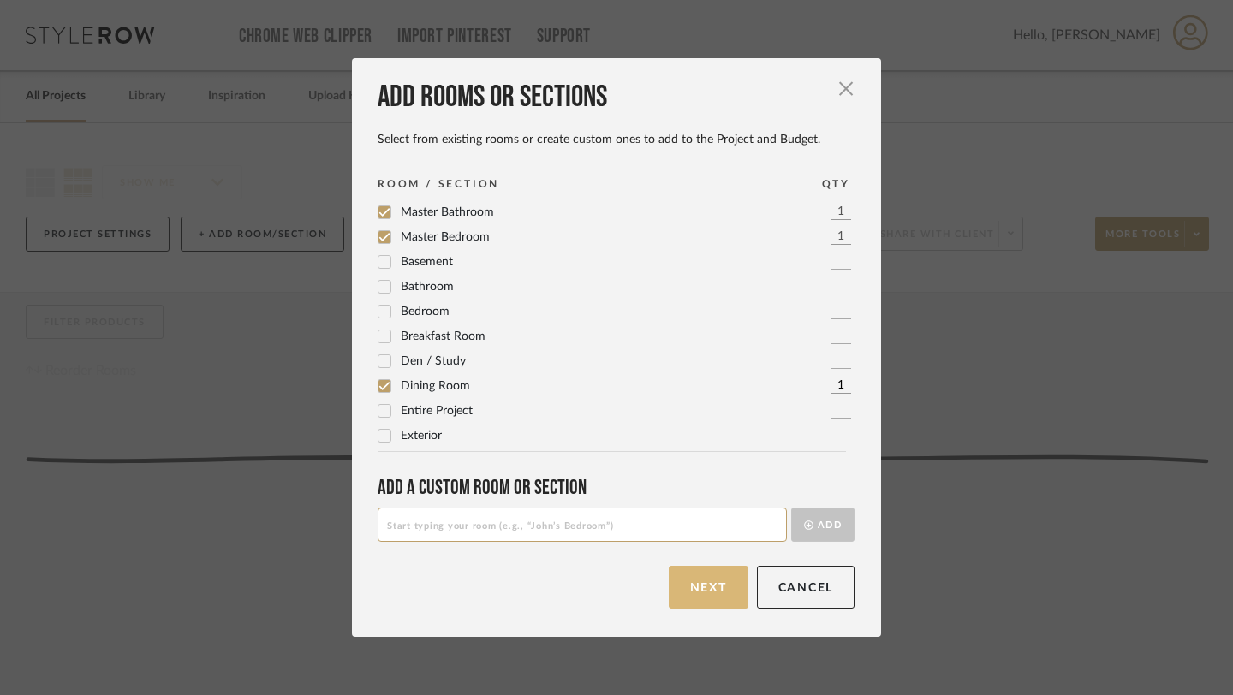
click at [694, 584] on button "Next" at bounding box center [708, 587] width 80 height 43
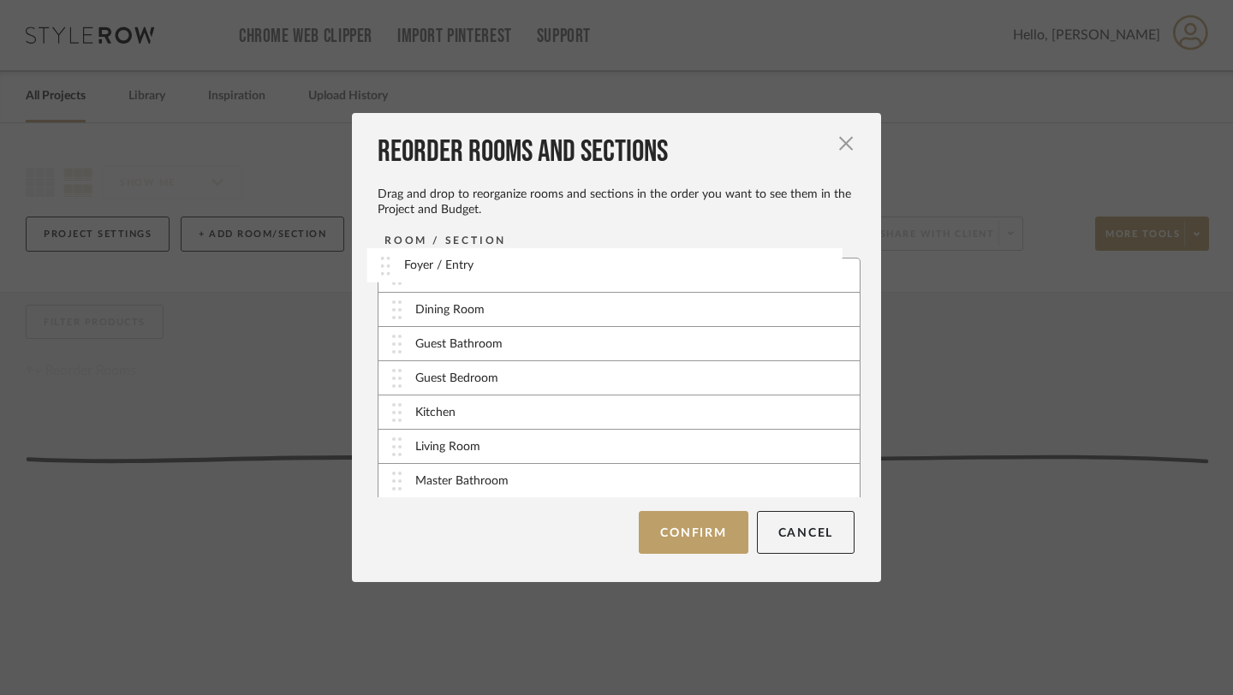
drag, startPoint x: 389, startPoint y: 309, endPoint x: 383, endPoint y: 264, distance: 44.9
drag, startPoint x: 391, startPoint y: 350, endPoint x: 380, endPoint y: 299, distance: 52.5
drag, startPoint x: 389, startPoint y: 382, endPoint x: 387, endPoint y: 346, distance: 36.0
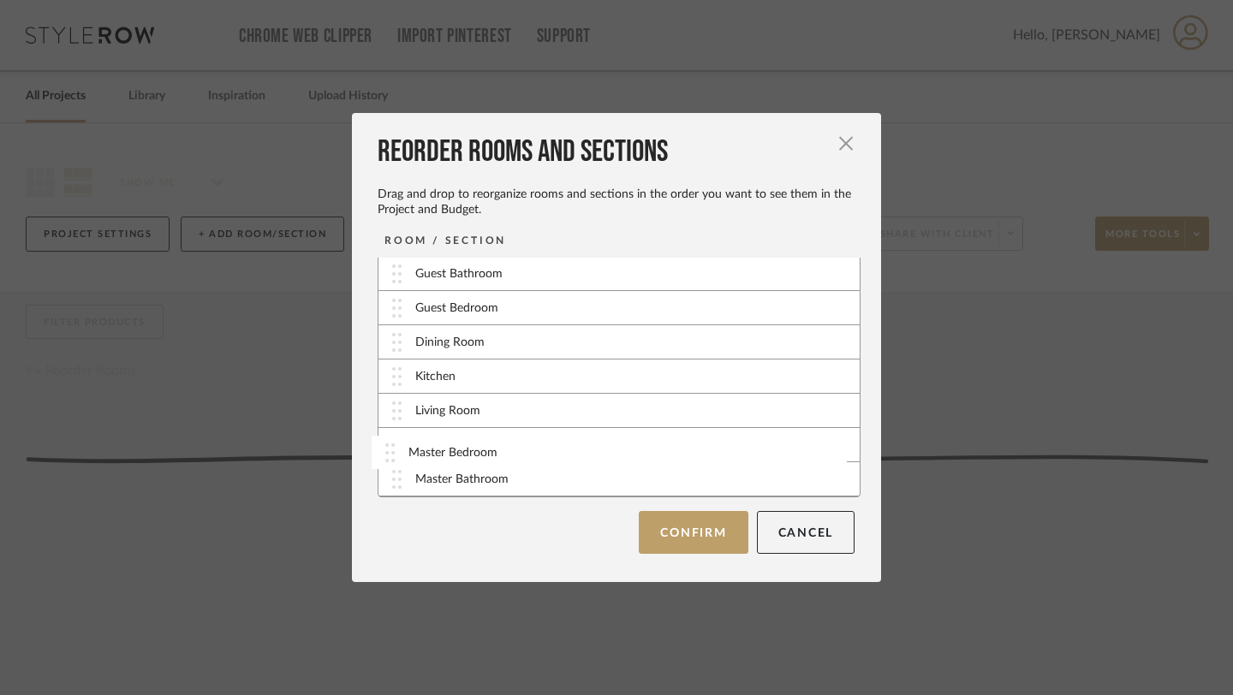
drag, startPoint x: 390, startPoint y: 481, endPoint x: 389, endPoint y: 454, distance: 27.4
click at [698, 532] on button "Confirm" at bounding box center [693, 532] width 109 height 43
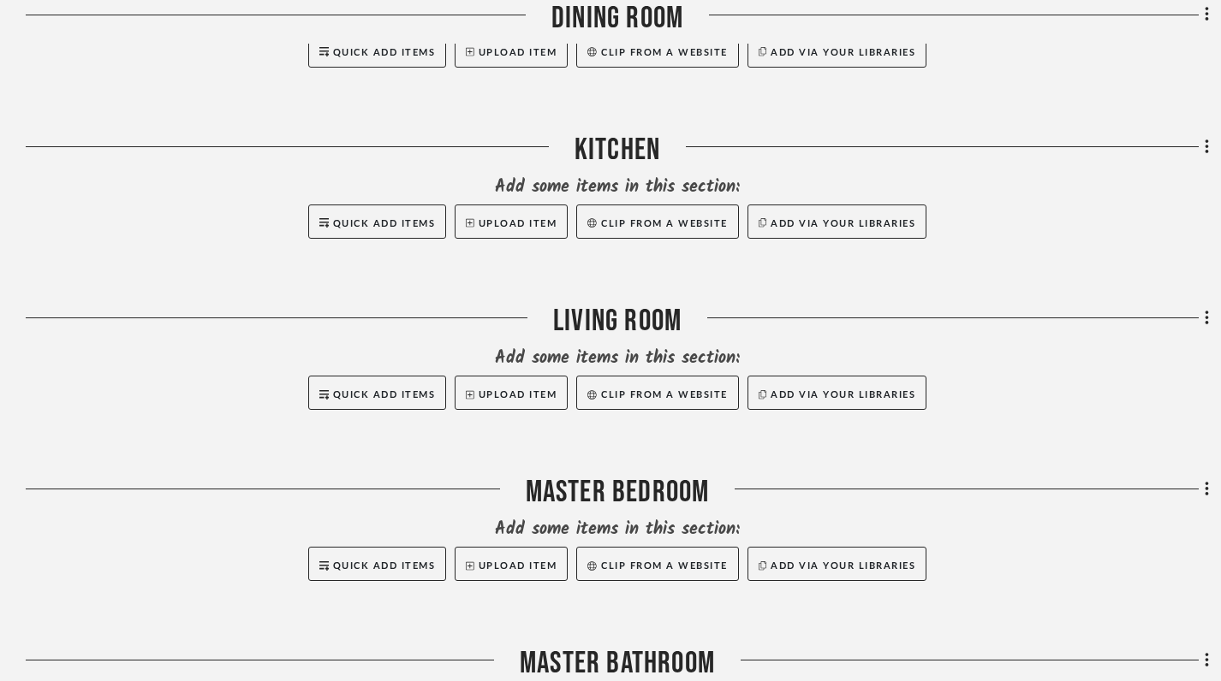
scroll to position [1438, 0]
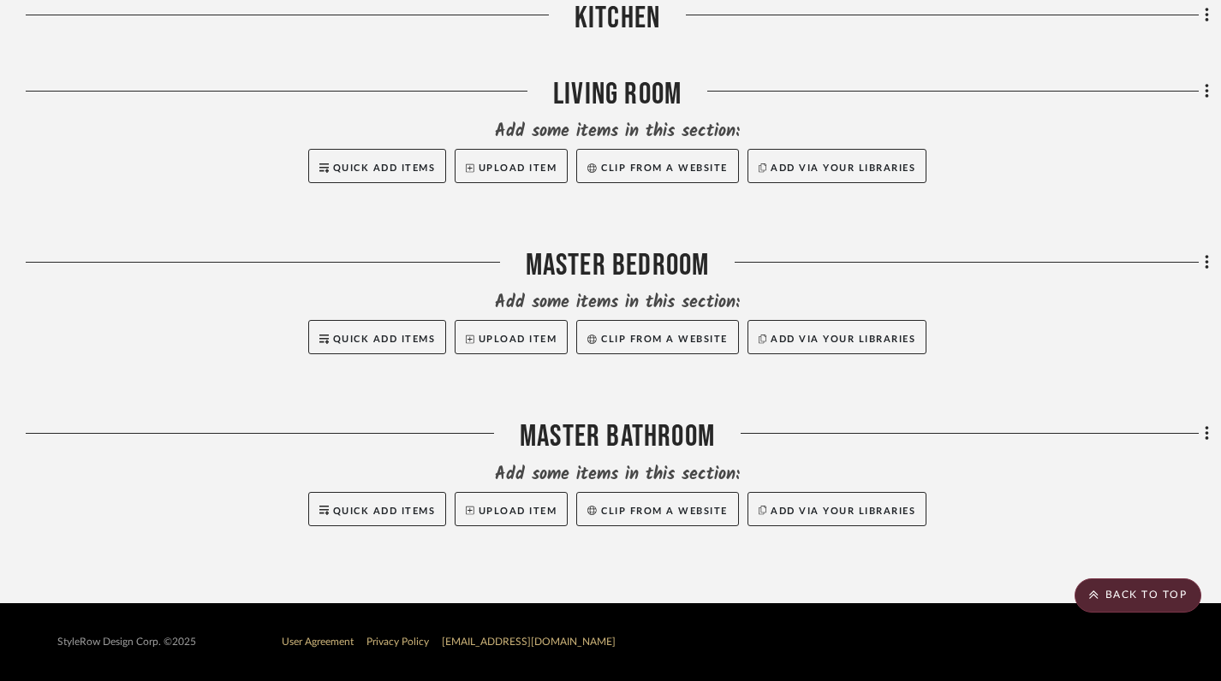
click at [1205, 434] on icon at bounding box center [1205, 433] width 3 height 15
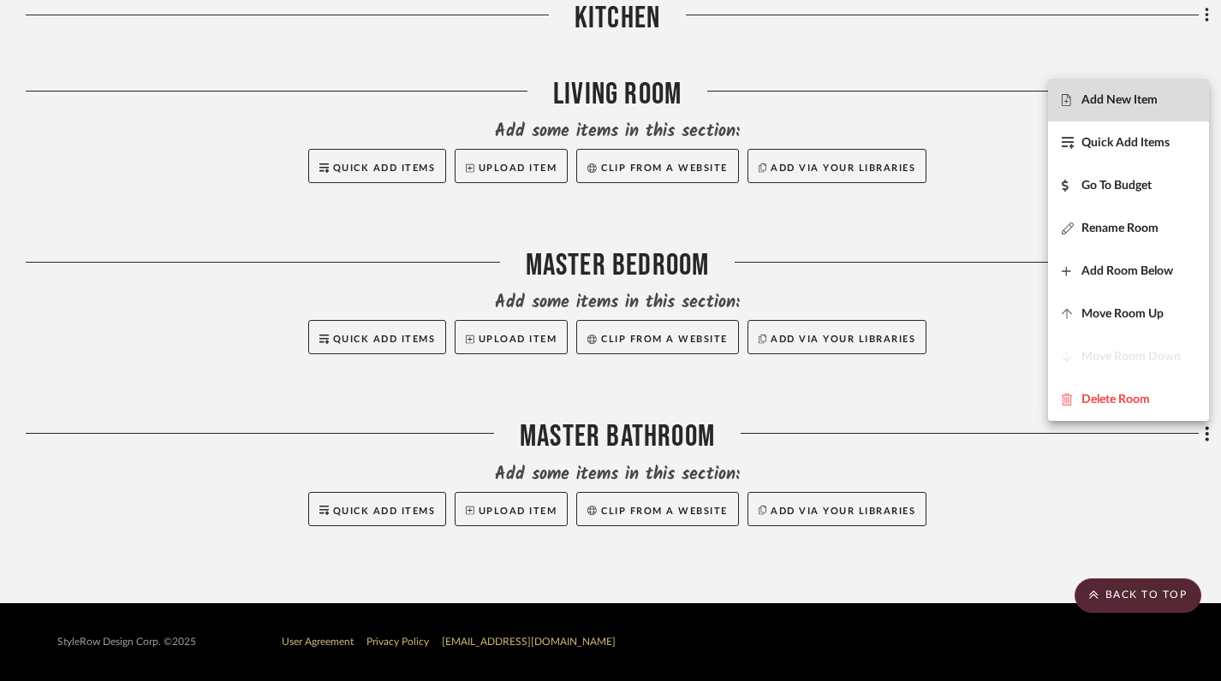
click at [1130, 95] on span "Add New Item" at bounding box center [1119, 99] width 76 height 15
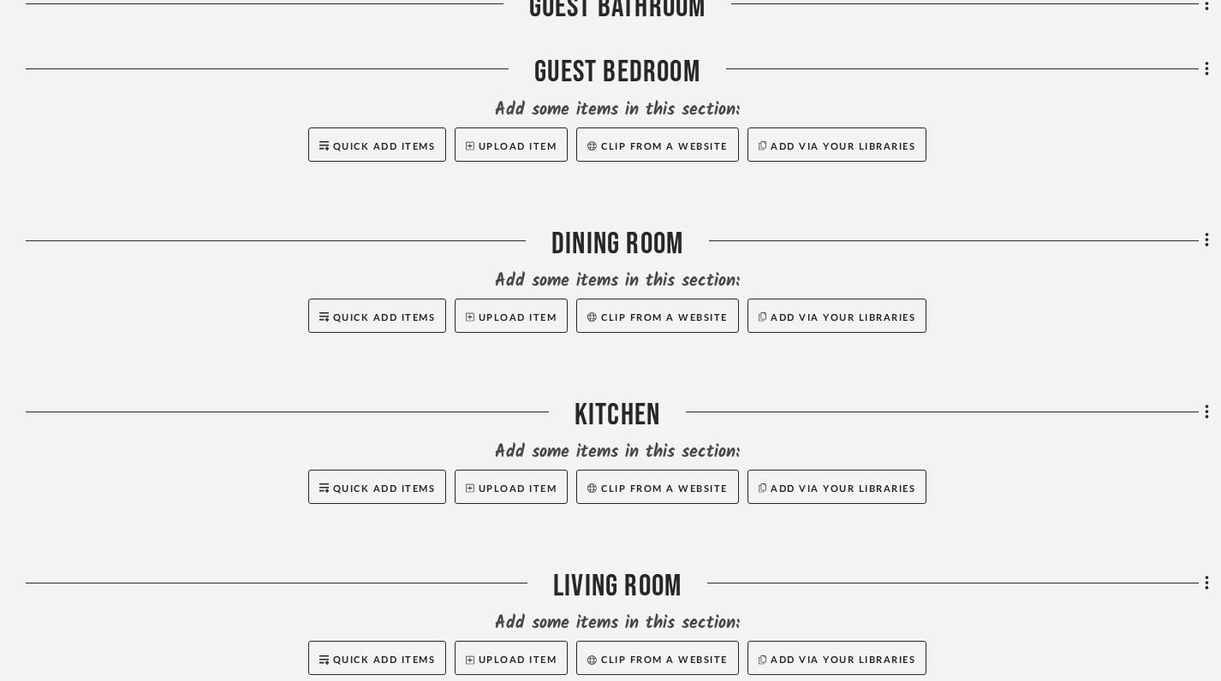
scroll to position [1438, 0]
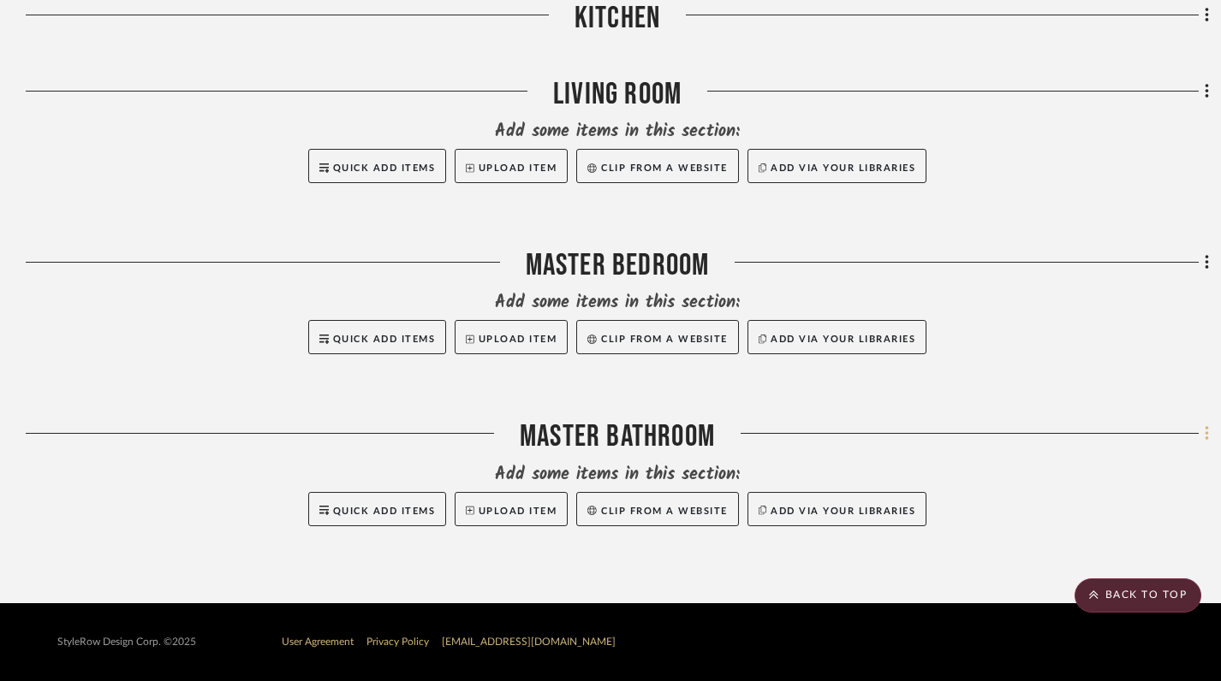
click at [1207, 436] on icon at bounding box center [1205, 433] width 3 height 15
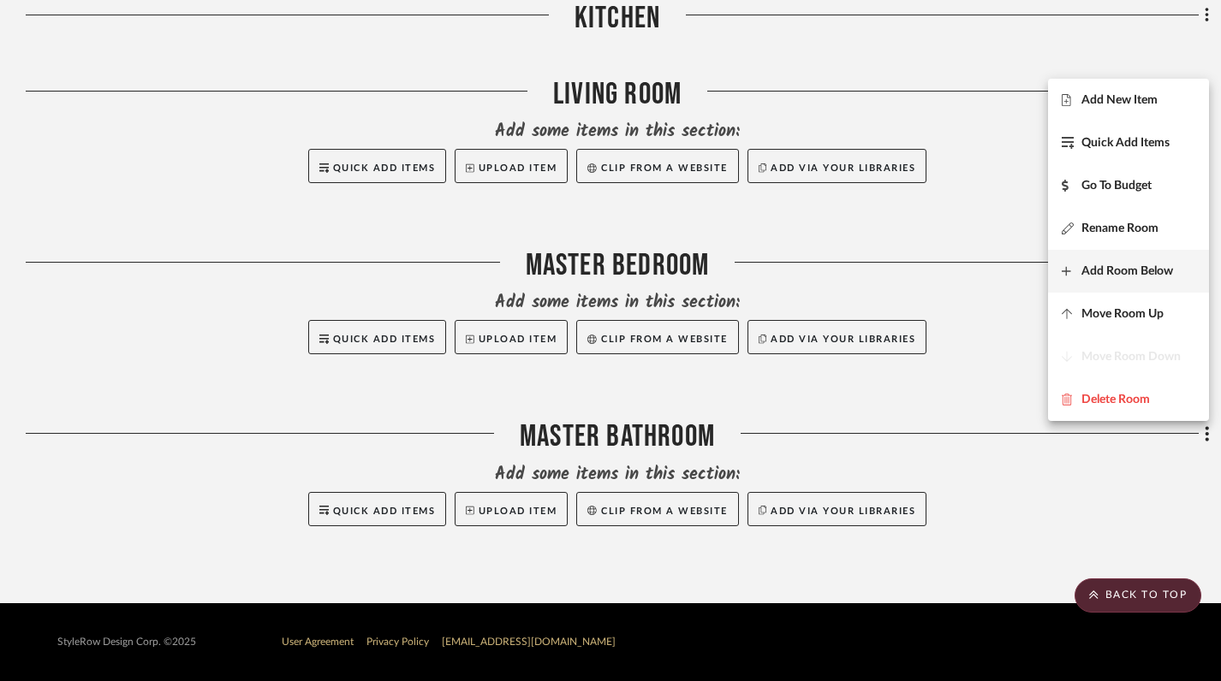
click at [1156, 264] on span "Add Room Below" at bounding box center [1127, 271] width 92 height 15
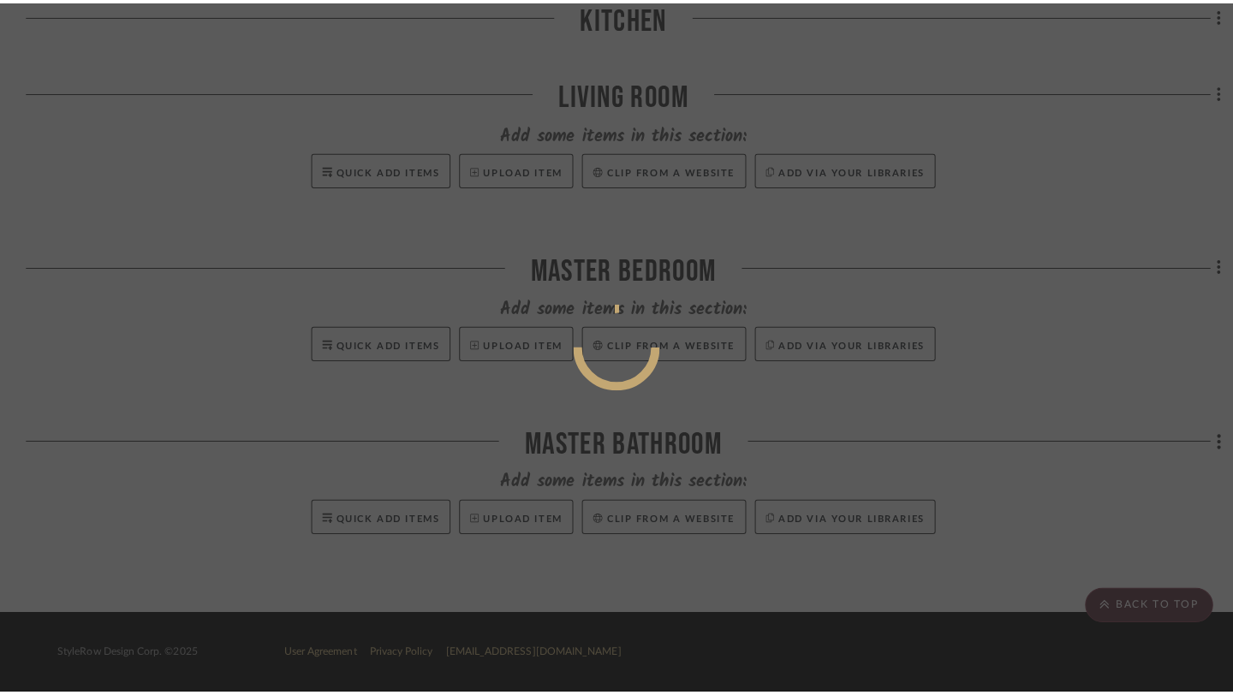
scroll to position [0, 0]
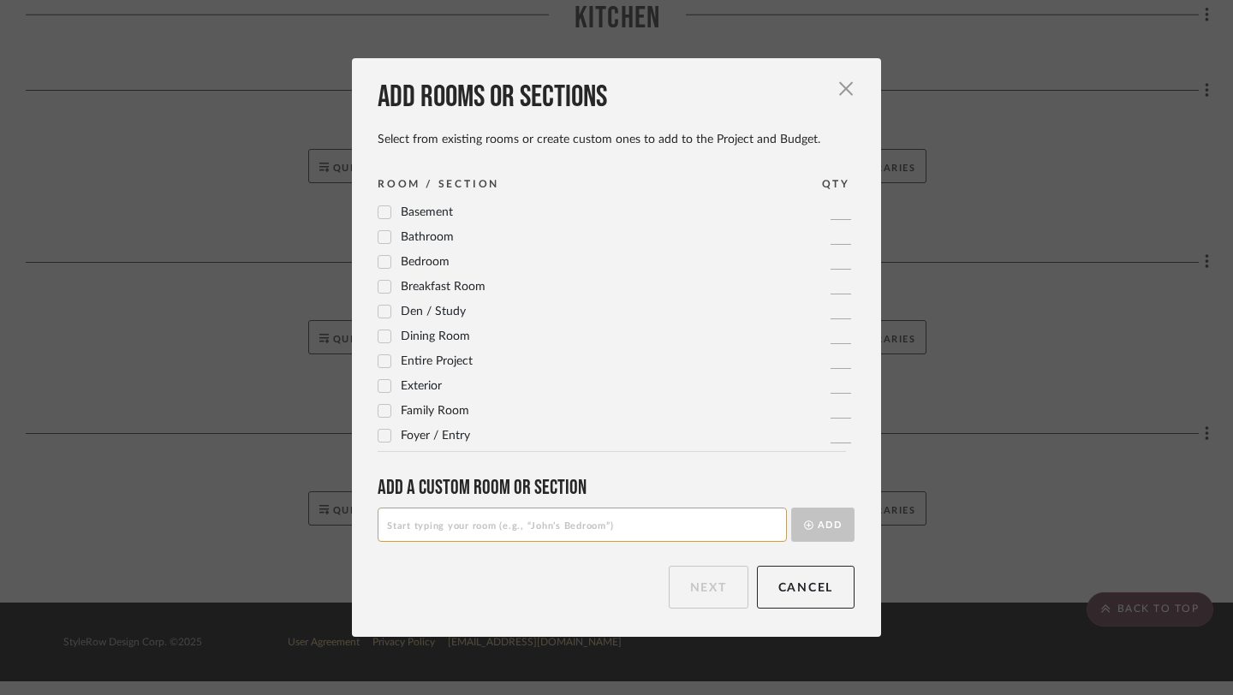
click at [689, 510] on input at bounding box center [581, 525] width 409 height 34
type input "DOCUMENTS"
click at [809, 526] on button "Add" at bounding box center [822, 525] width 63 height 34
click at [745, 538] on input at bounding box center [581, 525] width 409 height 34
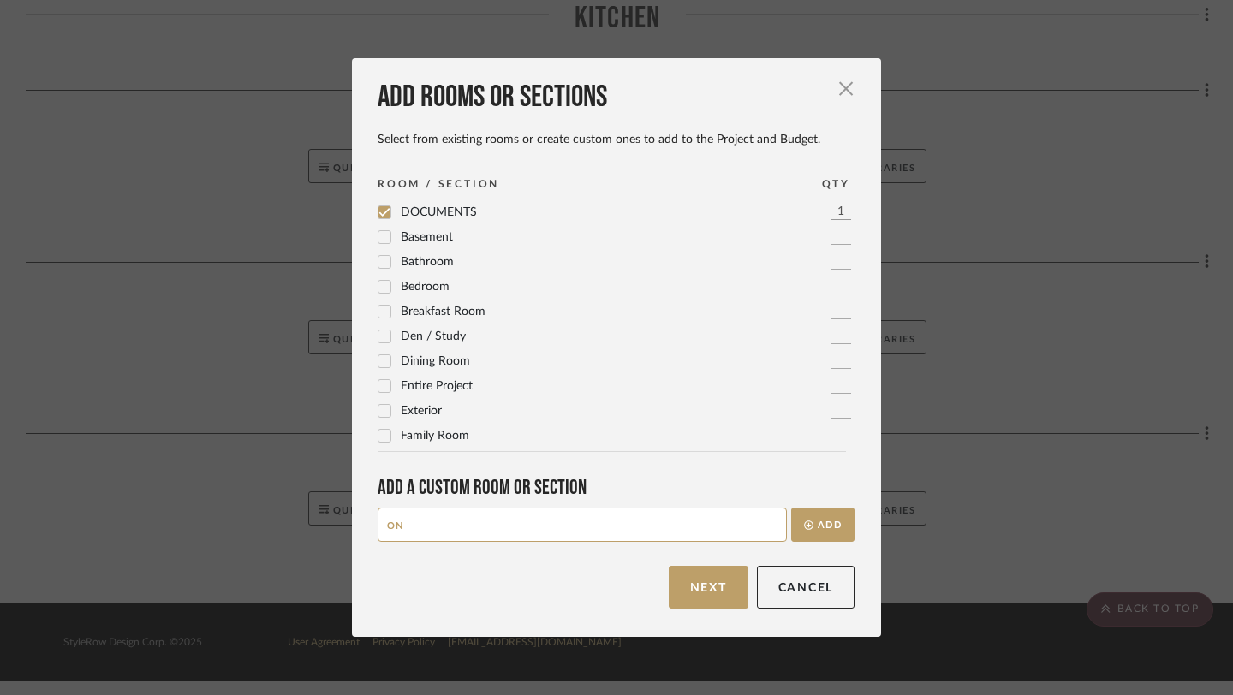
type input "O"
type input "INVOICES"
click at [791, 508] on button "Add" at bounding box center [822, 525] width 63 height 34
type input "PAYMENTS RECEIVED"
click at [820, 520] on button "Add" at bounding box center [822, 525] width 63 height 34
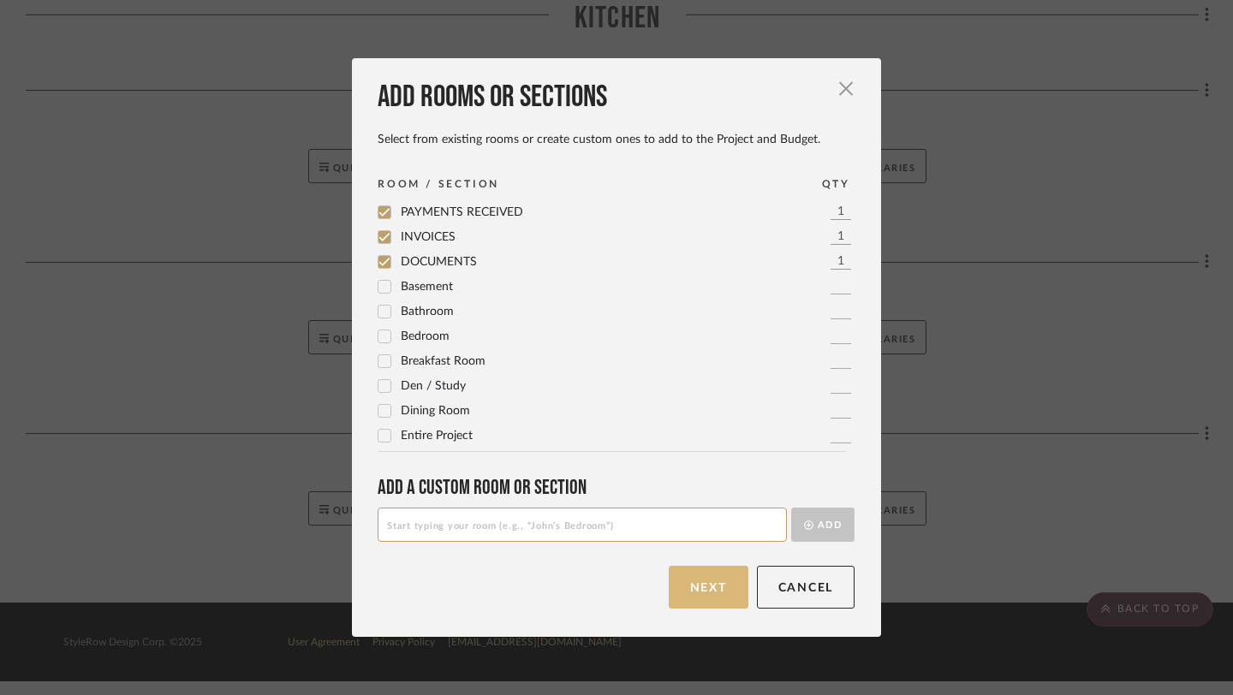
click at [706, 586] on button "Next" at bounding box center [708, 587] width 80 height 43
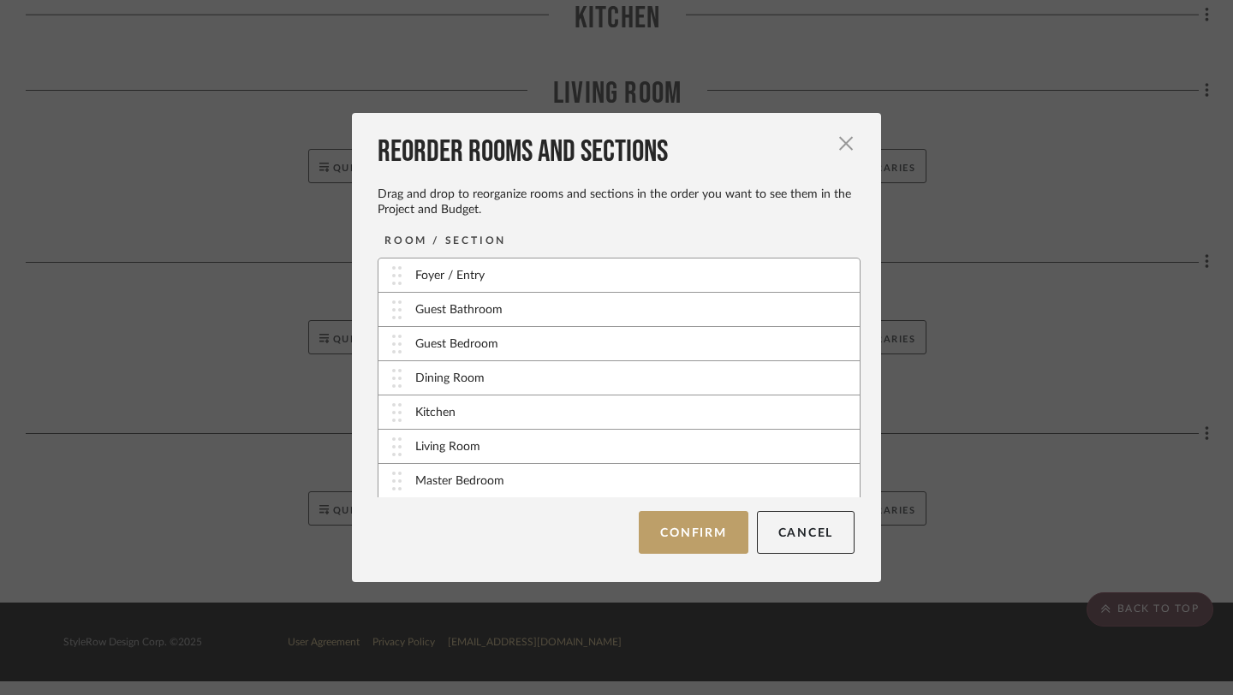
scroll to position [138, 0]
click at [676, 544] on button "Confirm" at bounding box center [693, 532] width 109 height 43
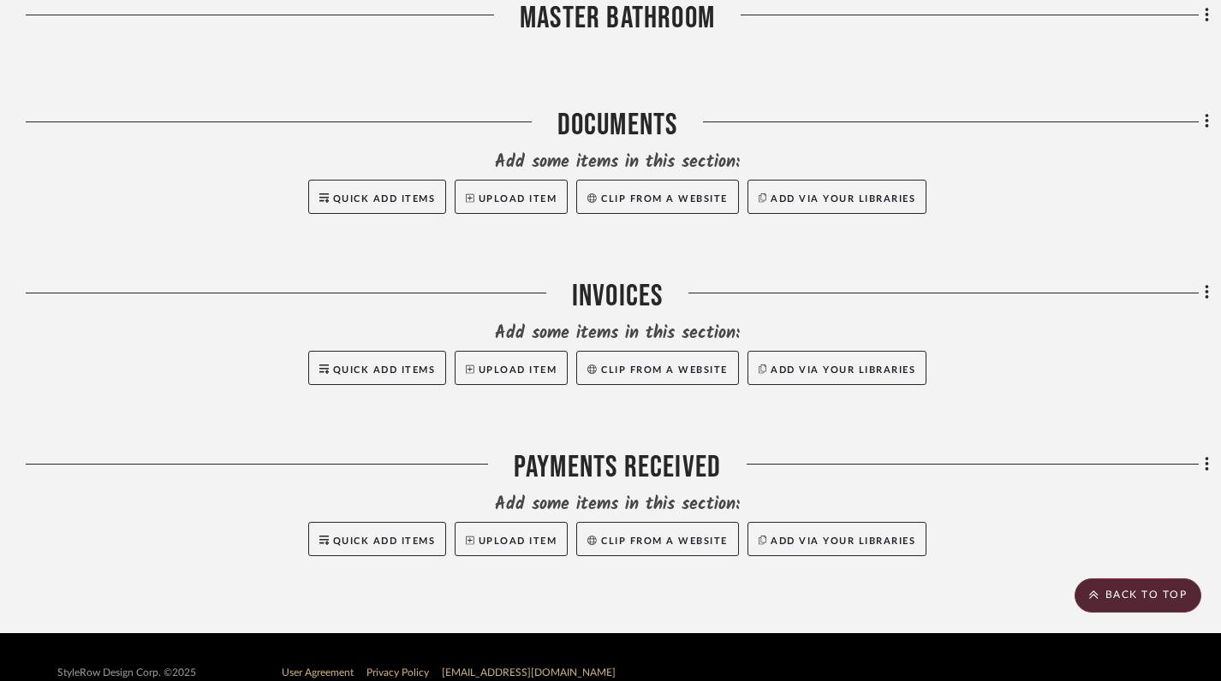
scroll to position [1925, 0]
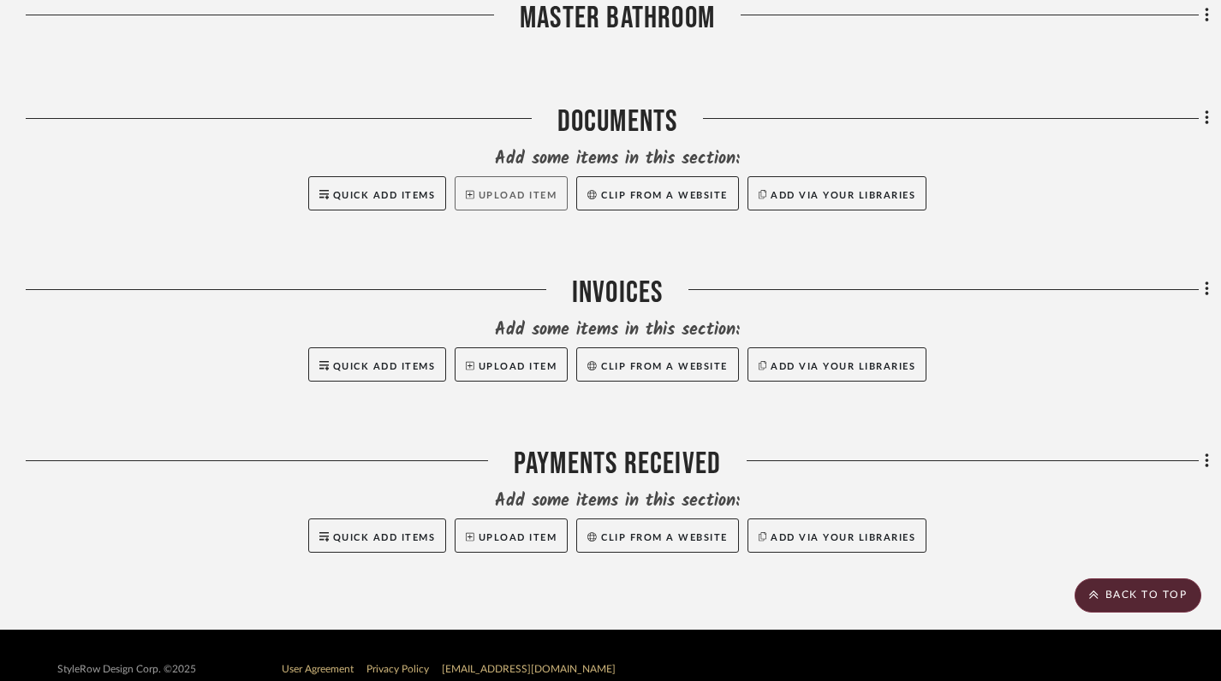
click at [505, 197] on button "Upload Item" at bounding box center [511, 193] width 113 height 34
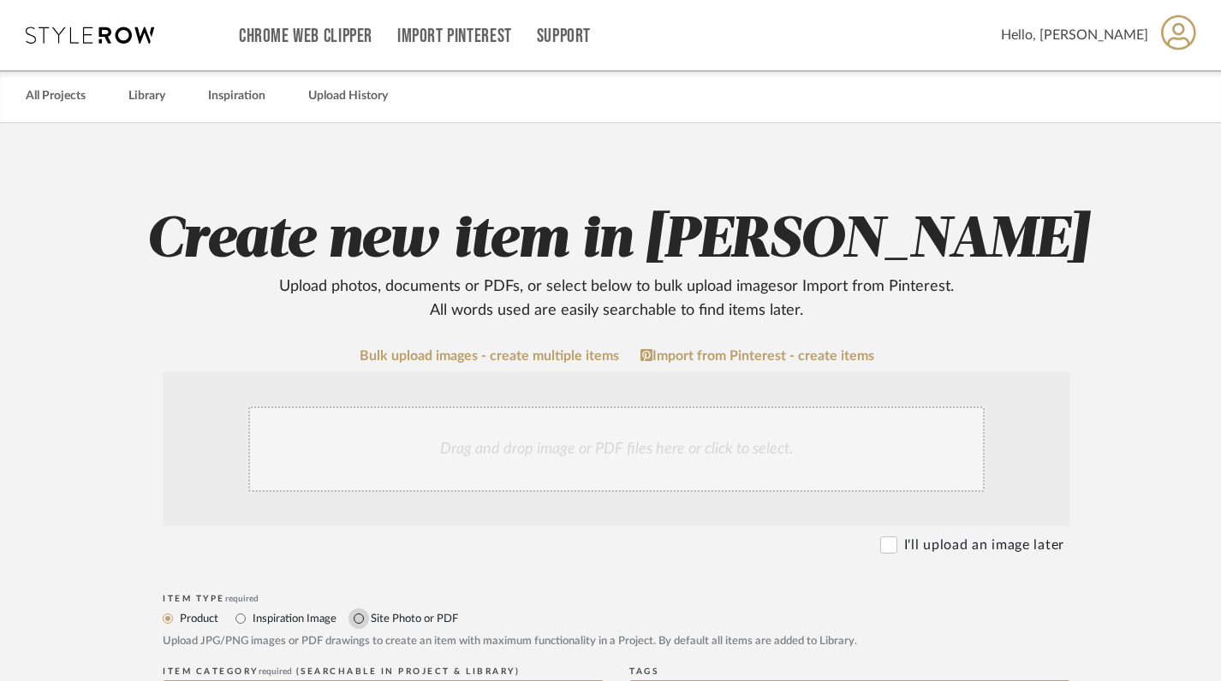
click at [357, 616] on input "Site Photo or PDF" at bounding box center [358, 619] width 21 height 21
radio input "true"
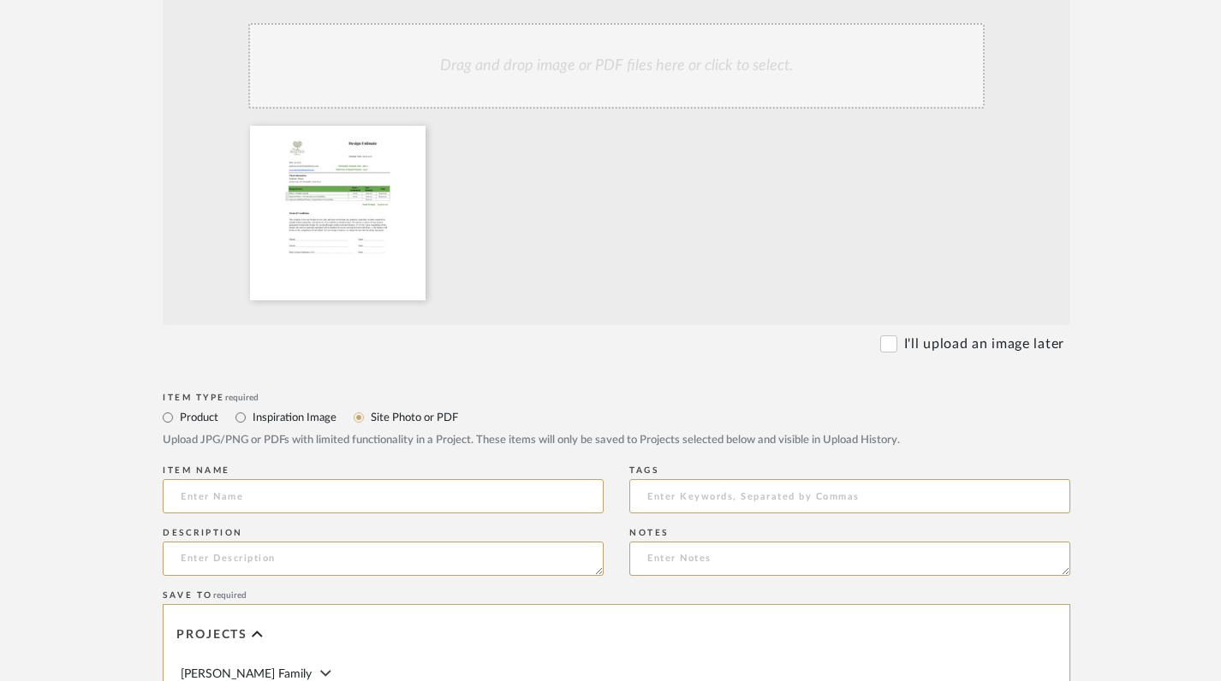
scroll to position [389, 0]
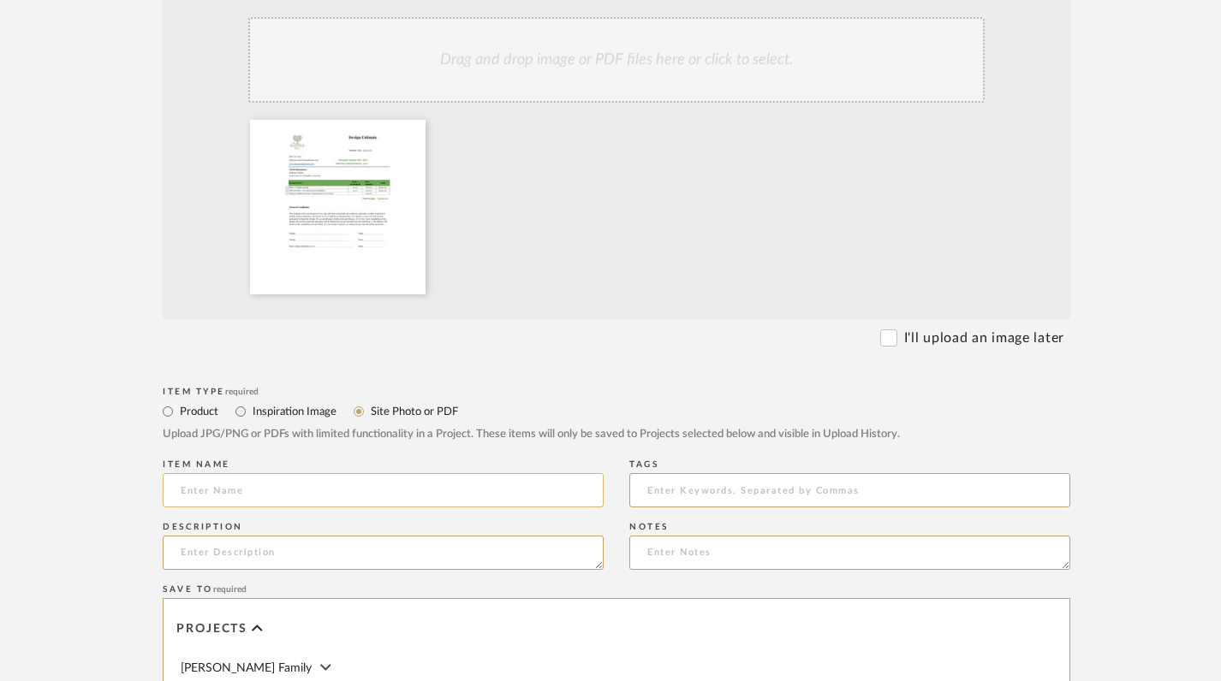
click at [282, 484] on input at bounding box center [383, 490] width 441 height 34
type input "d"
type input "Design Estimate"
click at [204, 563] on textarea "Orginial Design Estimate" at bounding box center [383, 553] width 441 height 34
click at [206, 555] on textarea "Orginial Design Estimate" at bounding box center [383, 553] width 441 height 34
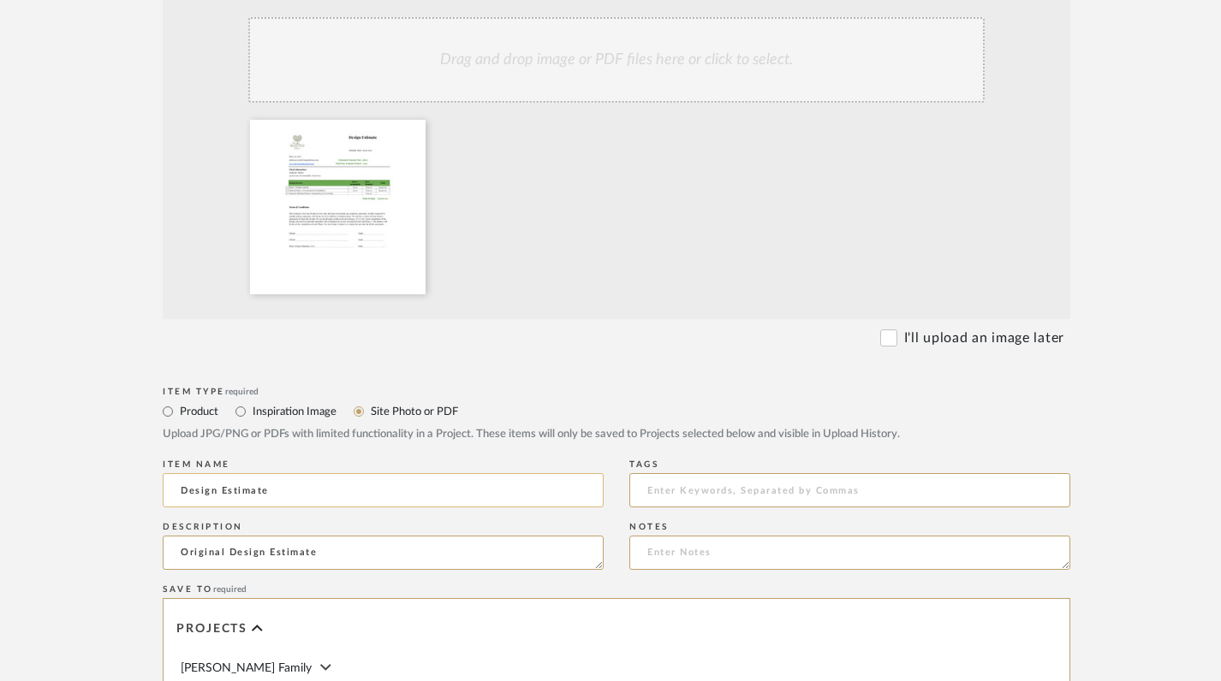
type textarea "Original Design Estimate"
click at [282, 489] on input "Design Estimate" at bounding box center [383, 490] width 441 height 34
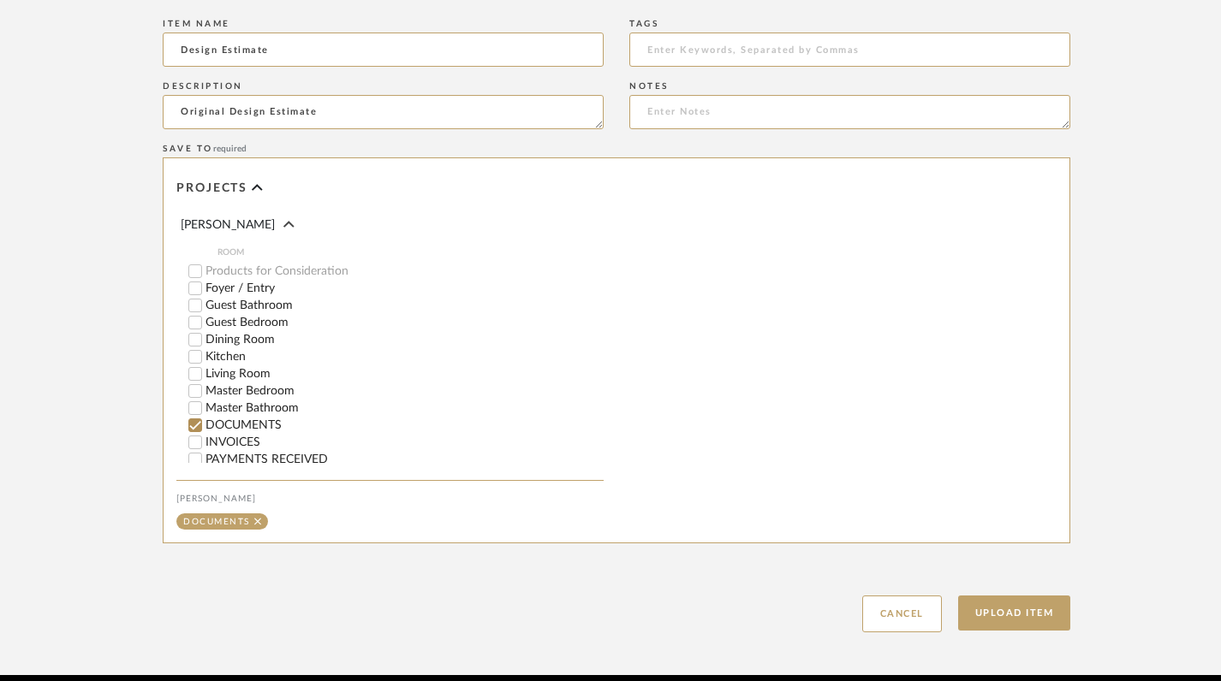
scroll to position [864, 0]
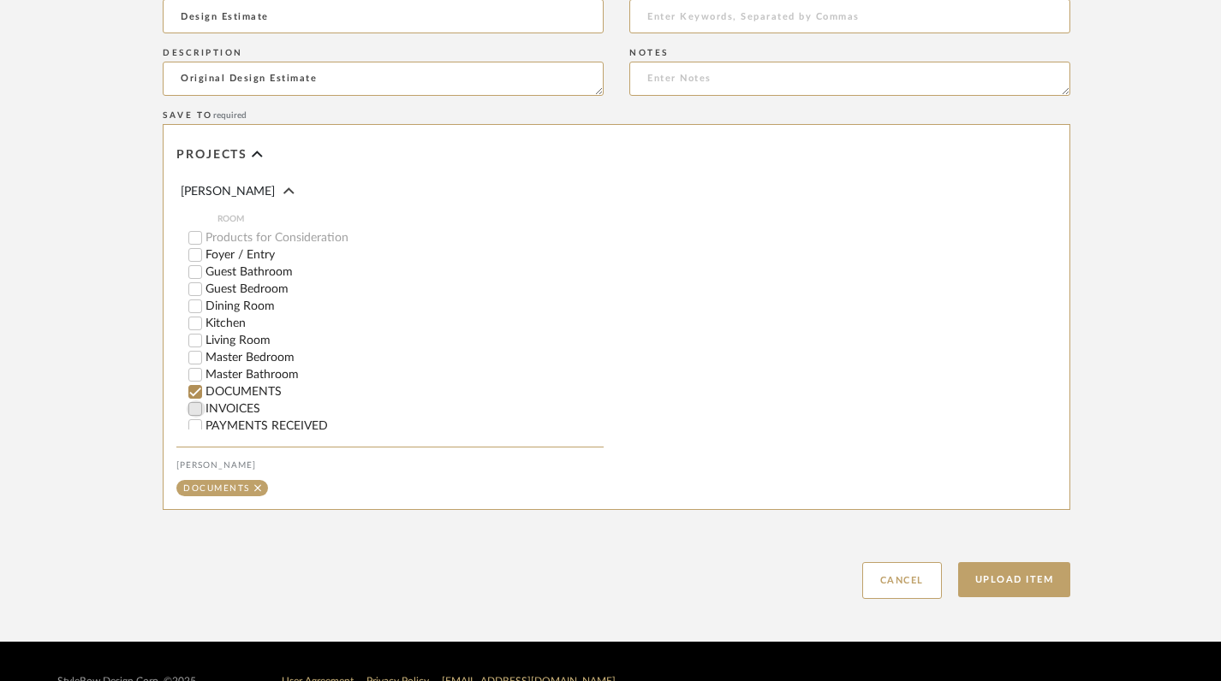
click at [196, 405] on input "INVOICES" at bounding box center [195, 409] width 17 height 17
click at [196, 383] on input "DOCUMENTS" at bounding box center [195, 391] width 17 height 17
click at [977, 579] on button "Upload Item" at bounding box center [1014, 579] width 113 height 35
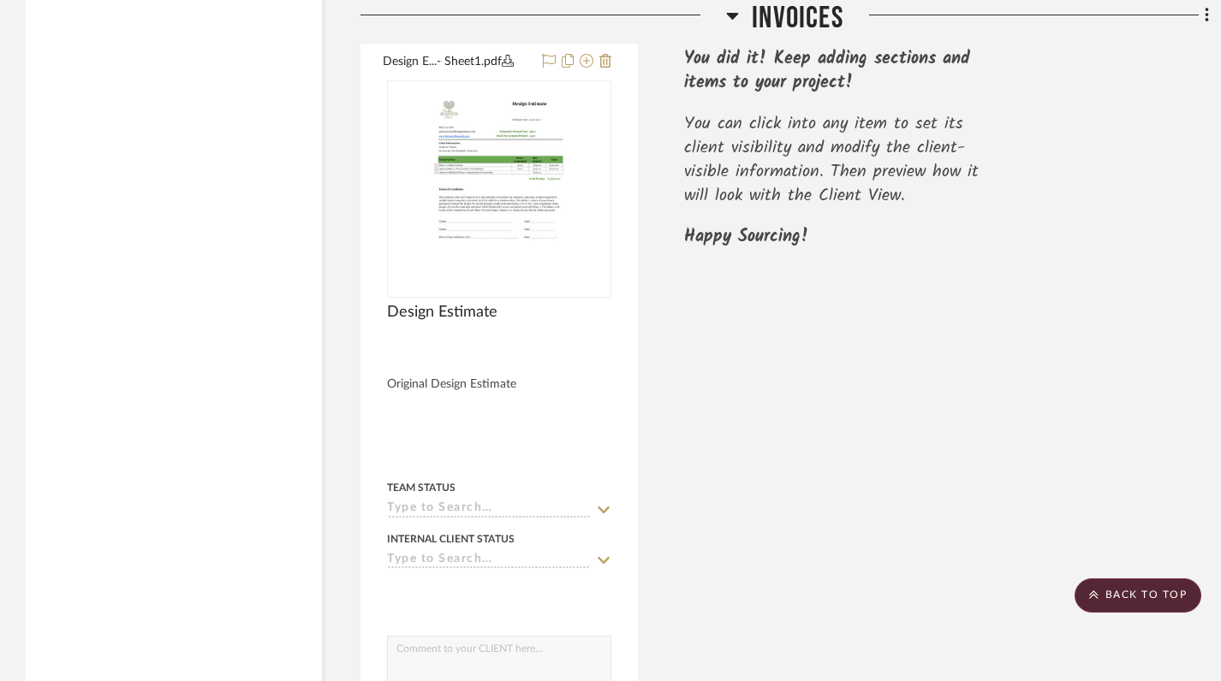
scroll to position [1952, 0]
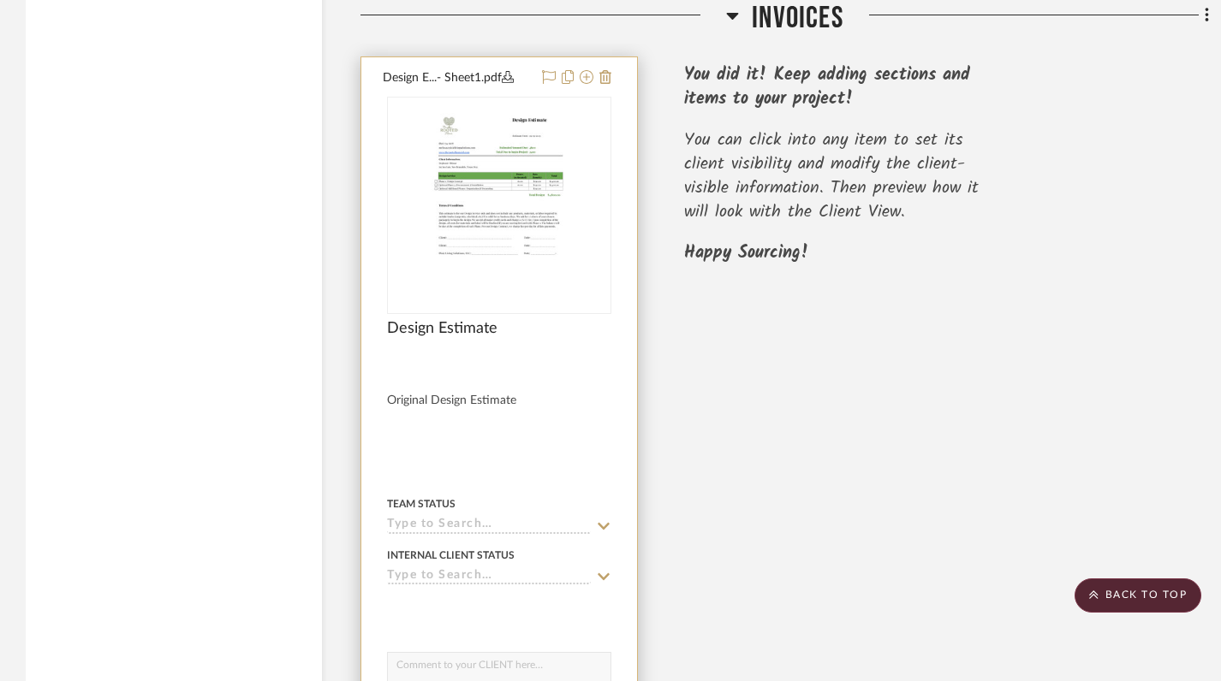
click at [0, 0] on img at bounding box center [0, 0] width 0 height 0
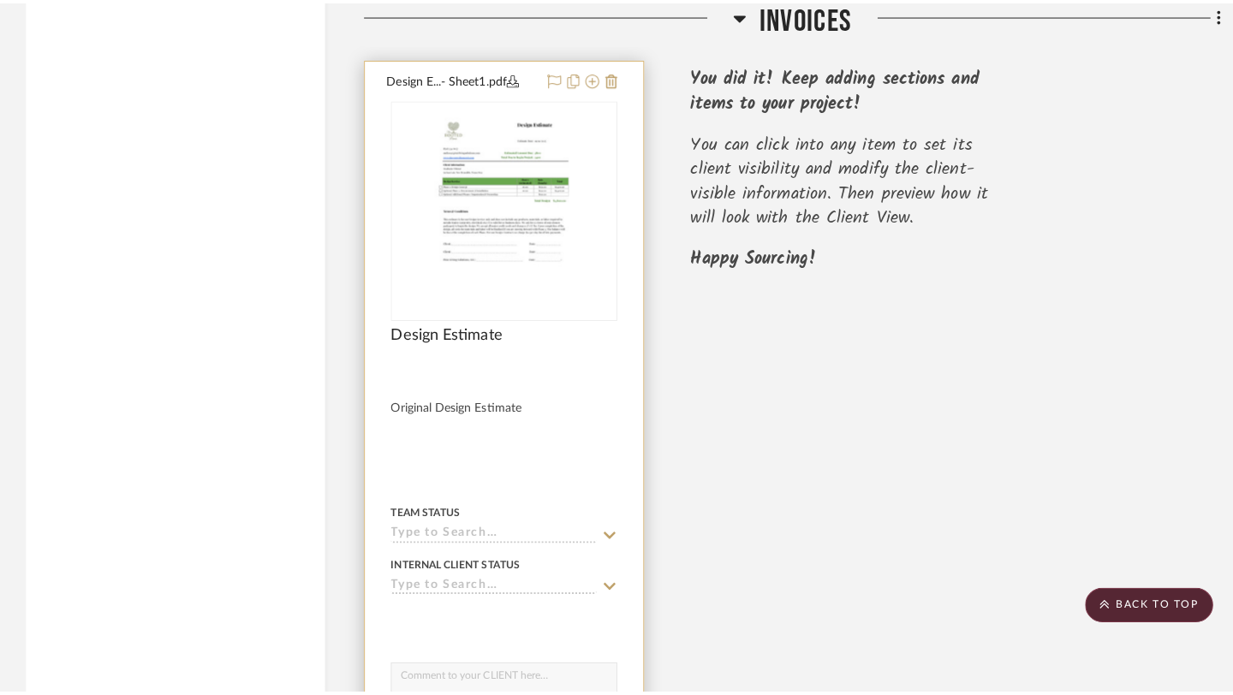
scroll to position [0, 0]
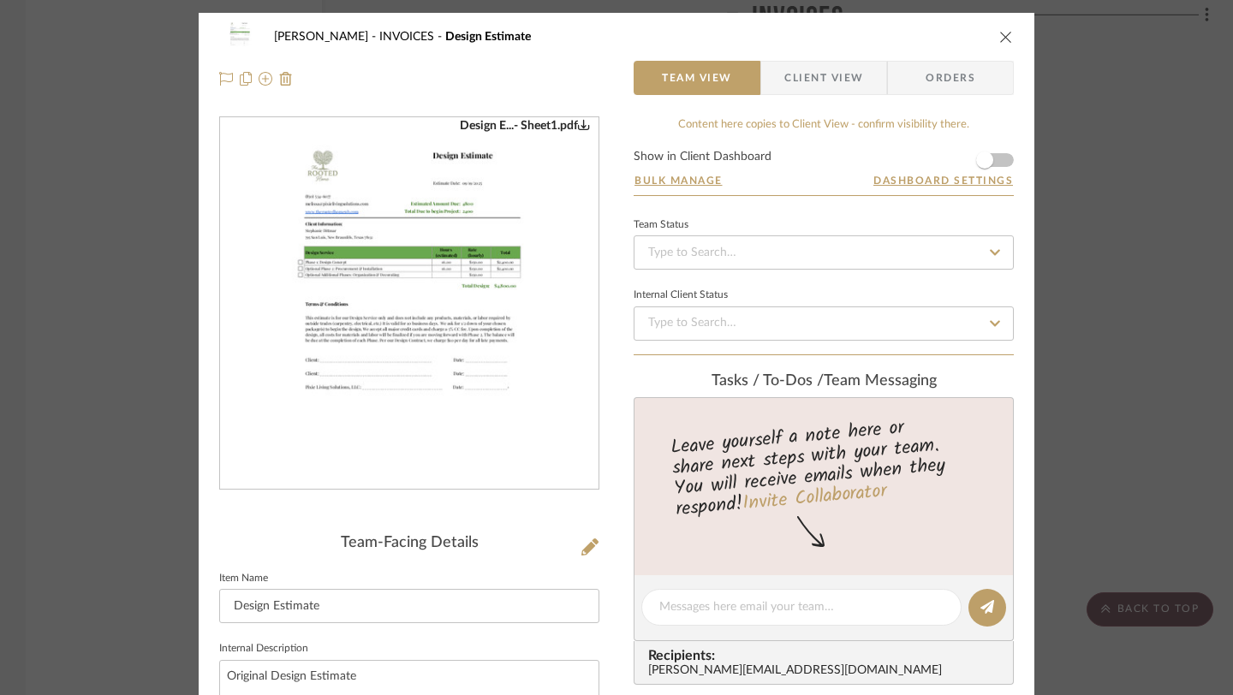
click at [997, 152] on form "Show in Client Dashboard Bulk Manage Dashboard Settings" at bounding box center [823, 173] width 380 height 45
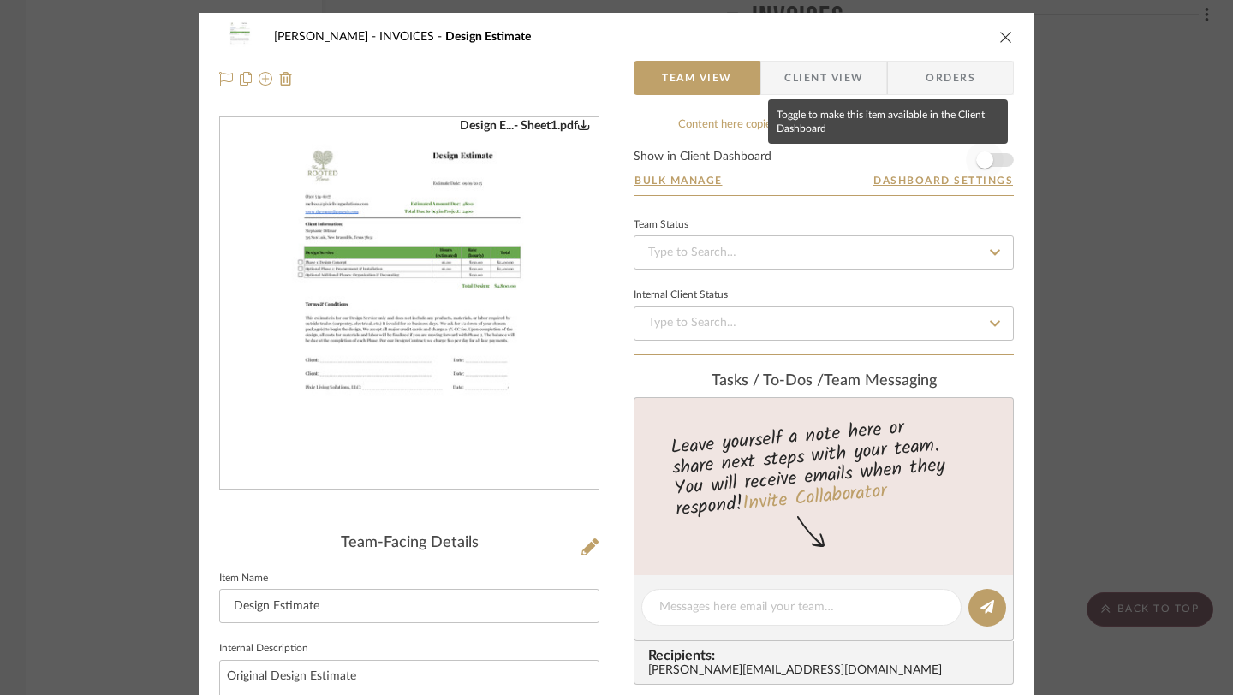
click at [990, 157] on span "button" at bounding box center [984, 160] width 38 height 38
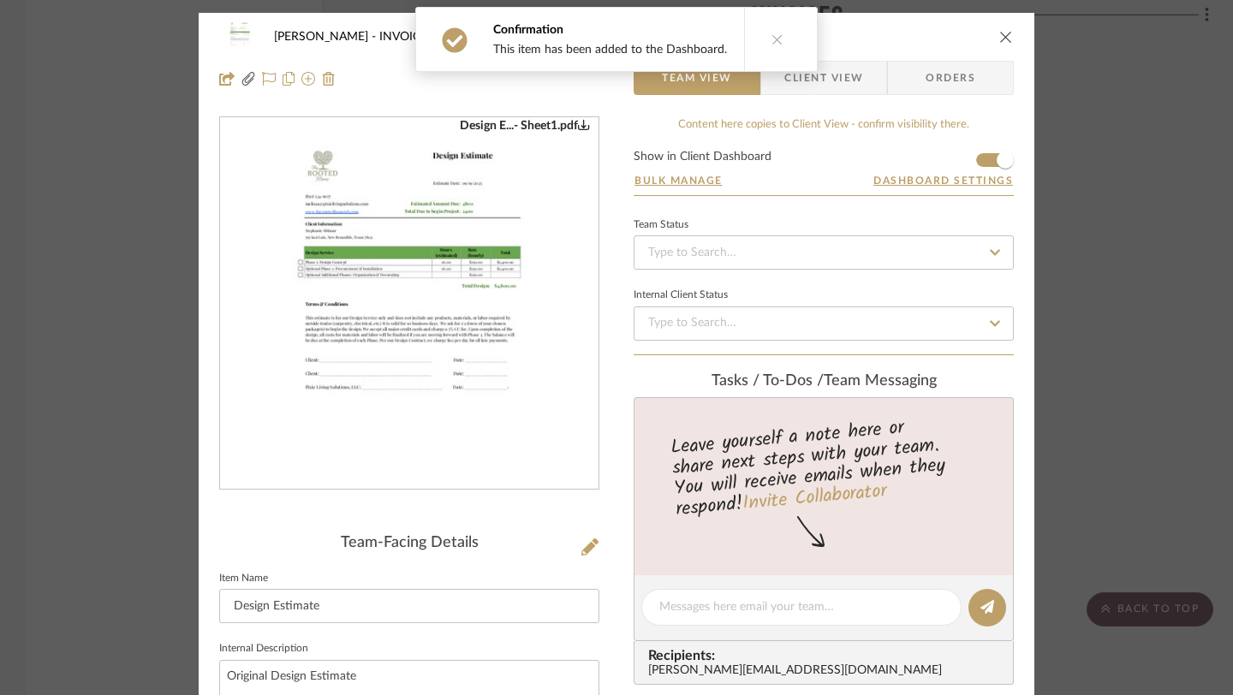
click at [1006, 37] on icon "close" at bounding box center [1006, 37] width 14 height 14
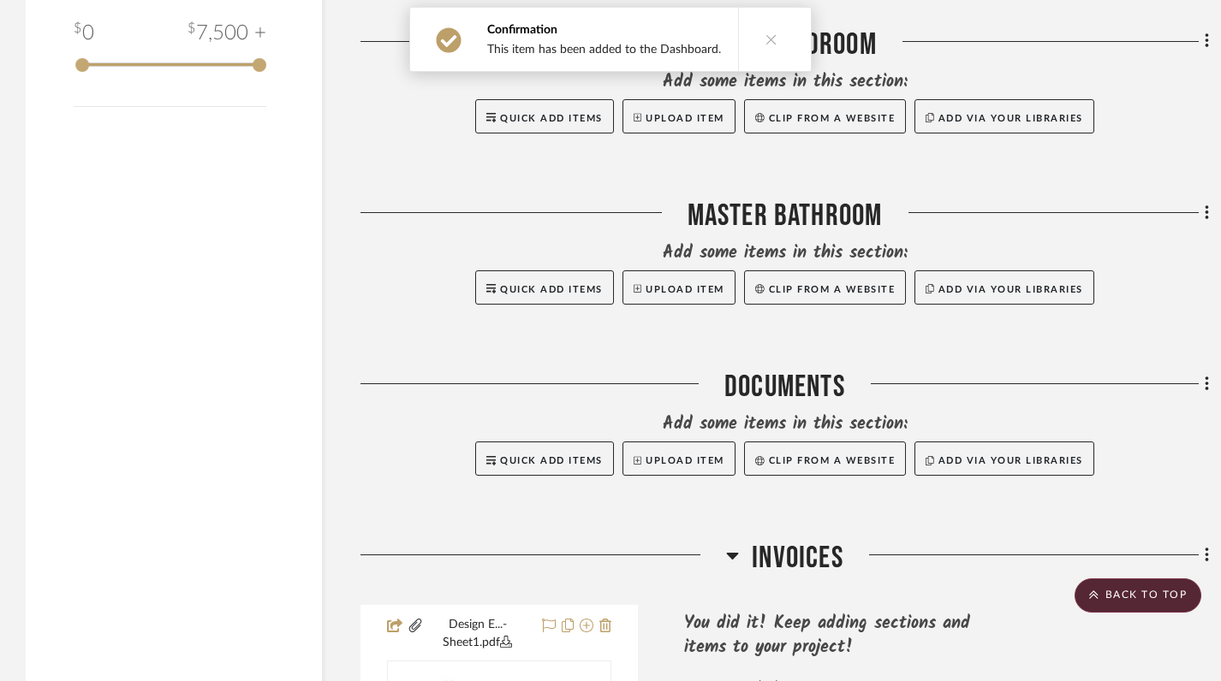
scroll to position [1279, 0]
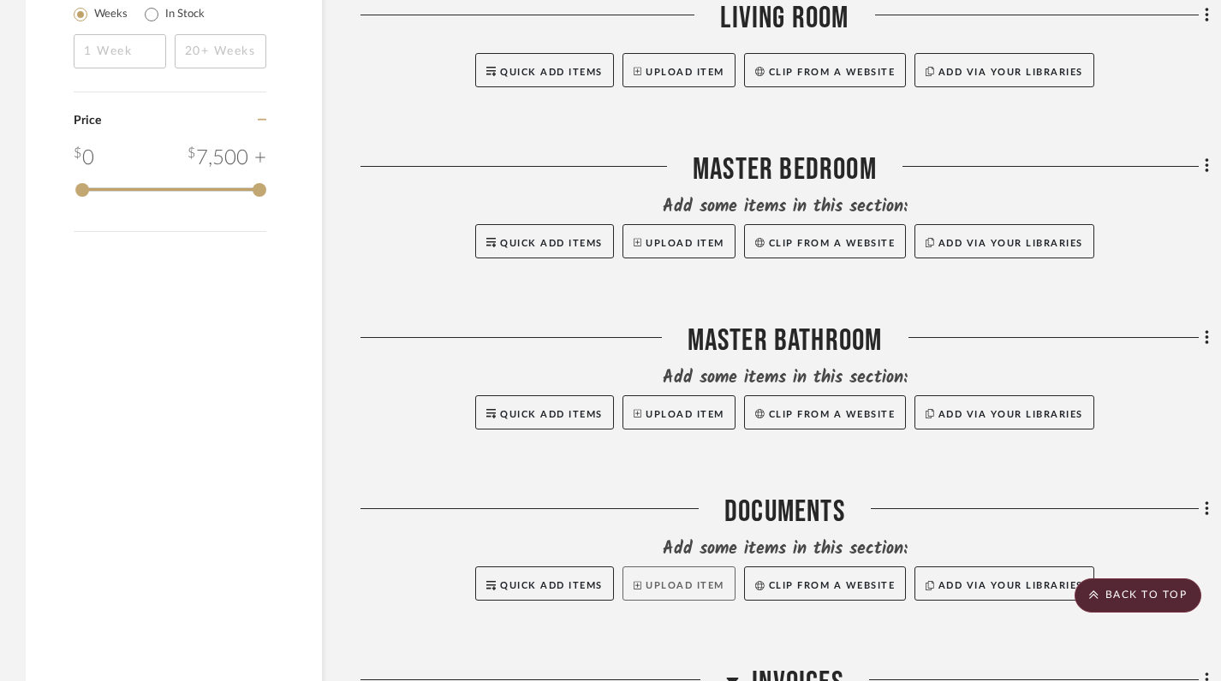
click at [646, 573] on button "Upload Item" at bounding box center [678, 584] width 113 height 34
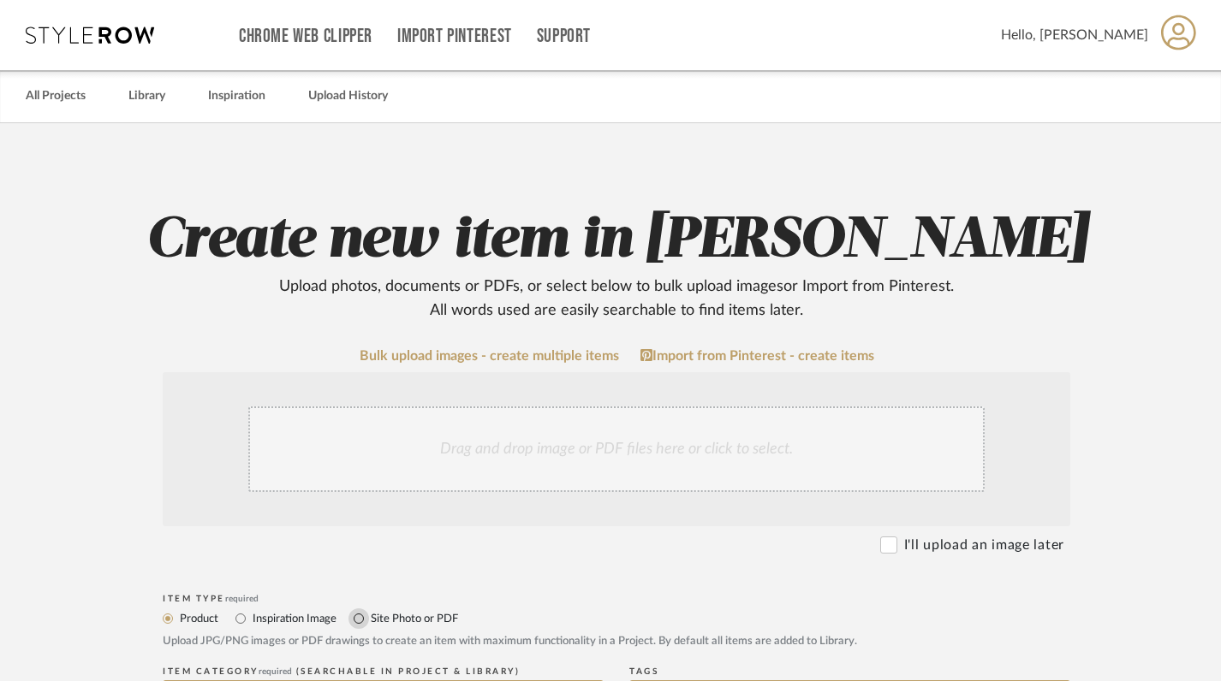
click at [364, 621] on input "Site Photo or PDF" at bounding box center [358, 619] width 21 height 21
radio input "true"
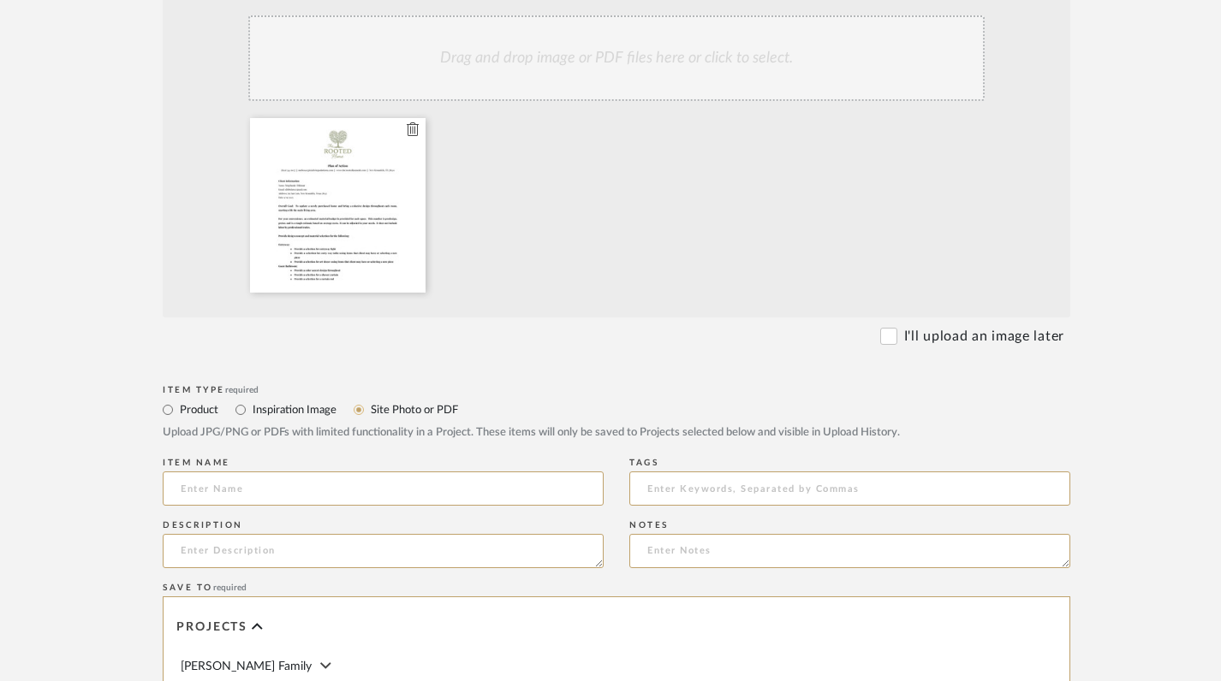
scroll to position [610, 0]
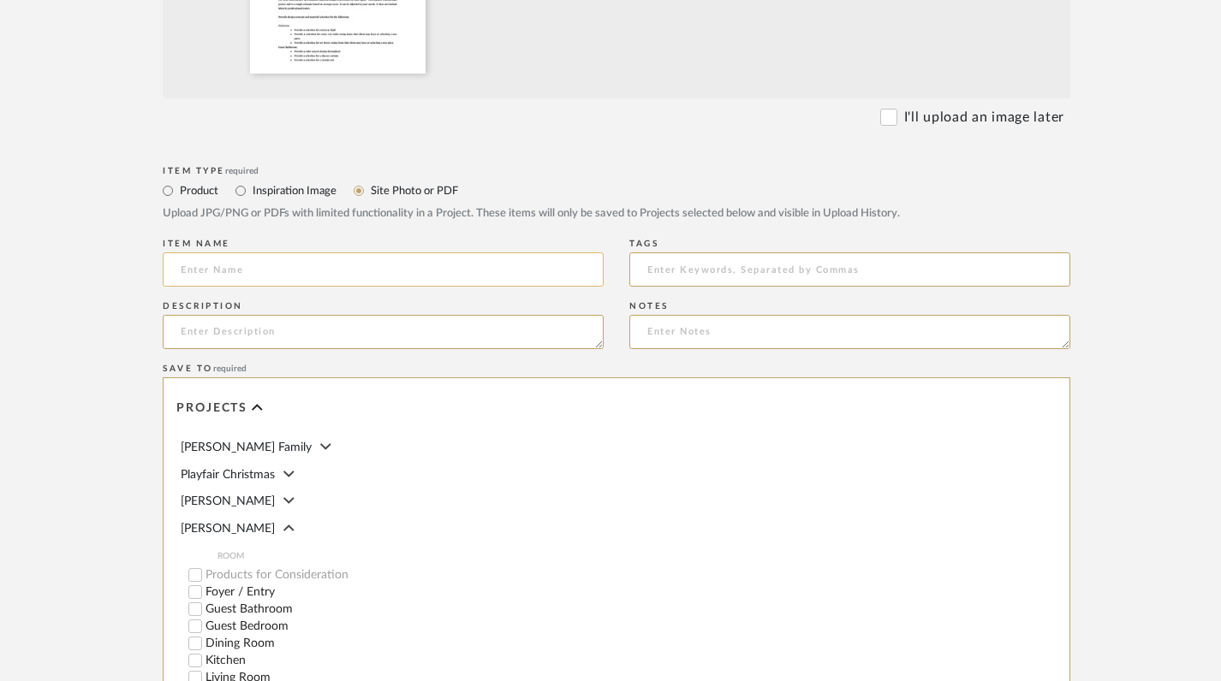
click at [355, 278] on input at bounding box center [383, 270] width 441 height 34
type input "Plan of Action - [PERSON_NAME]"
click at [348, 338] on textarea at bounding box center [383, 332] width 441 height 34
click at [342, 264] on input "Plan of Action - [PERSON_NAME]" at bounding box center [383, 270] width 441 height 34
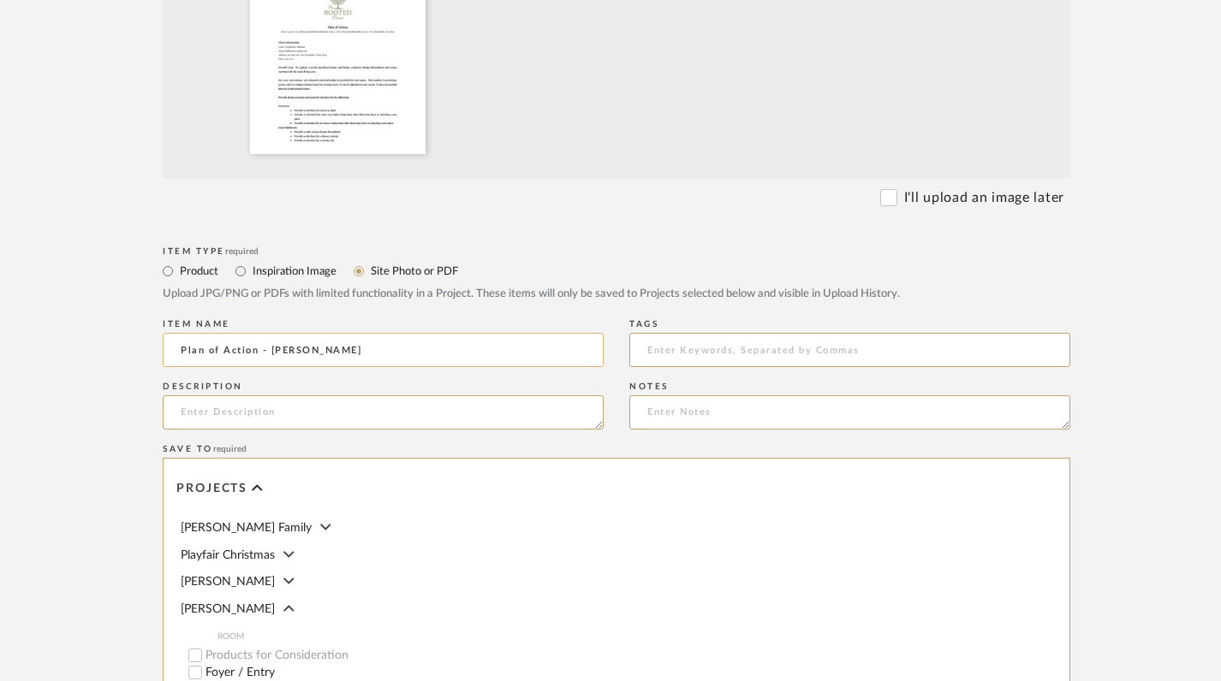
scroll to position [545, 0]
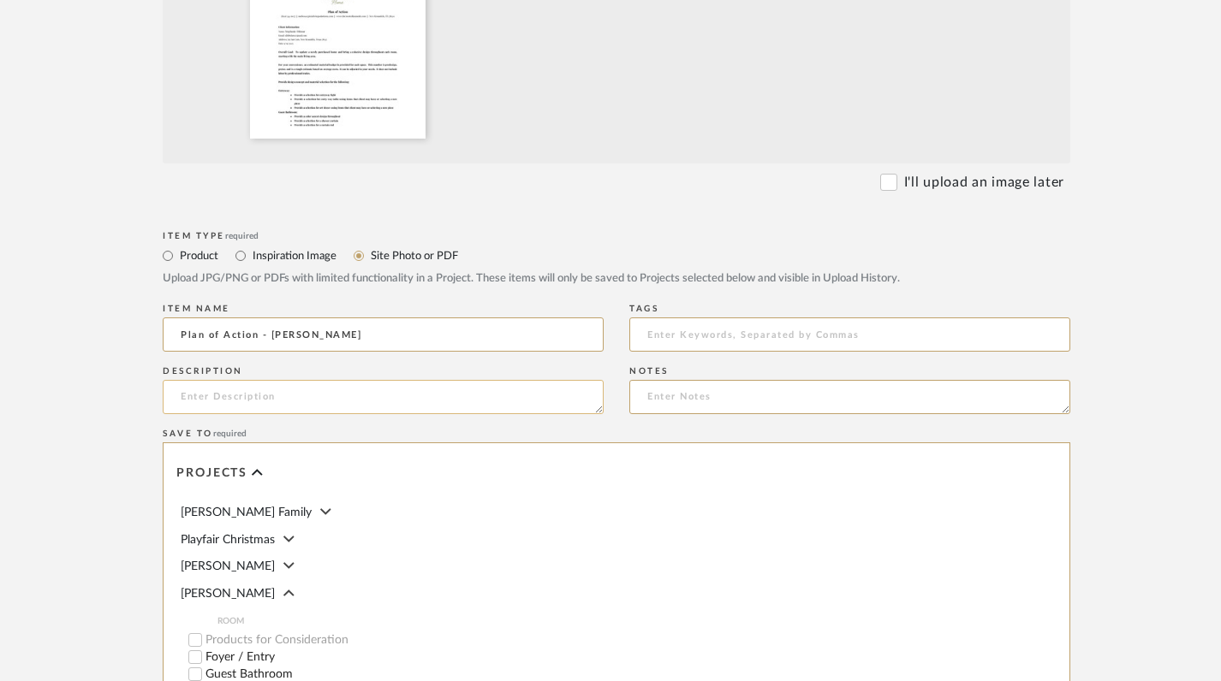
click at [313, 402] on textarea at bounding box center [383, 397] width 441 height 34
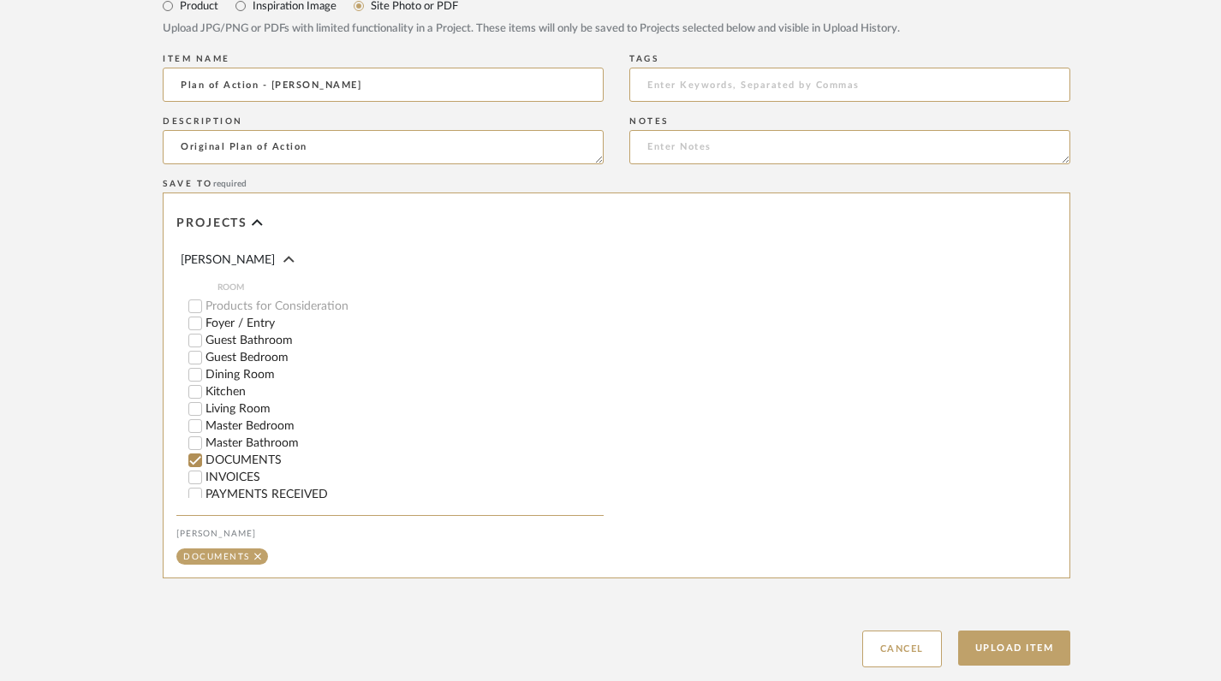
scroll to position [903, 0]
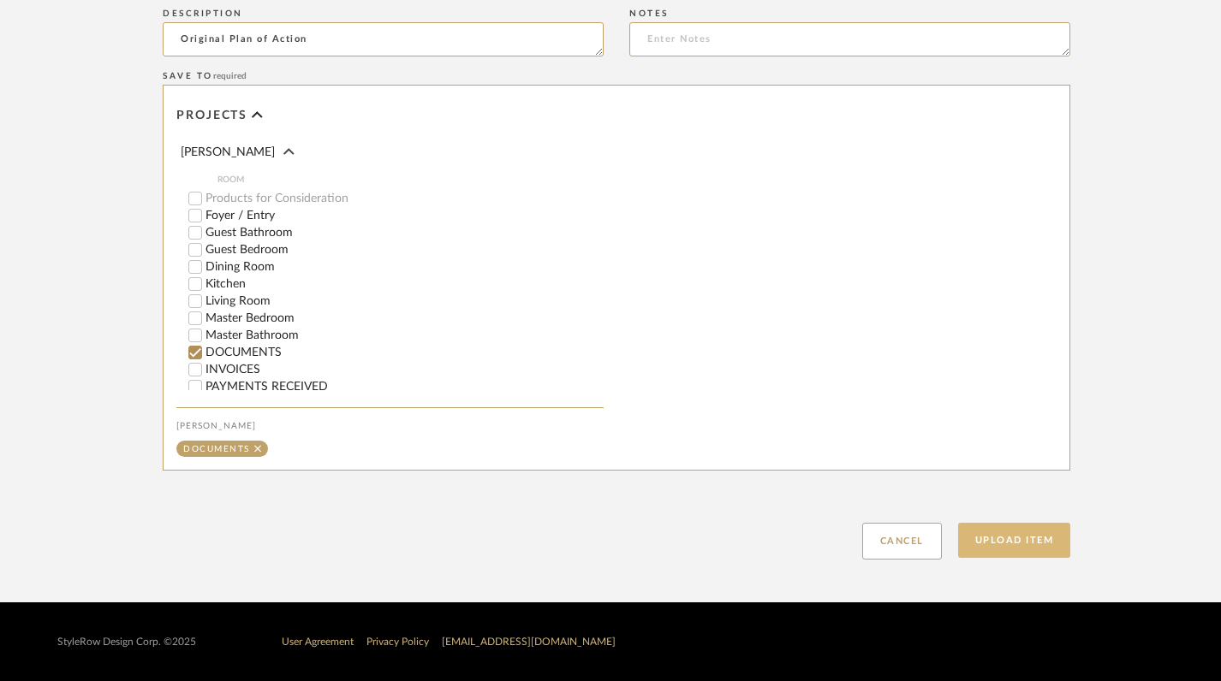
type textarea "Original Plan of Action"
click at [1057, 553] on button "Upload Item" at bounding box center [1014, 540] width 113 height 35
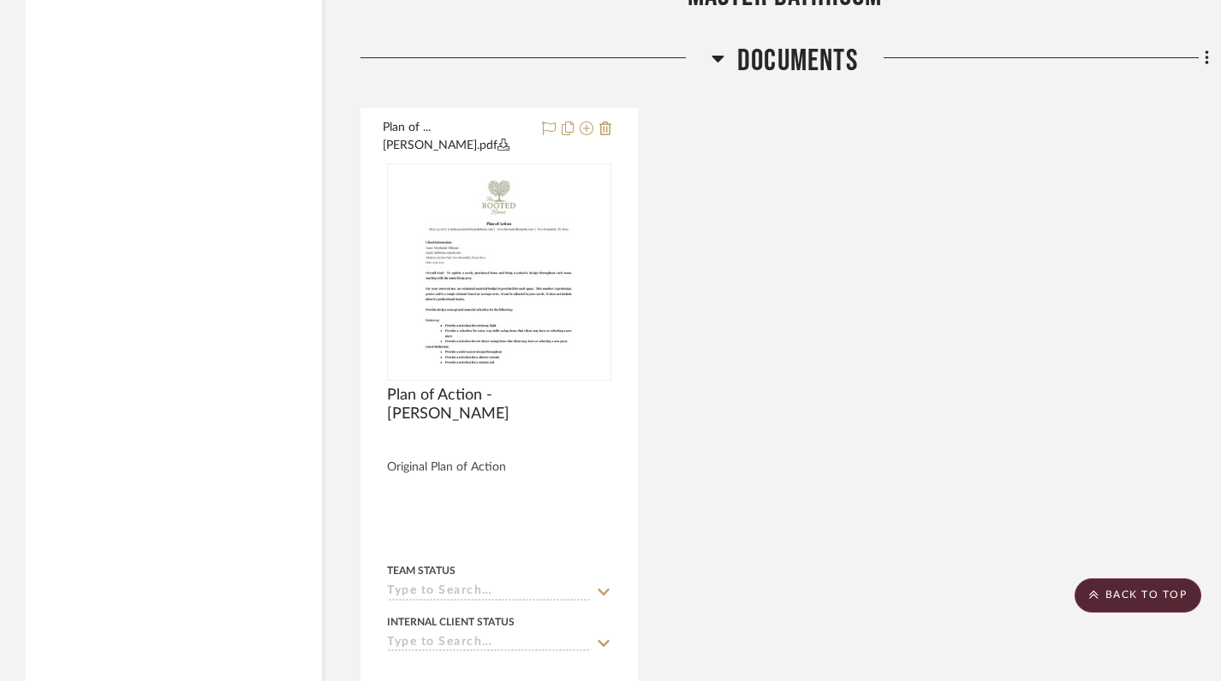
scroll to position [1678, 0]
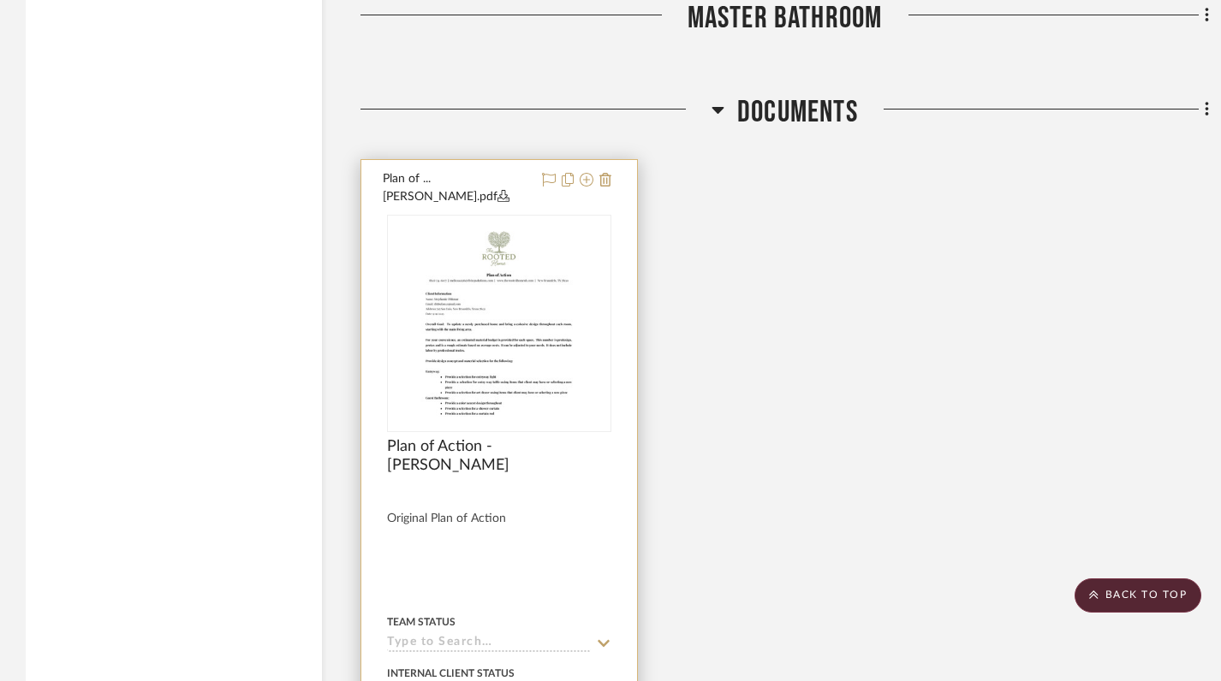
click at [0, 0] on img at bounding box center [0, 0] width 0 height 0
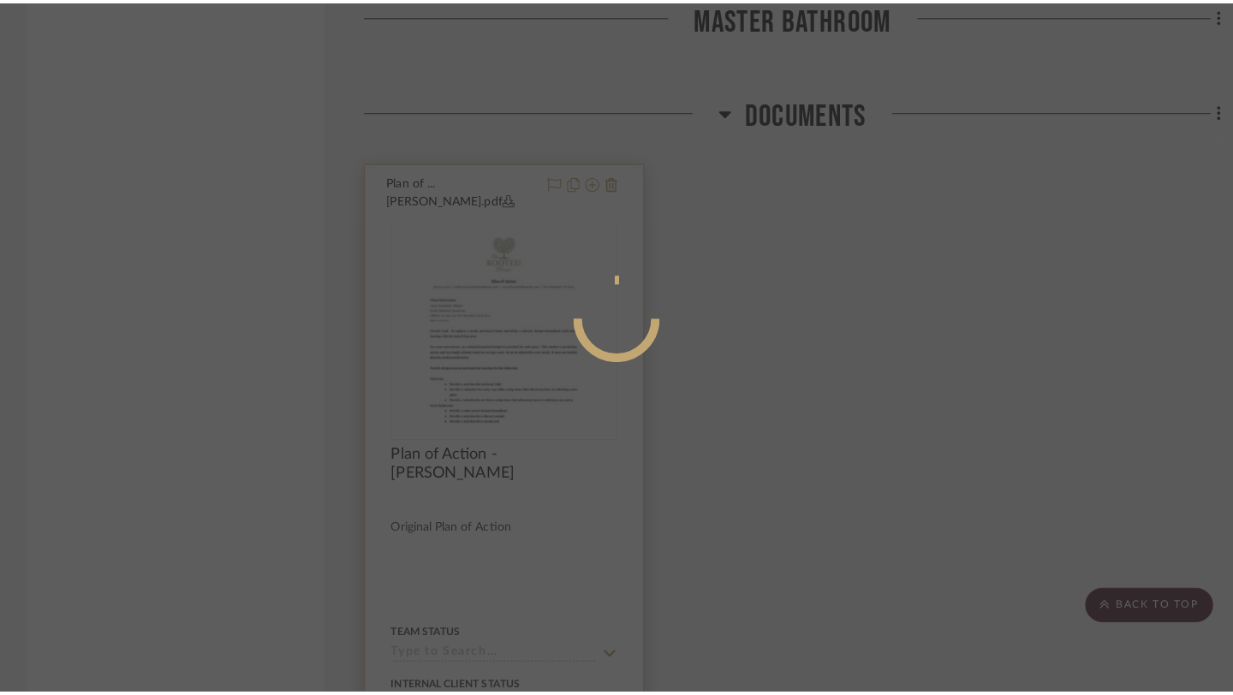
scroll to position [0, 0]
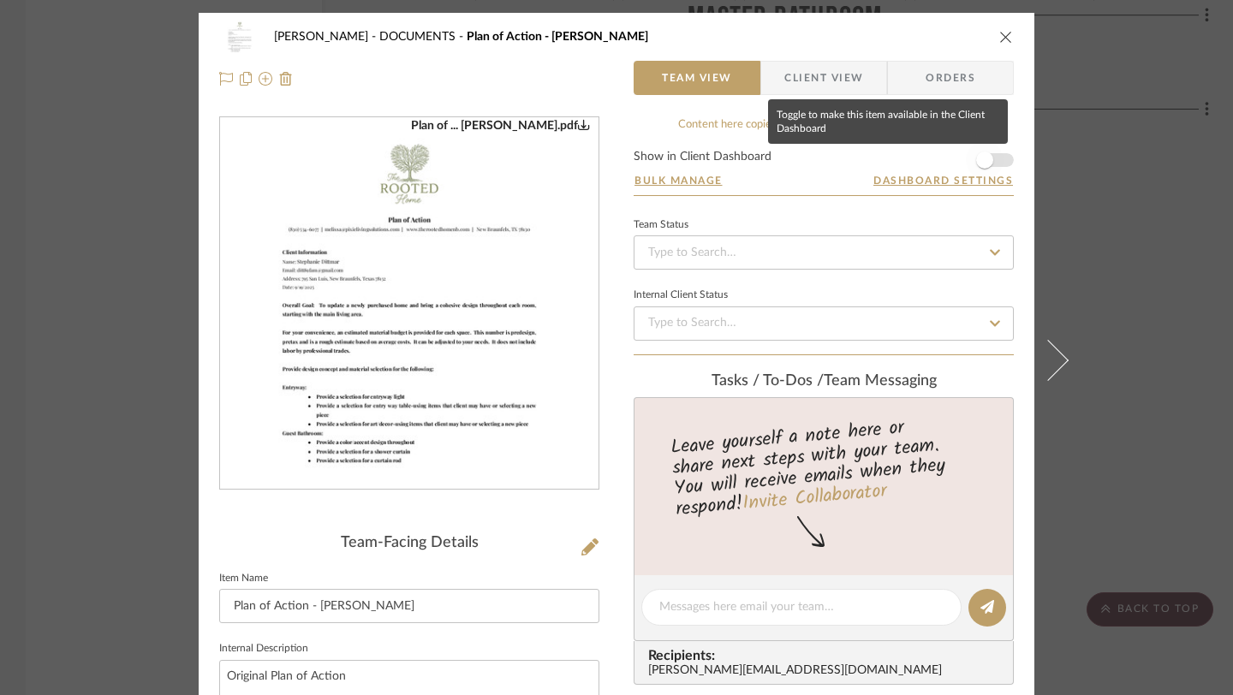
click at [984, 152] on span "button" at bounding box center [984, 160] width 38 height 38
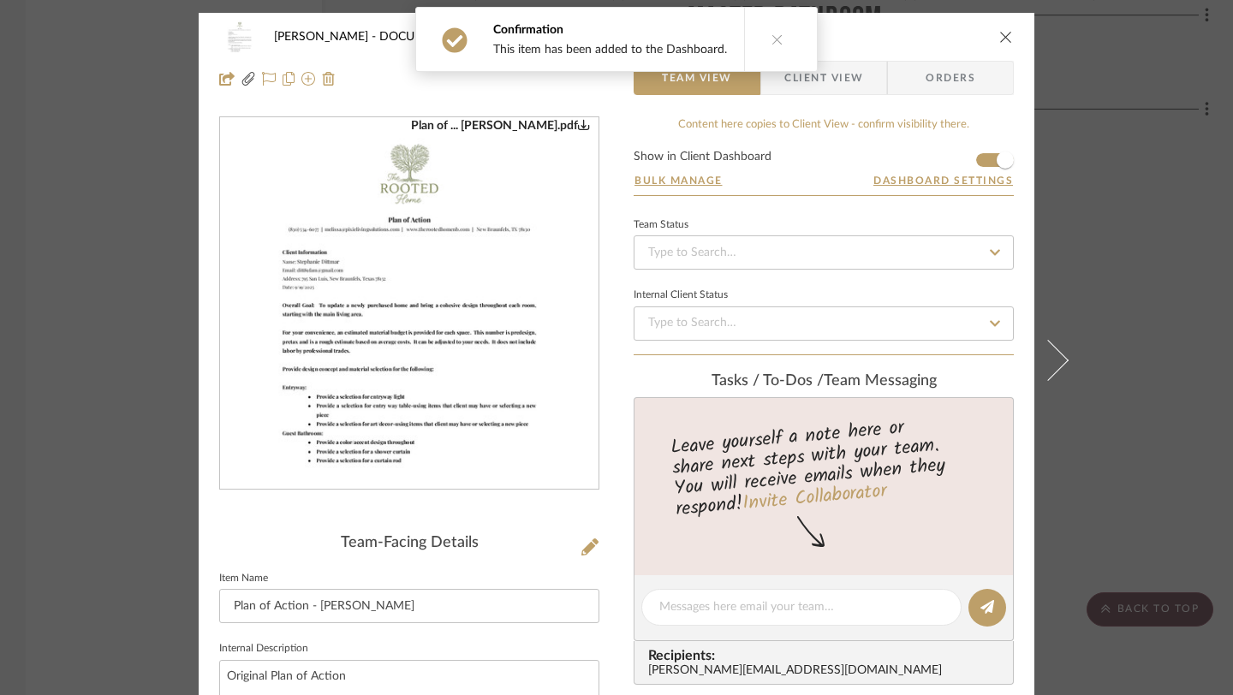
click at [1001, 32] on icon "close" at bounding box center [1006, 37] width 14 height 14
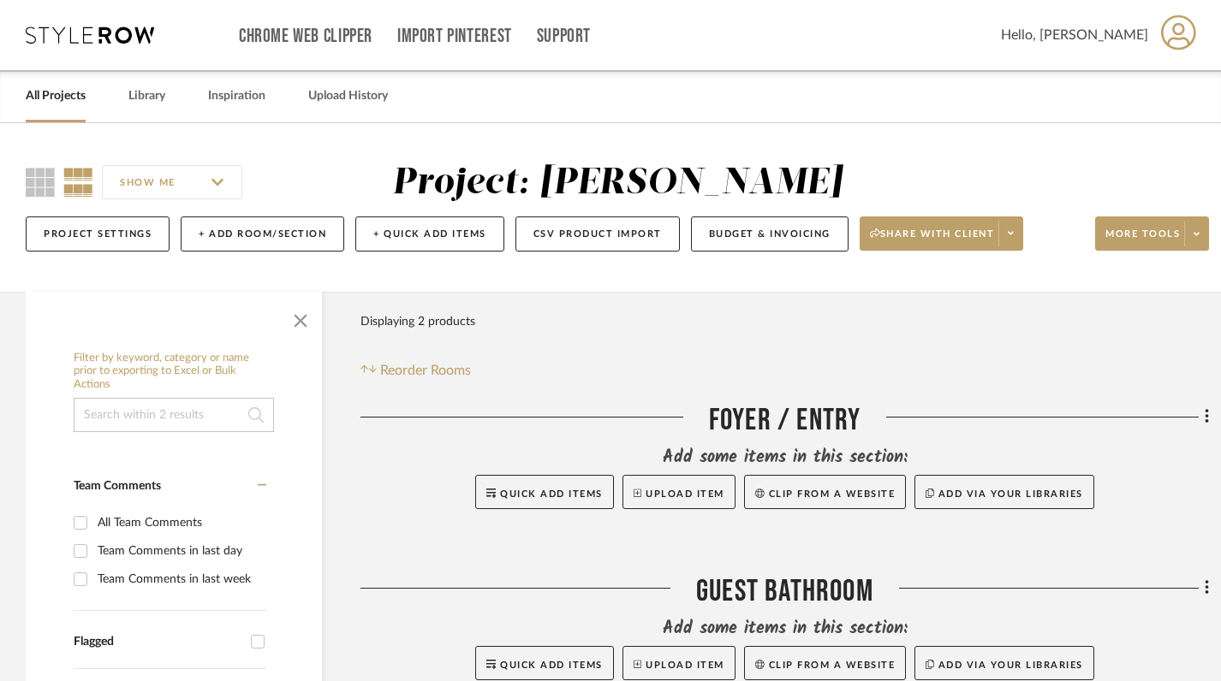
click at [77, 99] on link "All Projects" at bounding box center [56, 96] width 60 height 23
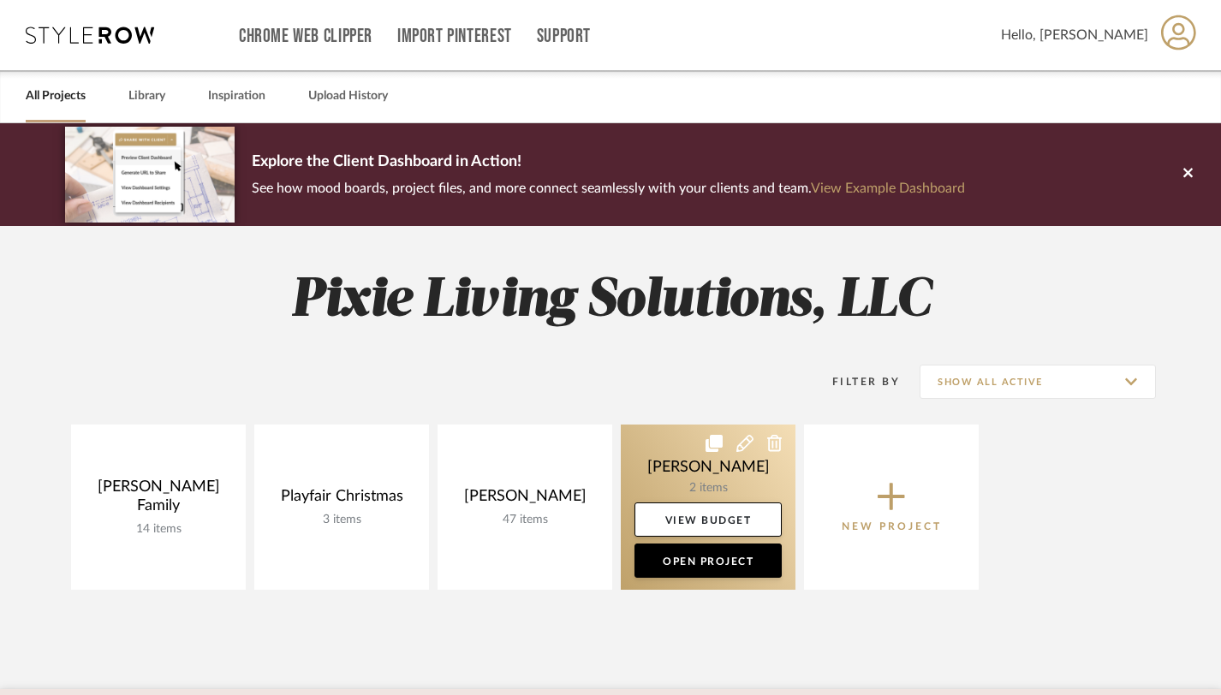
click at [716, 479] on link at bounding box center [708, 507] width 175 height 165
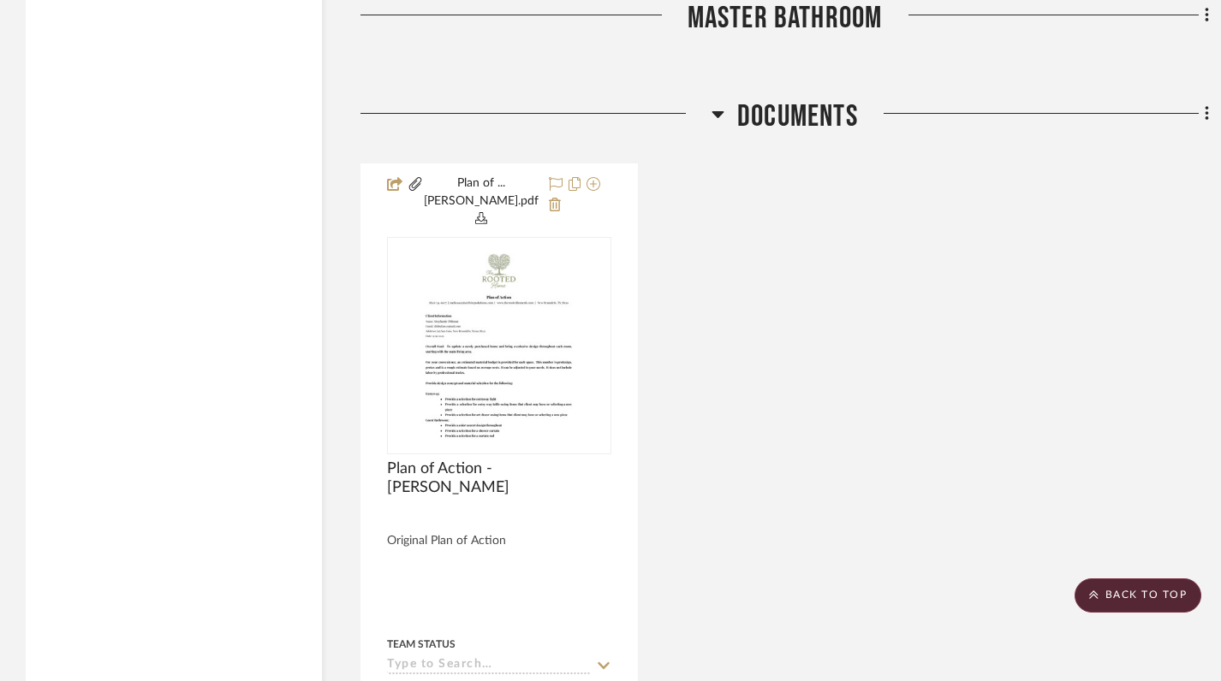
scroll to position [1618, 0]
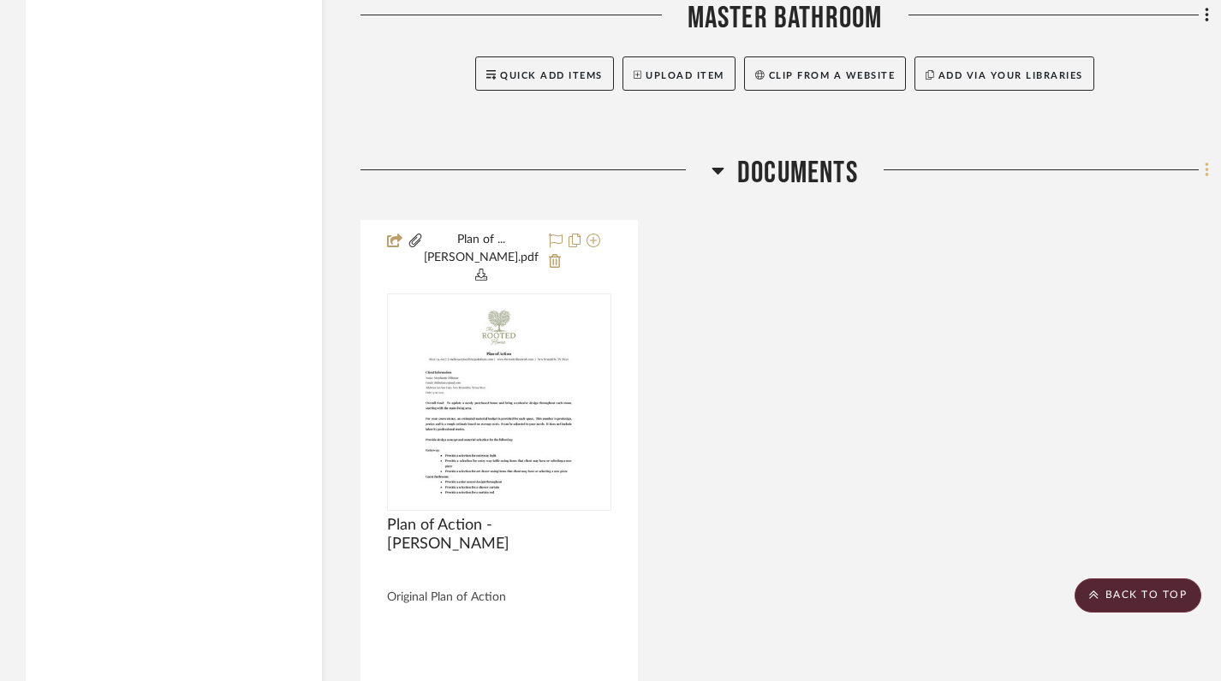
click at [1203, 166] on fa-icon at bounding box center [1203, 171] width 11 height 28
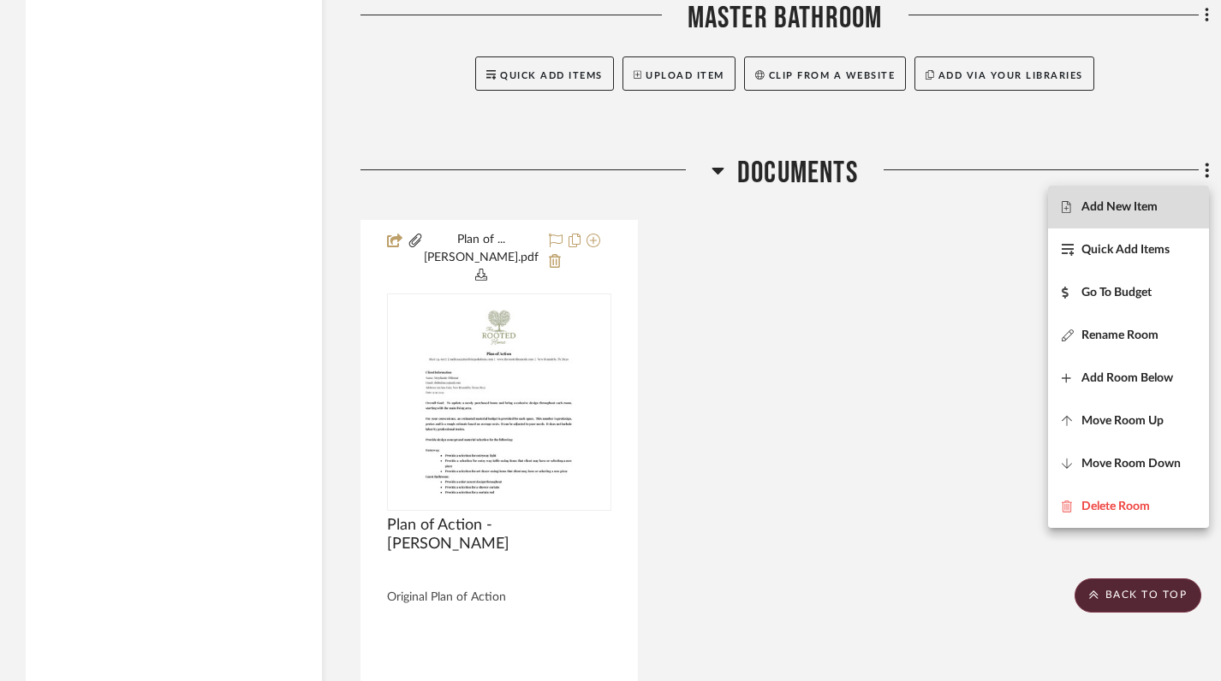
click at [1148, 210] on span "Add New Item" at bounding box center [1119, 207] width 76 height 15
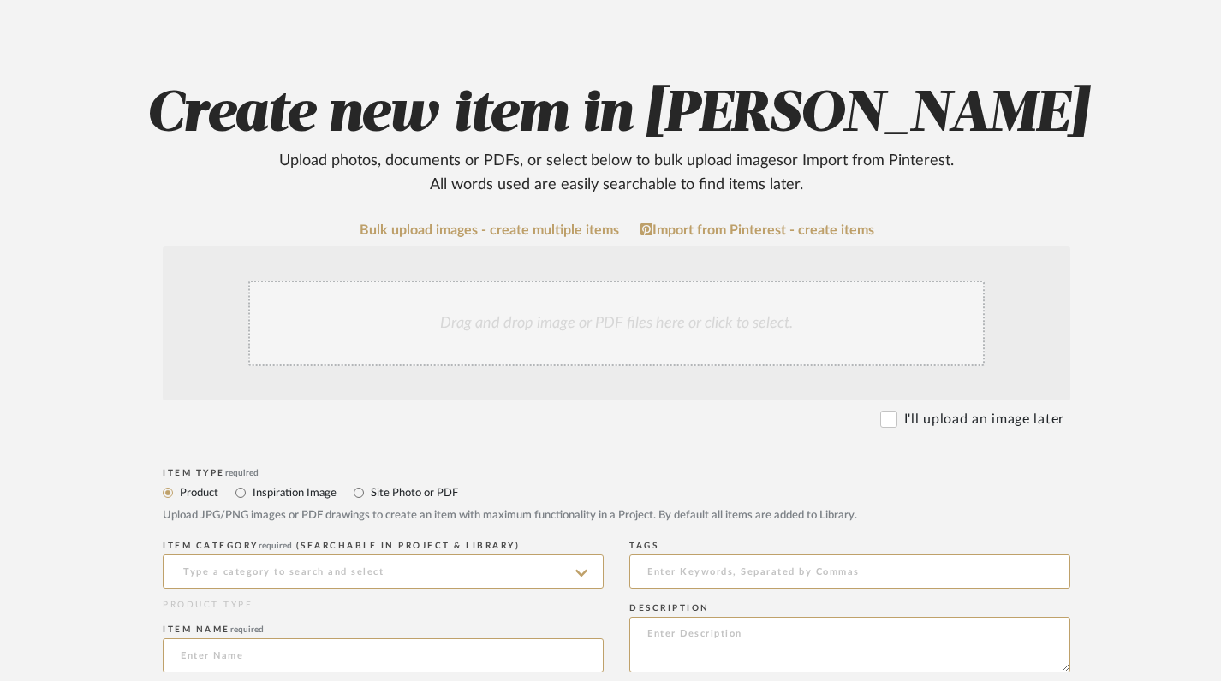
scroll to position [159, 0]
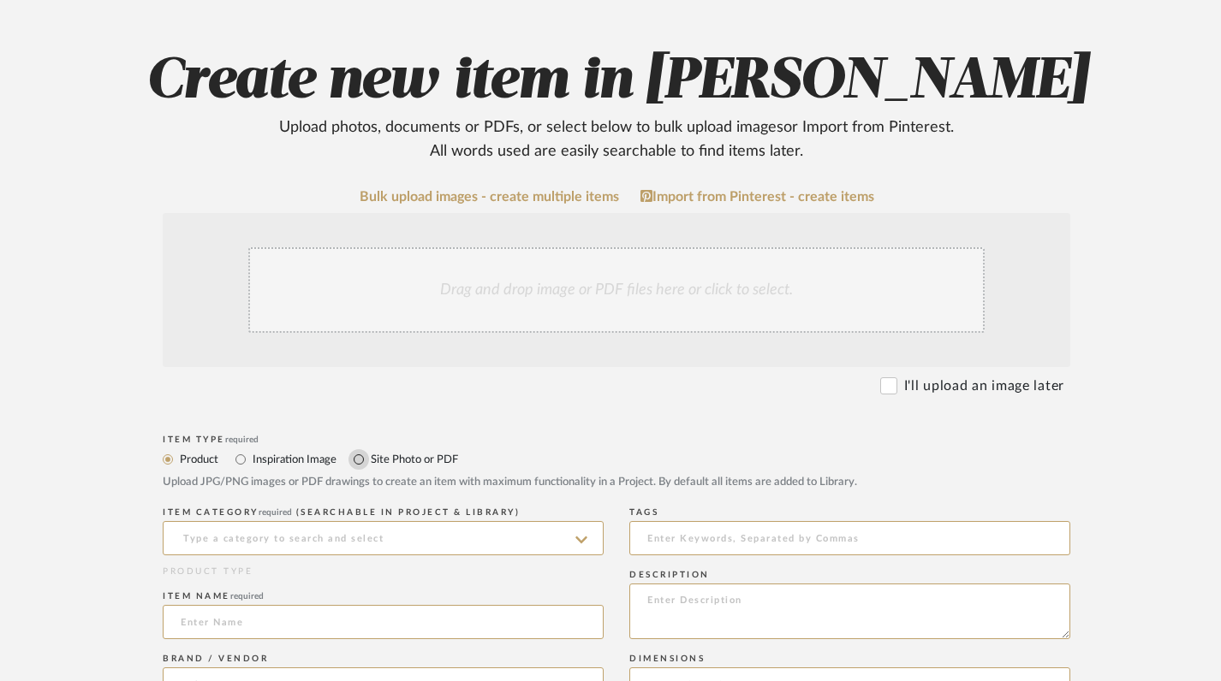
click at [354, 465] on input "Site Photo or PDF" at bounding box center [358, 459] width 21 height 21
radio input "true"
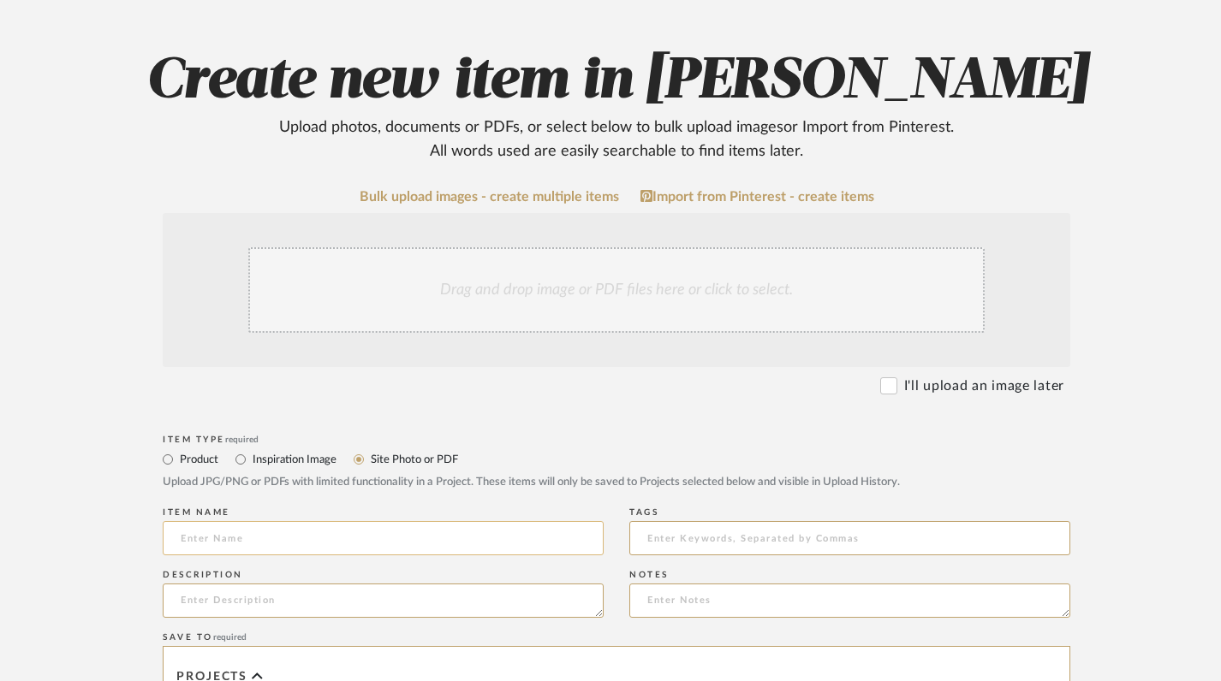
click at [270, 544] on input at bounding box center [383, 538] width 441 height 34
paste input "Client Questionnaire"
type input "Client Questionnaire - [PERSON_NAME]"
click at [255, 608] on textarea at bounding box center [383, 601] width 441 height 34
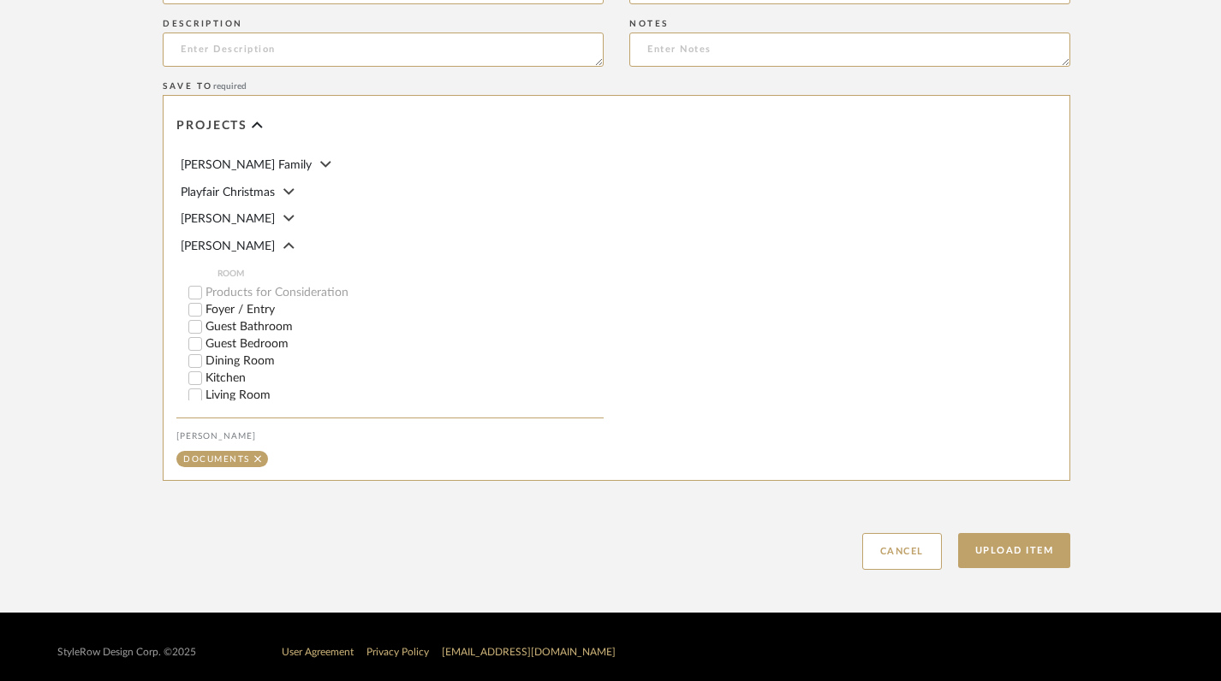
scroll to position [903, 0]
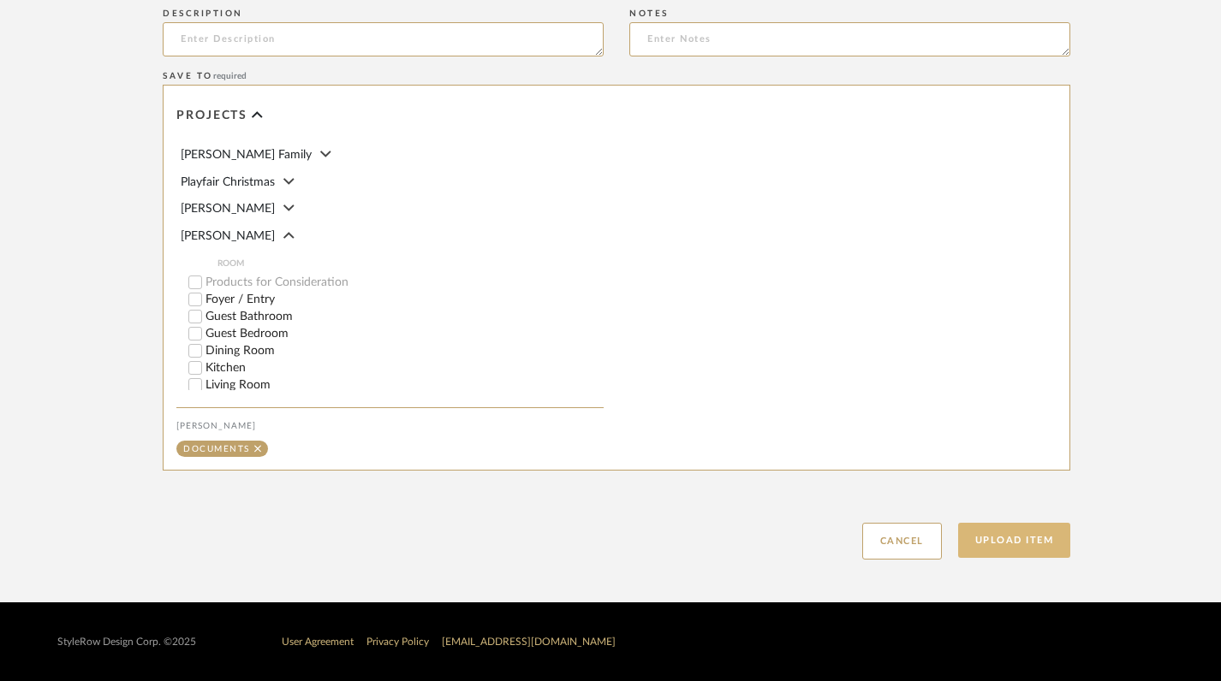
click at [1049, 532] on button "Upload Item" at bounding box center [1014, 540] width 113 height 35
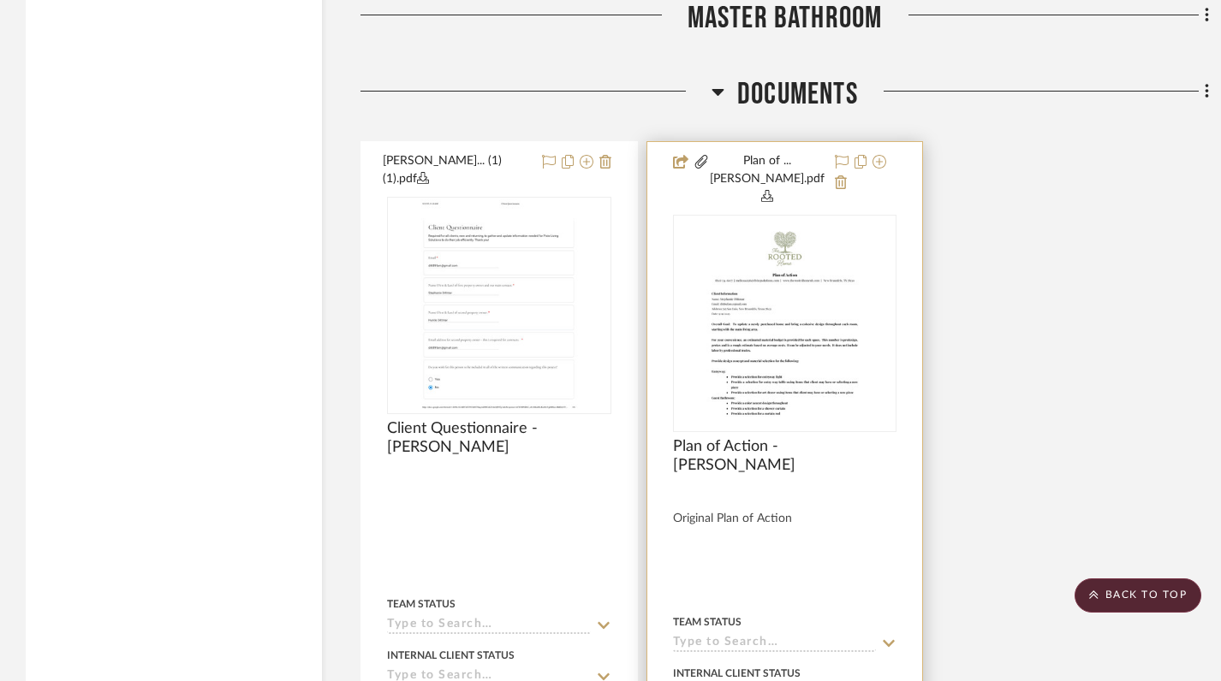
scroll to position [1654, 0]
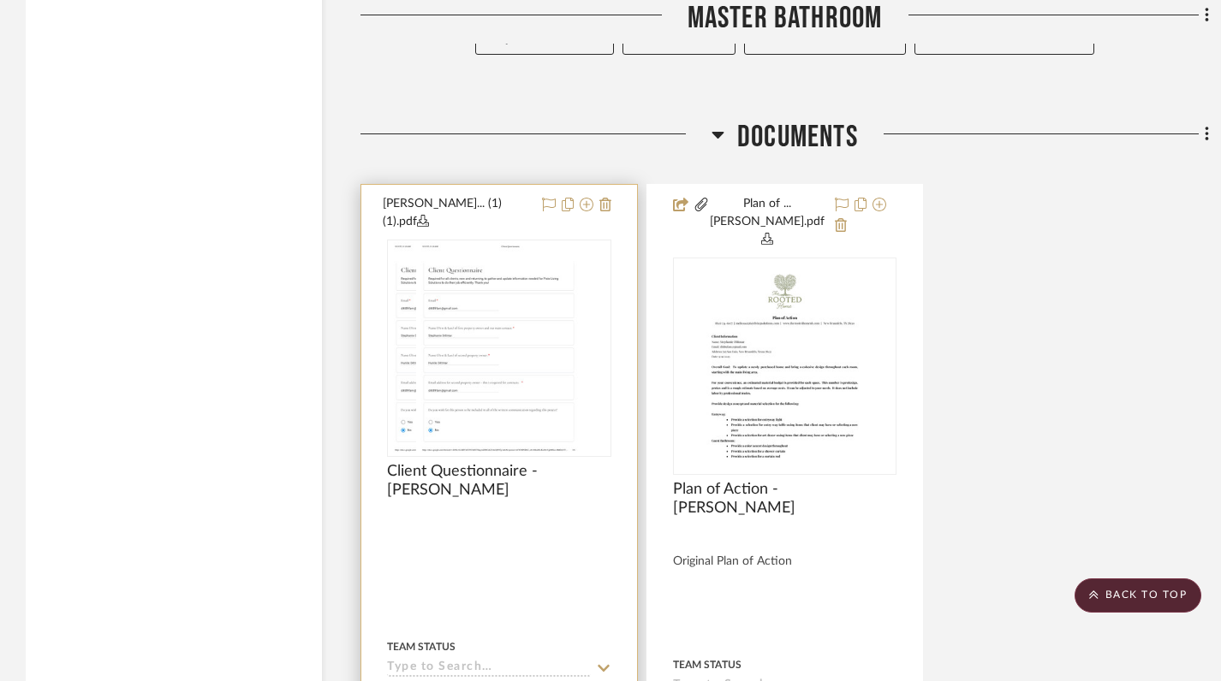
click at [519, 302] on div at bounding box center [499, 348] width 224 height 217
click at [506, 288] on img "0" at bounding box center [498, 348] width 165 height 214
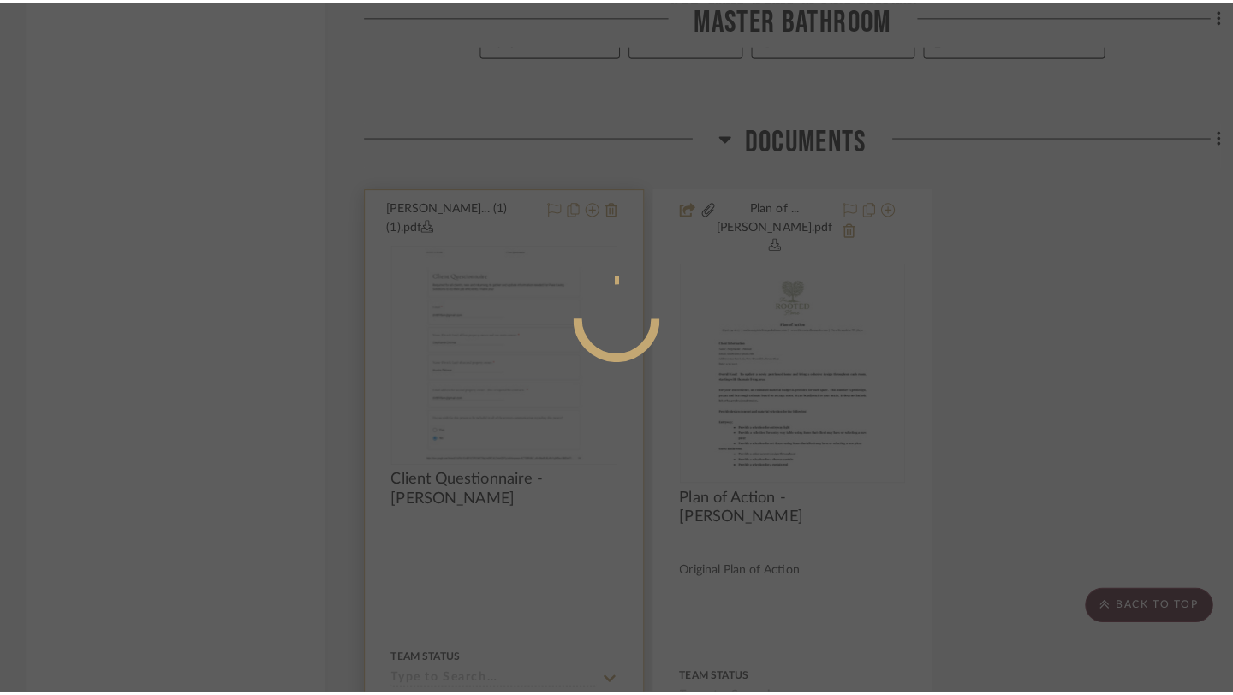
scroll to position [0, 0]
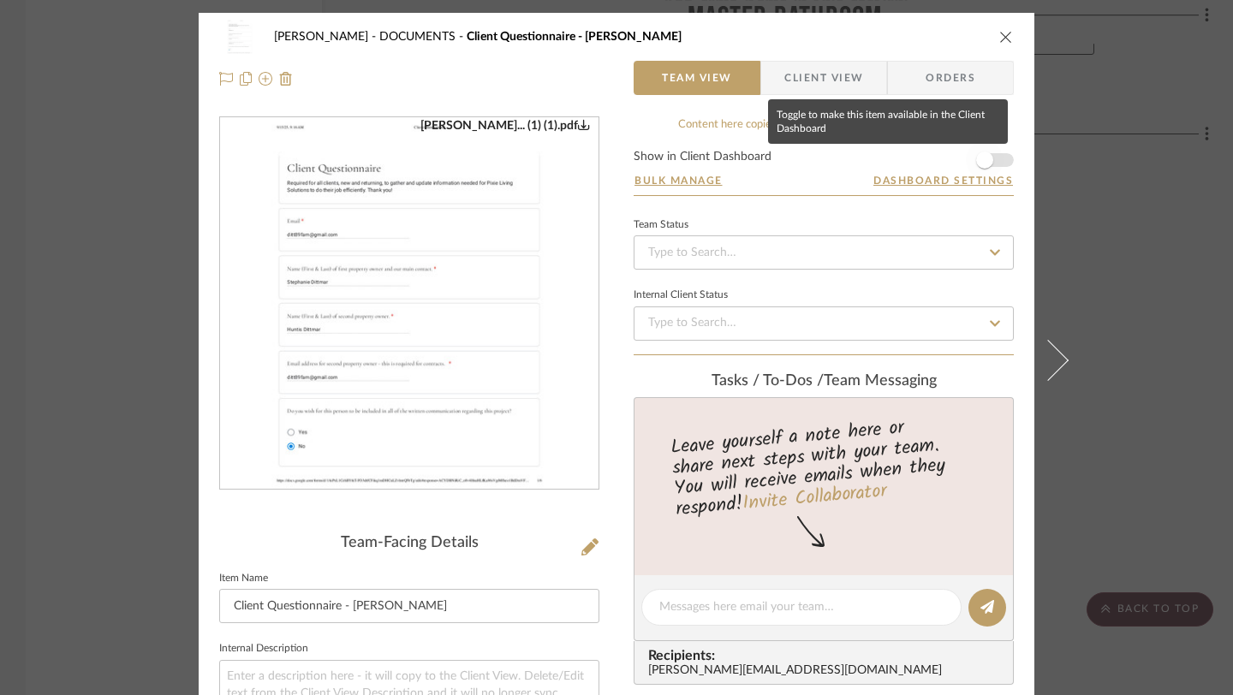
click at [980, 159] on span "button" at bounding box center [984, 160] width 17 height 17
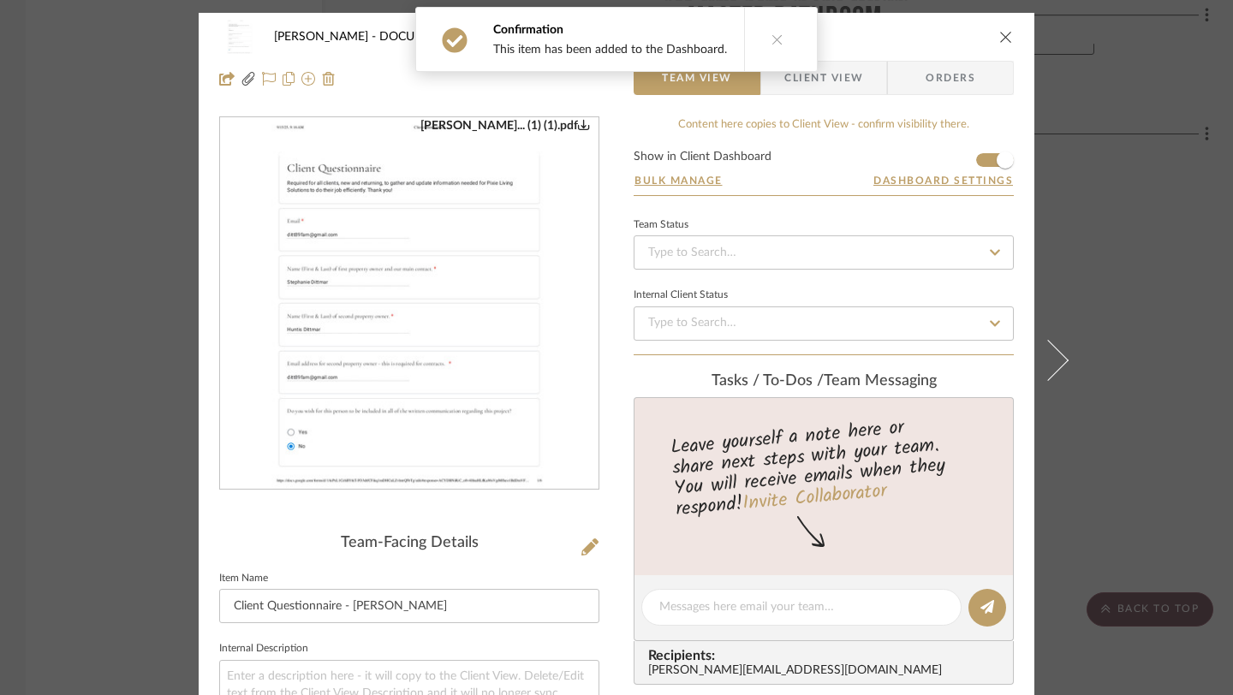
click at [999, 42] on icon "close" at bounding box center [1006, 37] width 14 height 14
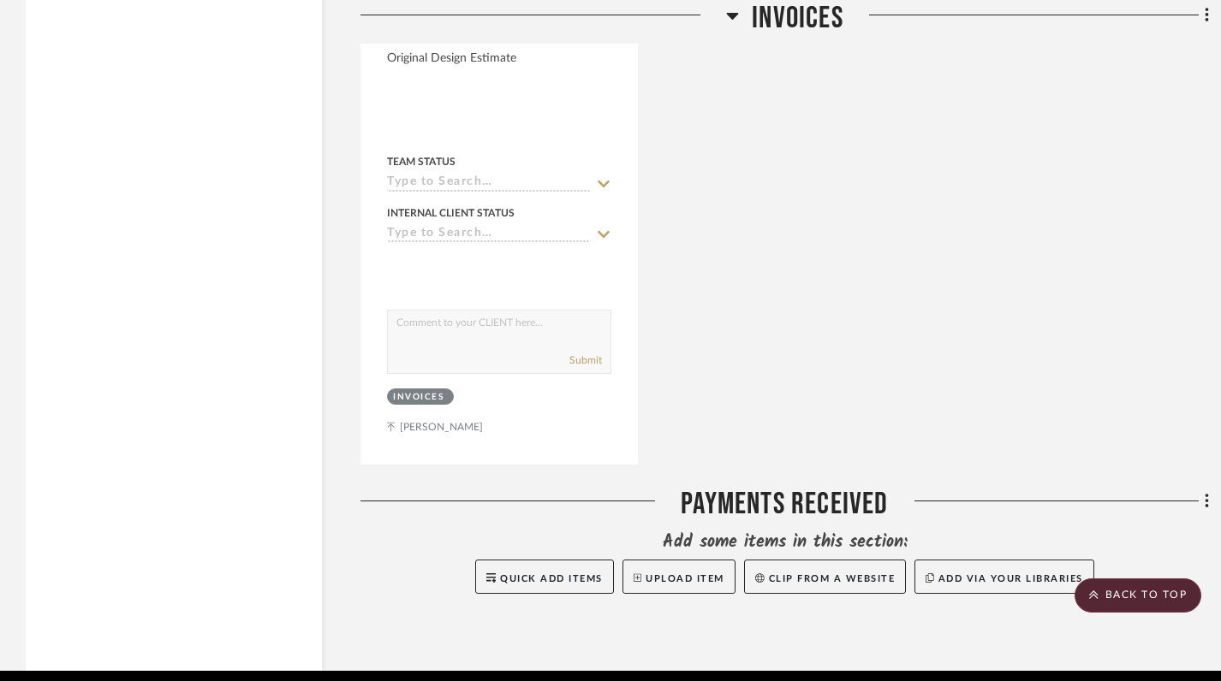
scroll to position [3057, 0]
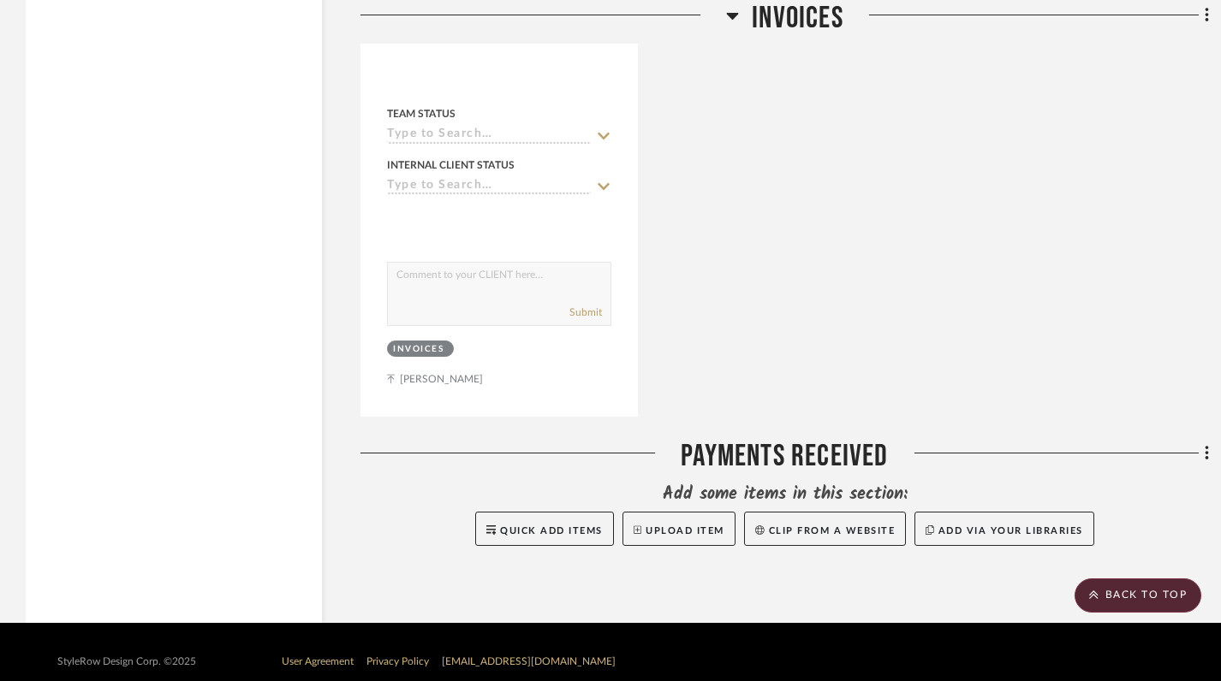
click at [690, 520] on button "Upload Item" at bounding box center [678, 529] width 113 height 34
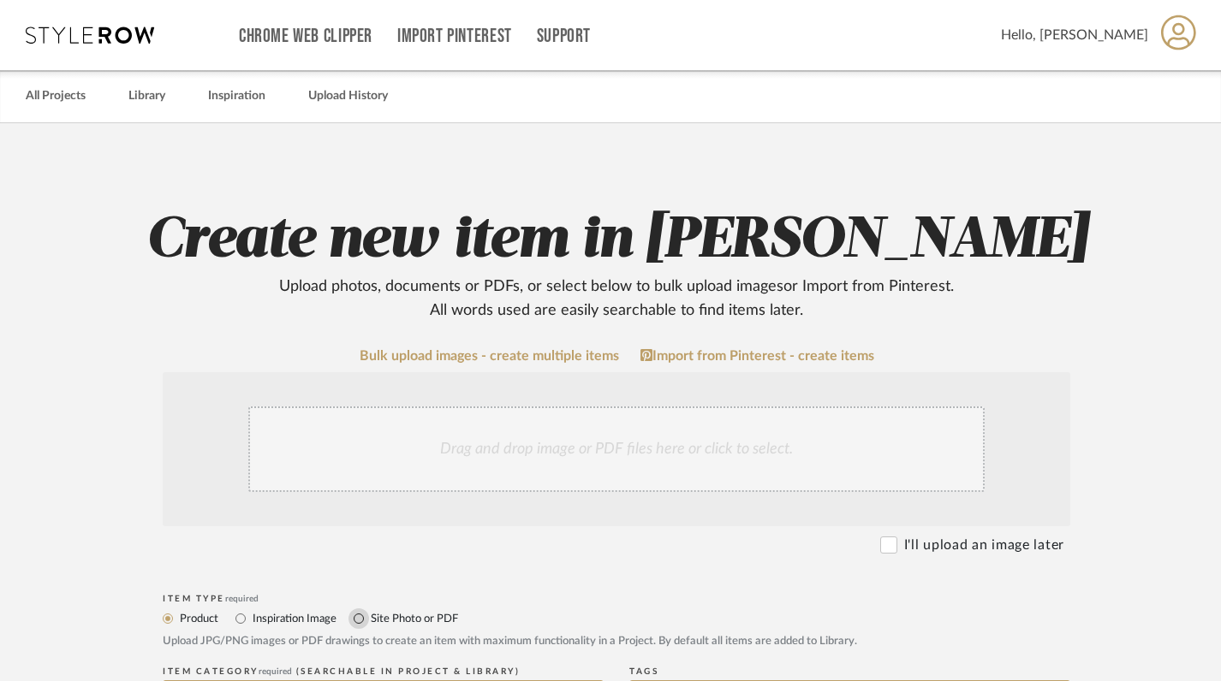
click at [355, 615] on input "Site Photo or PDF" at bounding box center [358, 619] width 21 height 21
radio input "true"
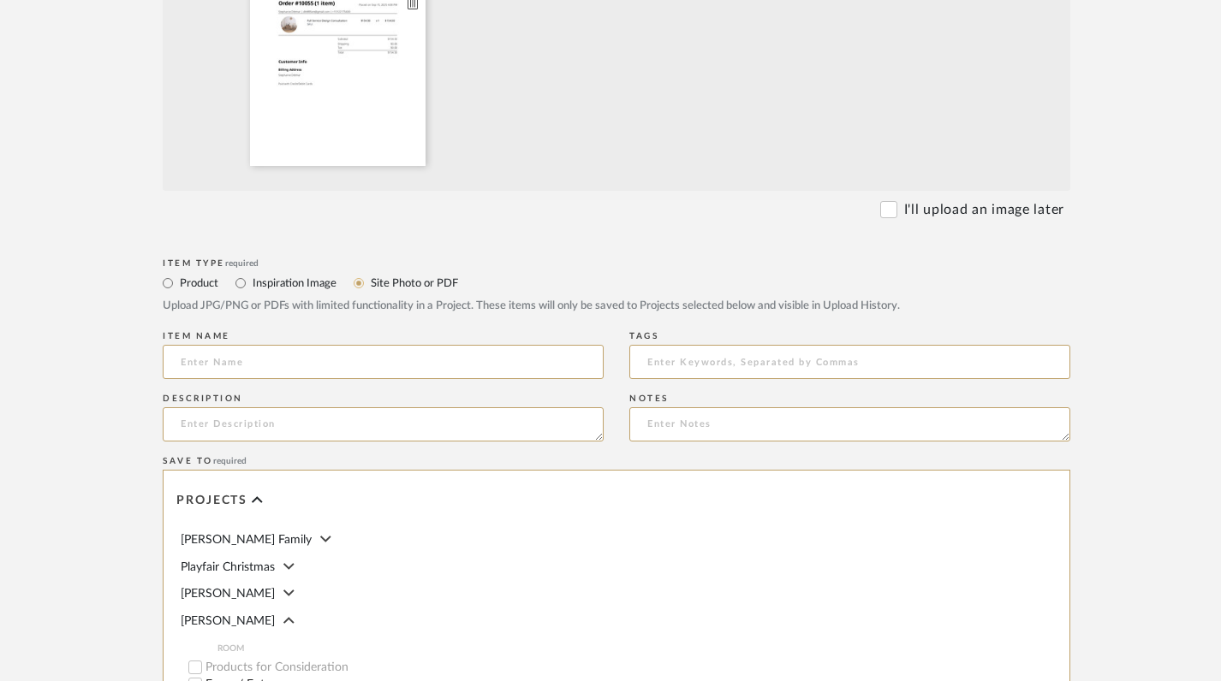
scroll to position [523, 0]
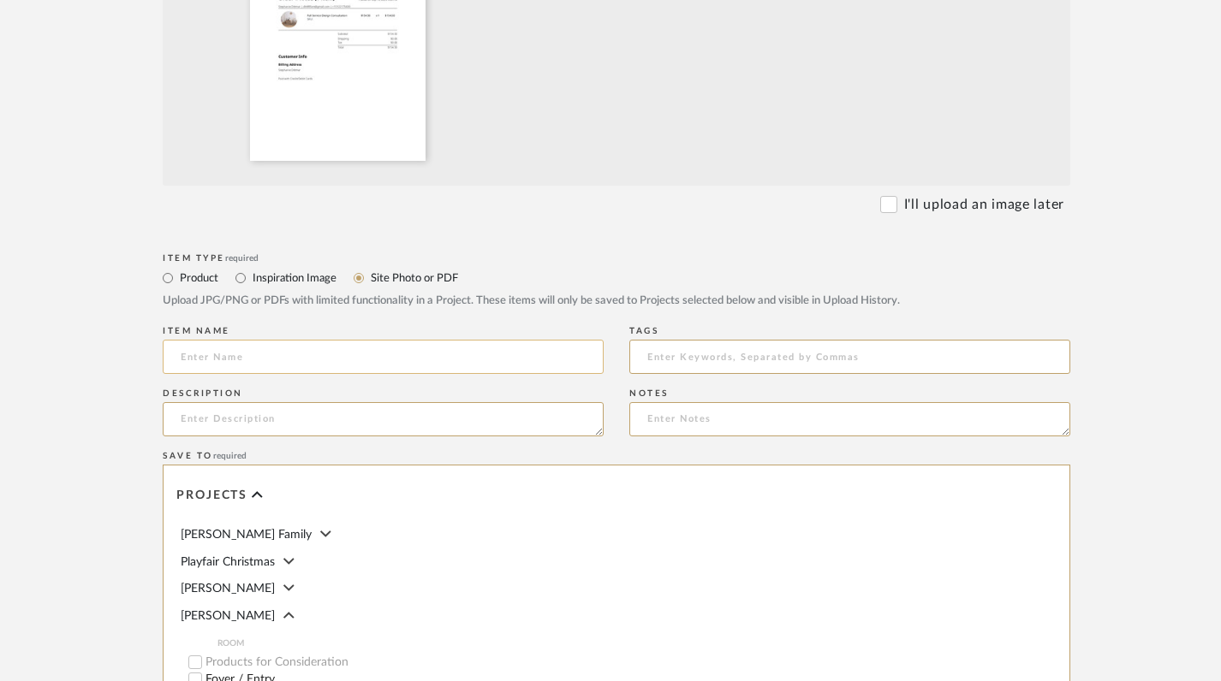
click at [230, 366] on input at bounding box center [383, 357] width 441 height 34
paste input "Full Service Design Consultation"
type input "Full Service Design Consultation - [PERSON_NAME]"
click at [466, 430] on textarea at bounding box center [383, 419] width 441 height 34
type textarea "F"
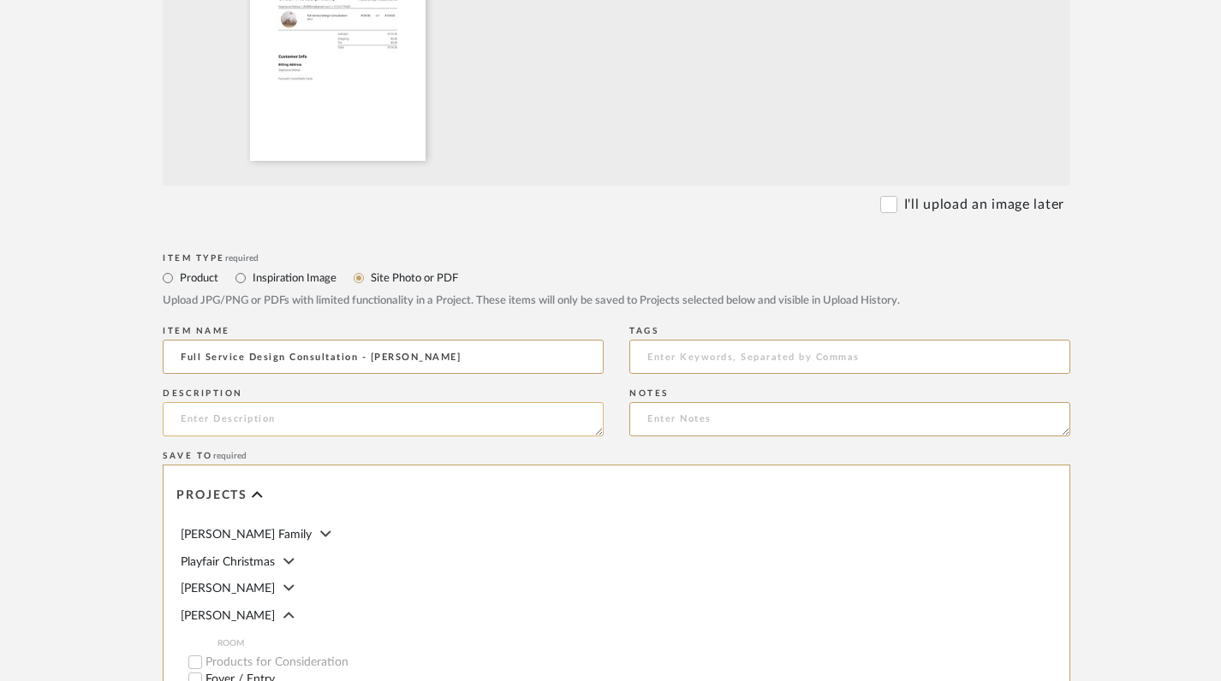
paste textarea "Full Service Design Consultation"
paste textarea "[DATE]"
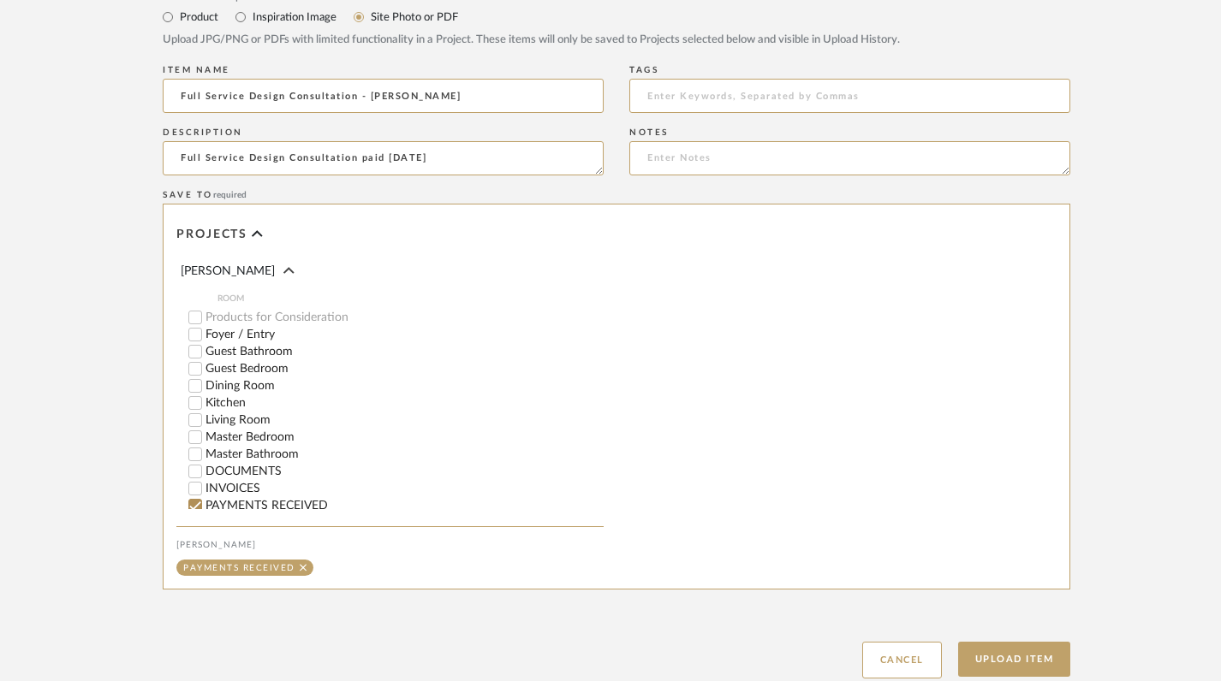
scroll to position [903, 0]
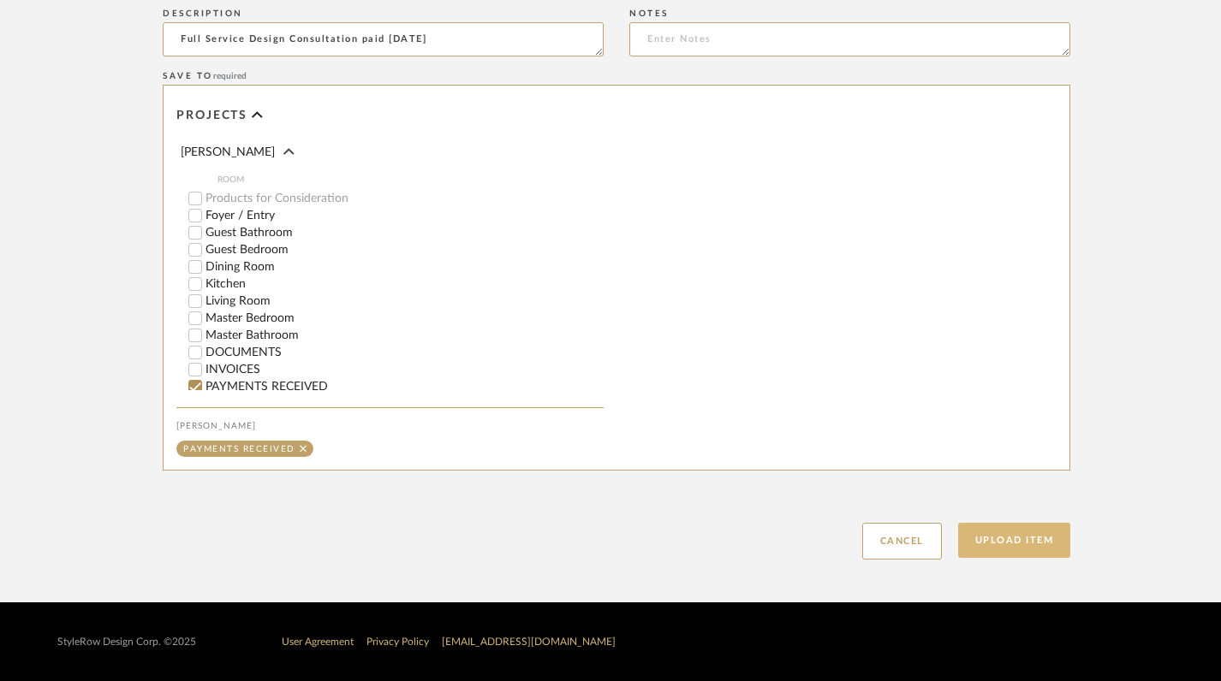
type textarea "Full Service Design Consultation paid [DATE]"
click at [1009, 541] on button "Upload Item" at bounding box center [1014, 540] width 113 height 35
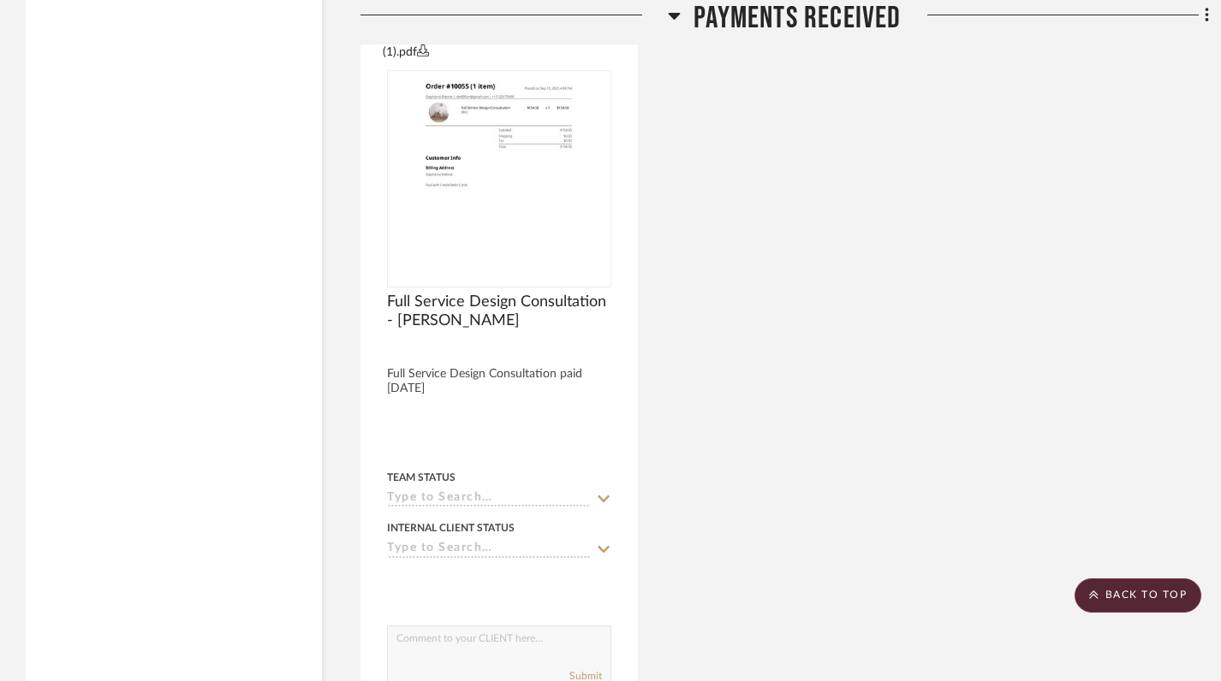
scroll to position [3578, 0]
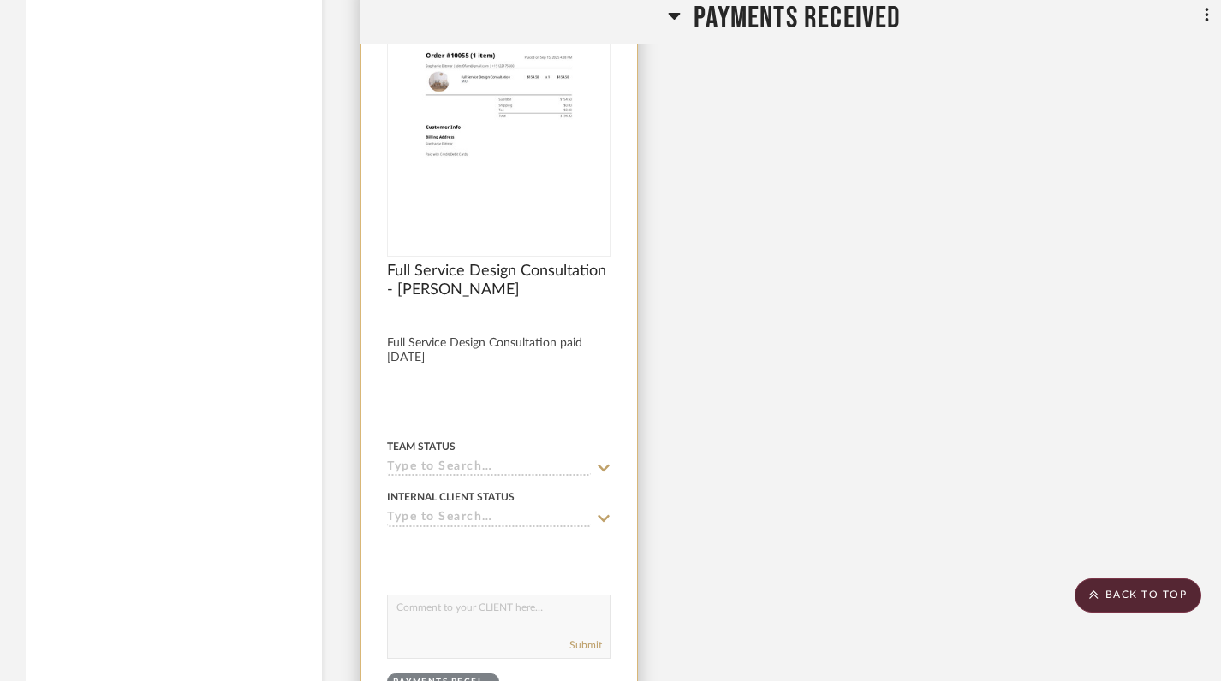
click at [0, 0] on img at bounding box center [0, 0] width 0 height 0
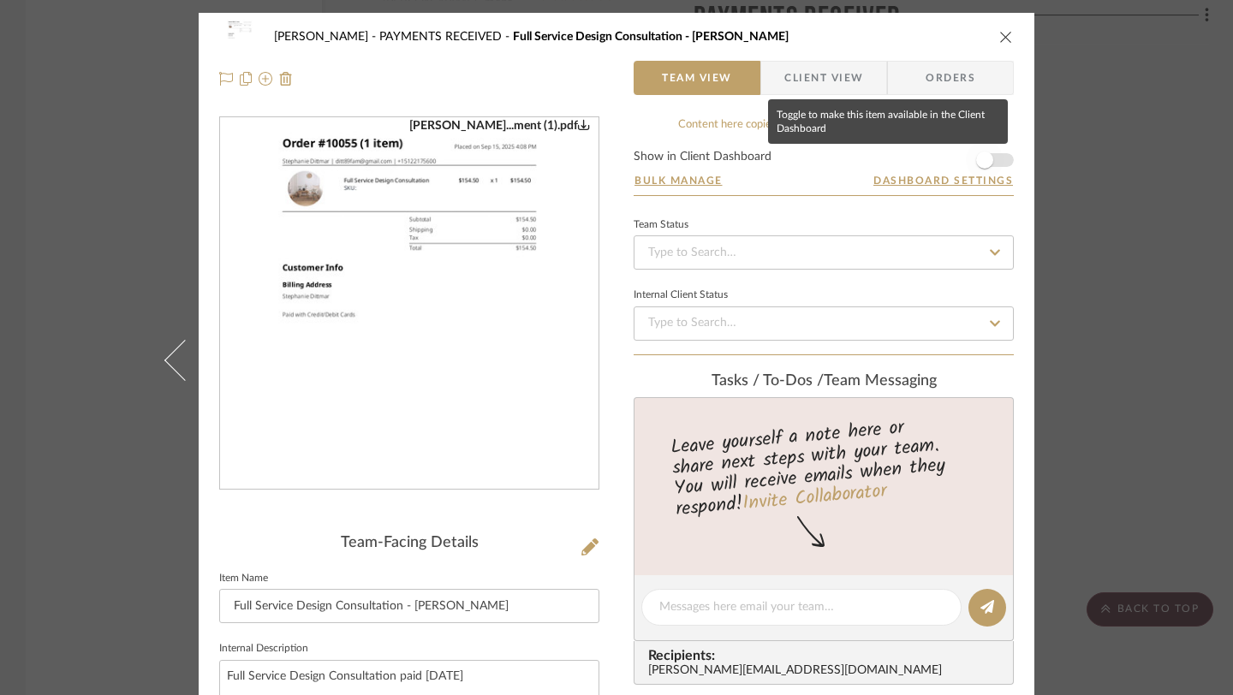
click at [983, 159] on span "button" at bounding box center [984, 160] width 17 height 17
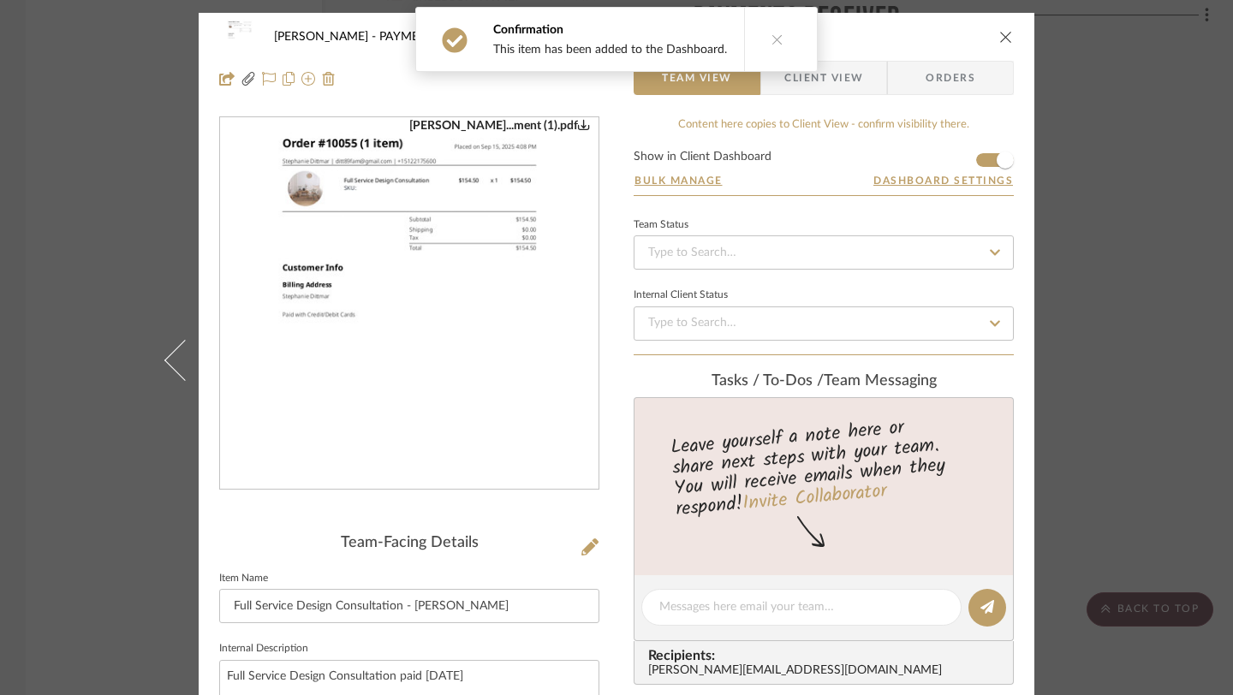
click at [1000, 30] on icon "close" at bounding box center [1006, 37] width 14 height 14
